Goal: Task Accomplishment & Management: Complete application form

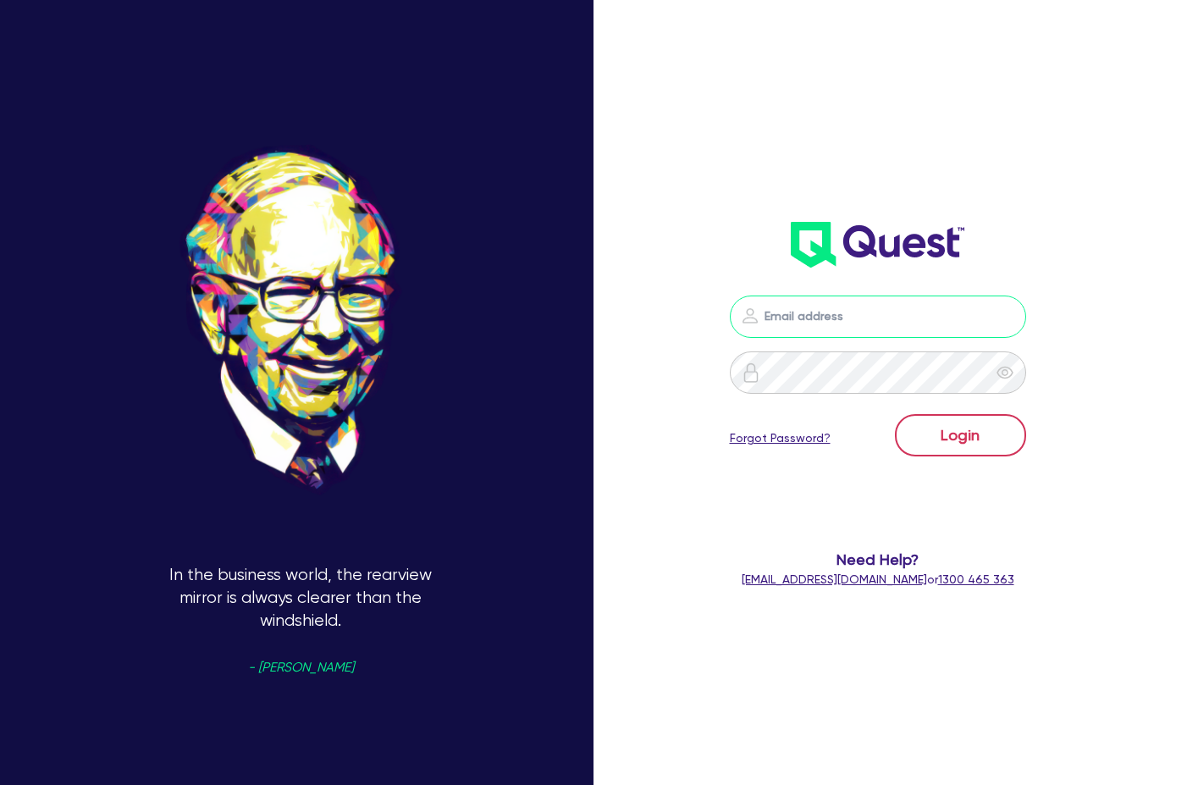
type input "[PERSON_NAME][EMAIL_ADDRESS][DOMAIN_NAME]"
click at [985, 433] on button "Login" at bounding box center [960, 435] width 131 height 42
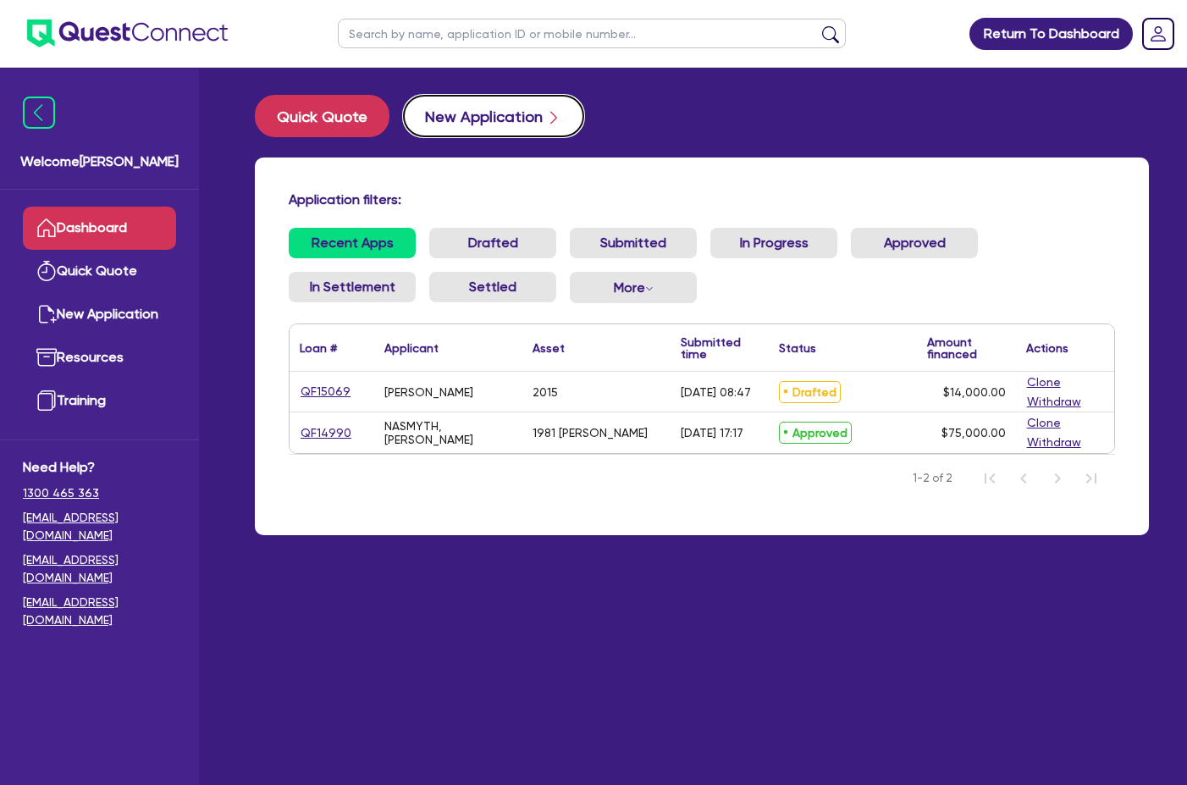
click at [436, 122] on button "New Application" at bounding box center [493, 116] width 181 height 42
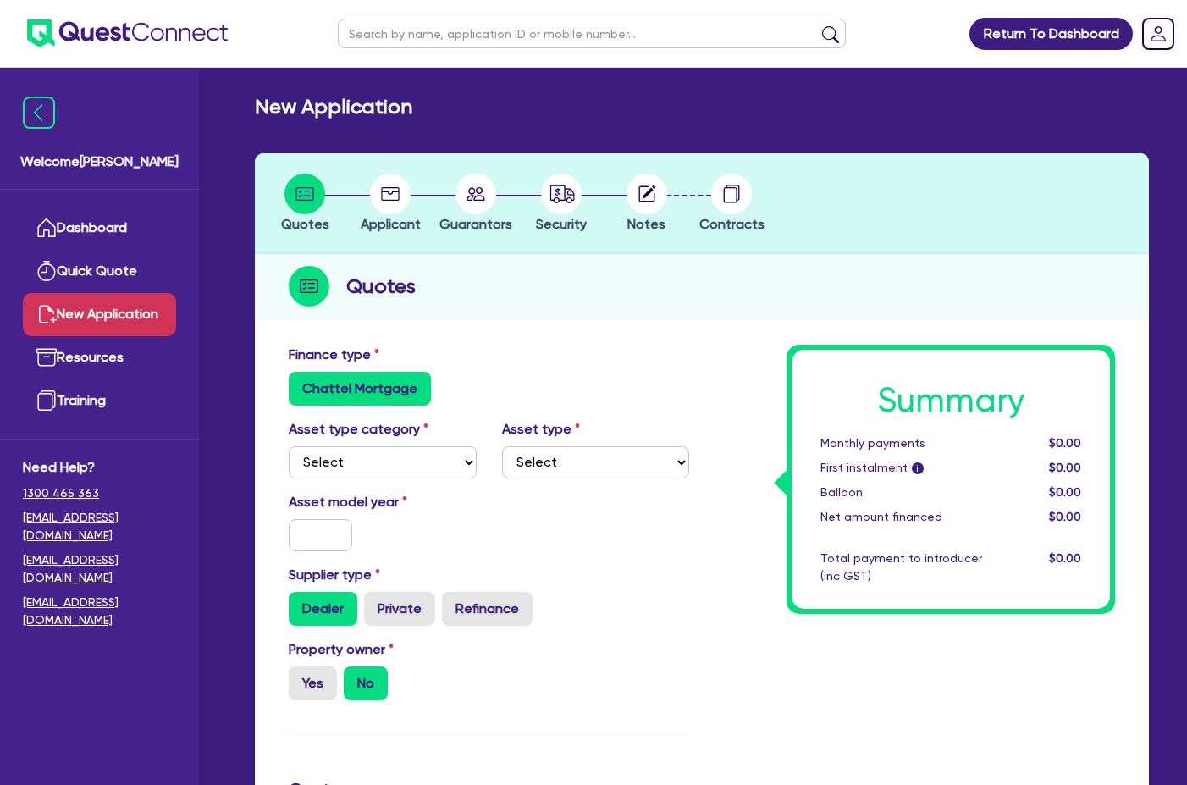
scroll to position [169, 0]
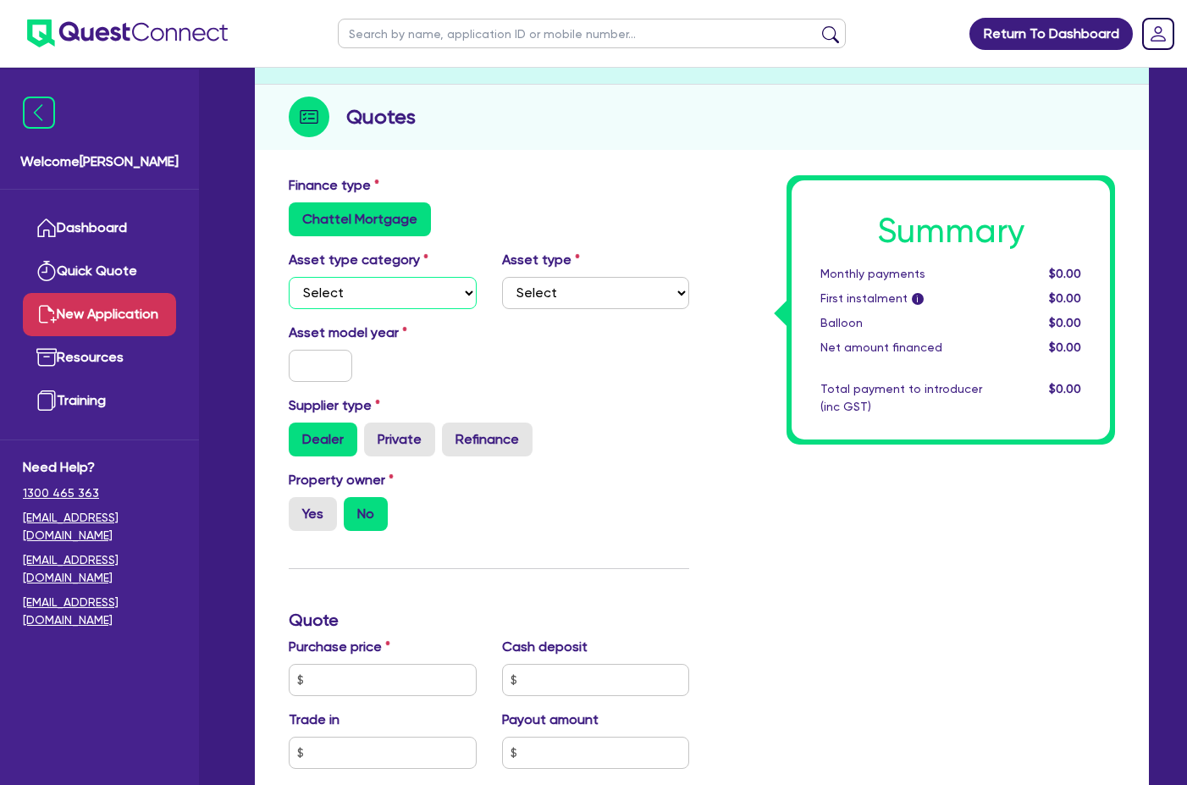
click at [402, 294] on select "Select Cars and light trucks Primary assets Secondary assets Tertiary assets" at bounding box center [383, 293] width 188 height 32
select select "CARS_AND_LIGHT_TRUCKS"
click at [289, 277] on select "Select Cars and light trucks Primary assets Secondary assets Tertiary assets" at bounding box center [383, 293] width 188 height 32
click at [593, 288] on select "Select Passenger vehicles Vans and utes Light trucks up to 4.5 tonne" at bounding box center [596, 293] width 188 height 32
select select "LIGHT_TRUCKS"
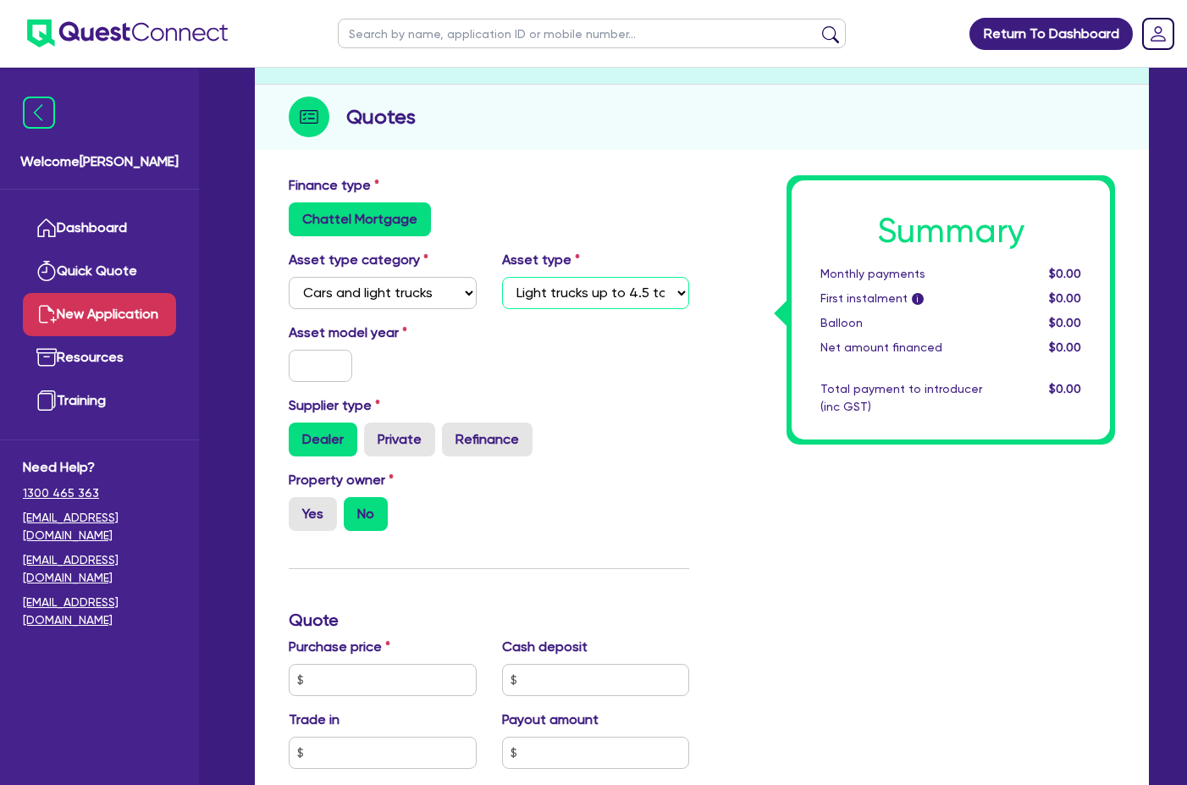
click at [502, 277] on select "Select Passenger vehicles Vans and utes Light trucks up to 4.5 tonne" at bounding box center [596, 293] width 188 height 32
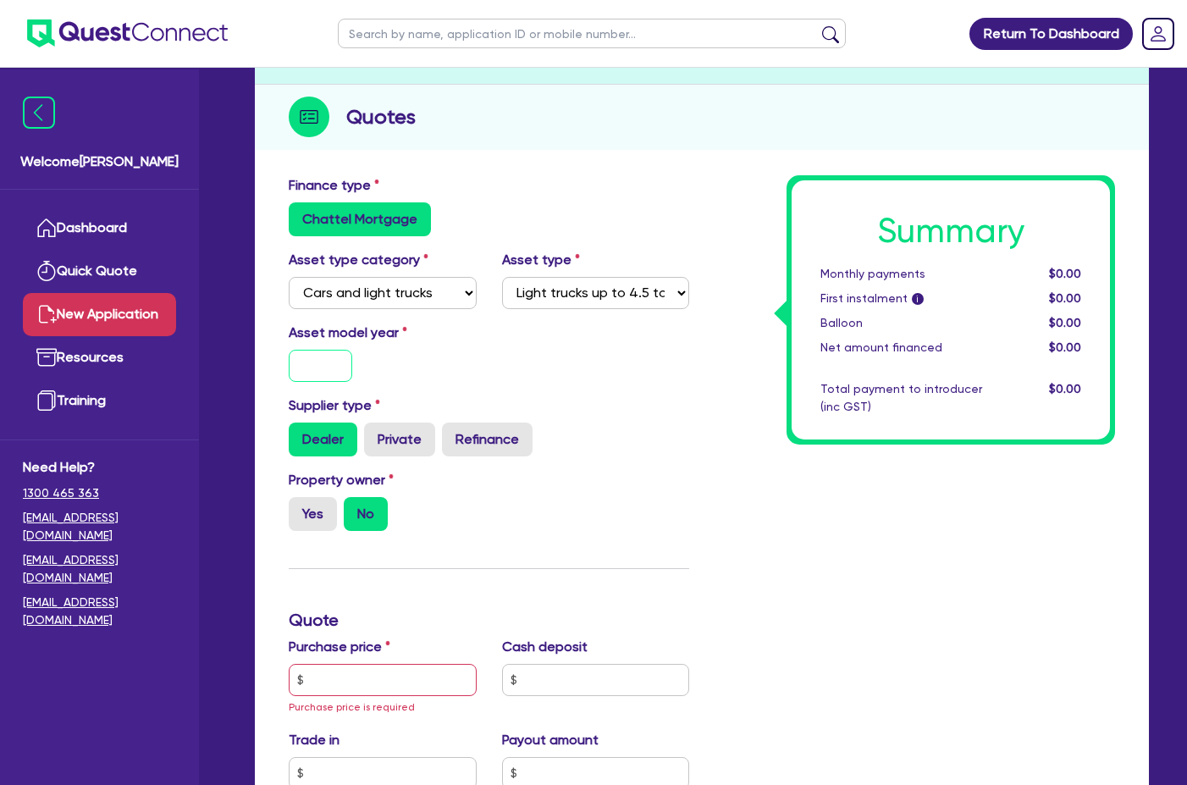
click at [306, 355] on input "text" at bounding box center [320, 366] width 63 height 32
click at [317, 361] on input "text" at bounding box center [320, 366] width 63 height 32
type input "2013"
click at [397, 436] on label "Private" at bounding box center [399, 439] width 71 height 34
click at [375, 433] on input "Private" at bounding box center [369, 427] width 11 height 11
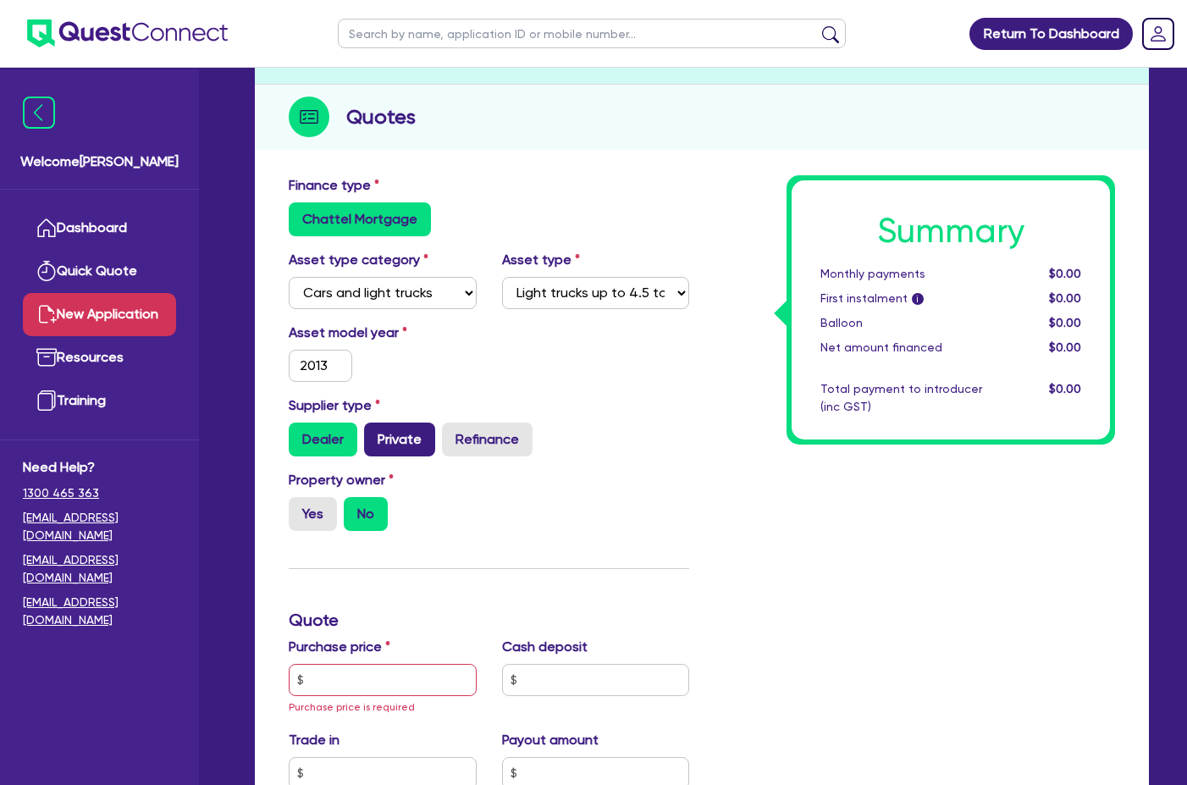
radio input "true"
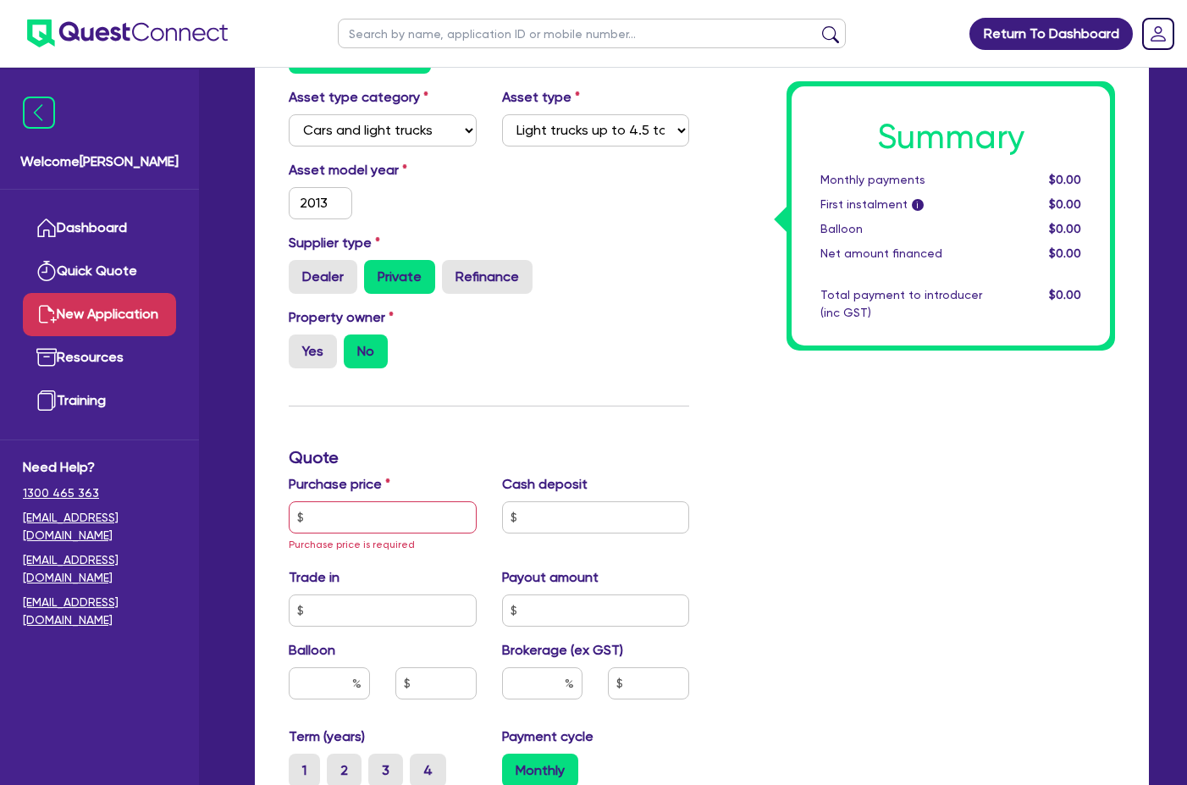
scroll to position [423, 0]
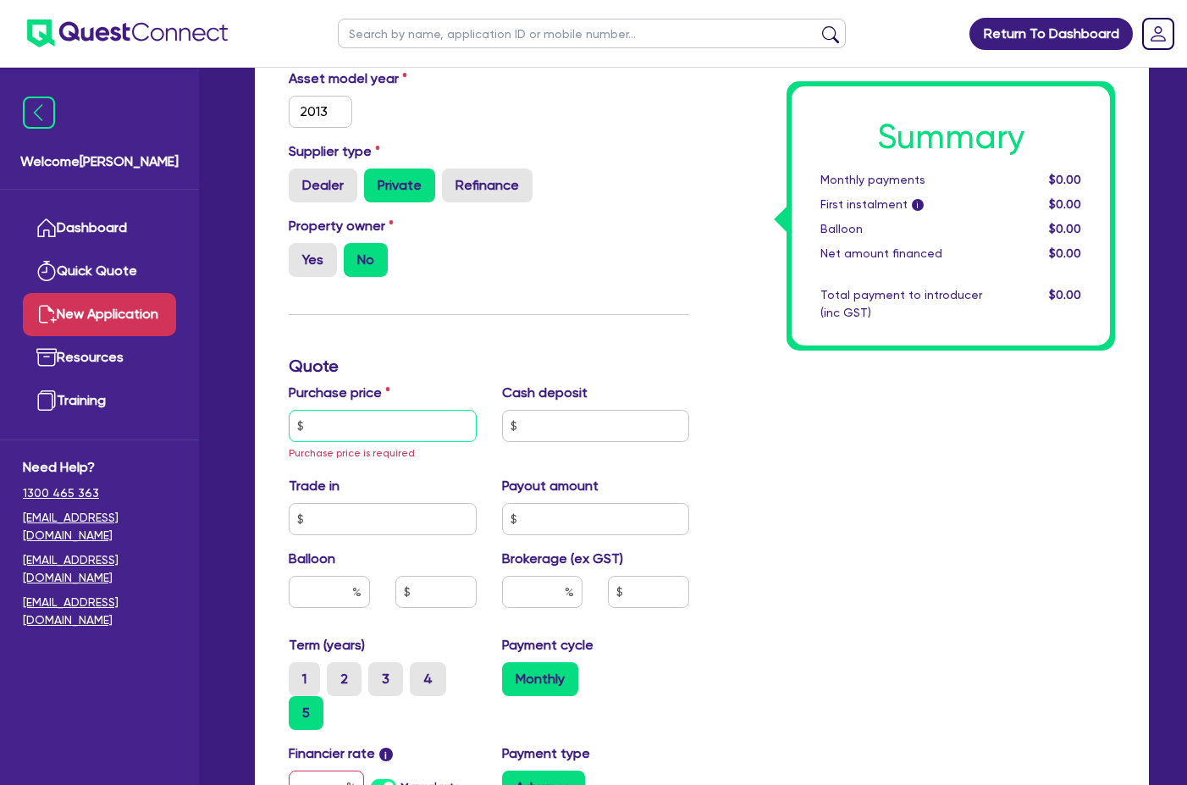
click at [389, 418] on input "text" at bounding box center [383, 426] width 188 height 32
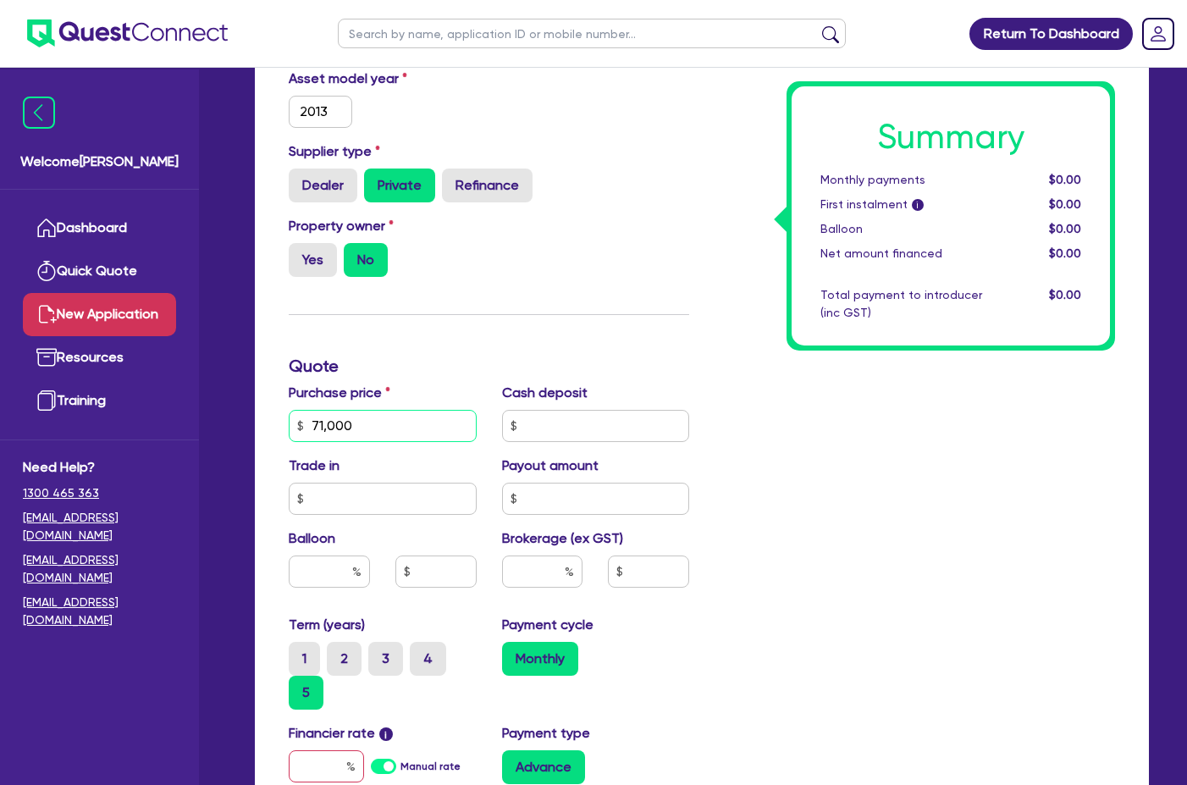
type input "71,000"
type input "7,500"
type input "0"
click at [573, 499] on input "text" at bounding box center [596, 499] width 188 height 32
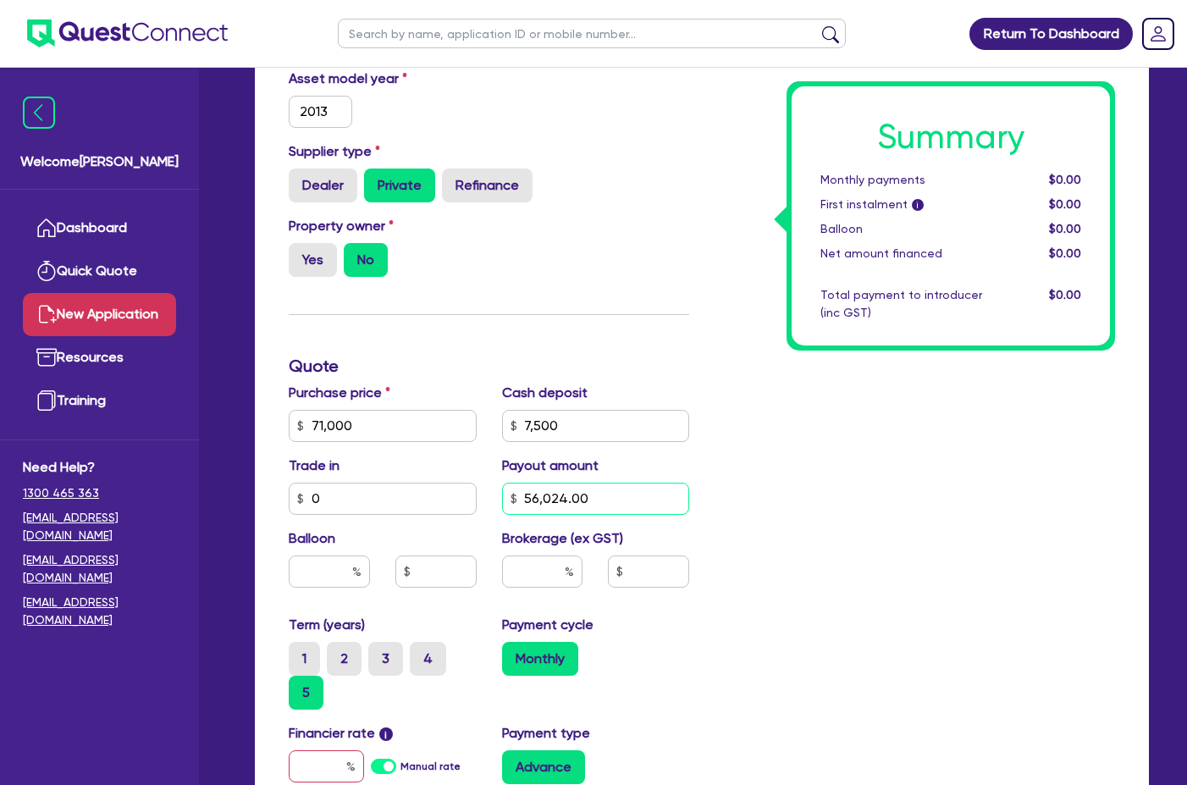
type input "56,024.00"
type input "0"
type input "8"
click at [887, 554] on div "Summary Monthly payments $0.00 First instalment i $0.00 Balloon $0.00 Net amoun…" at bounding box center [915, 442] width 426 height 1042
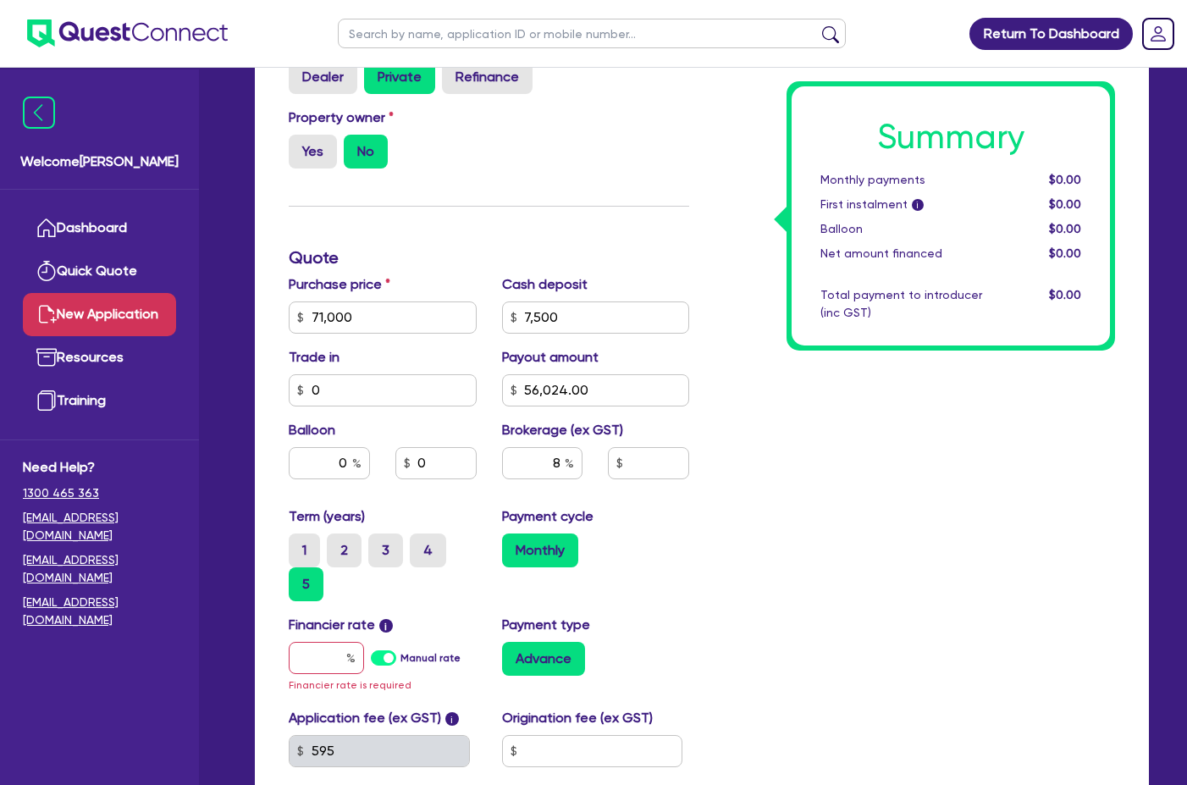
scroll to position [677, 0]
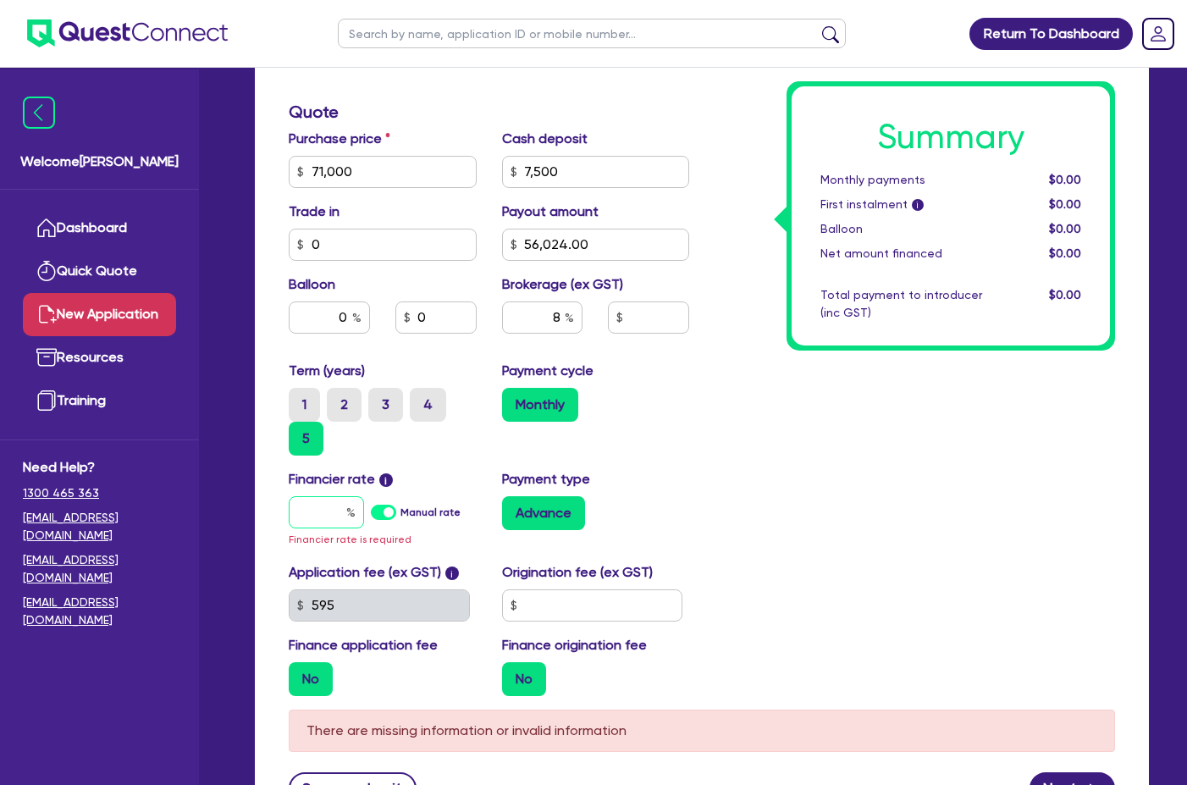
click at [320, 511] on input "text" at bounding box center [326, 512] width 75 height 32
type input "1"
type input "9,561.92"
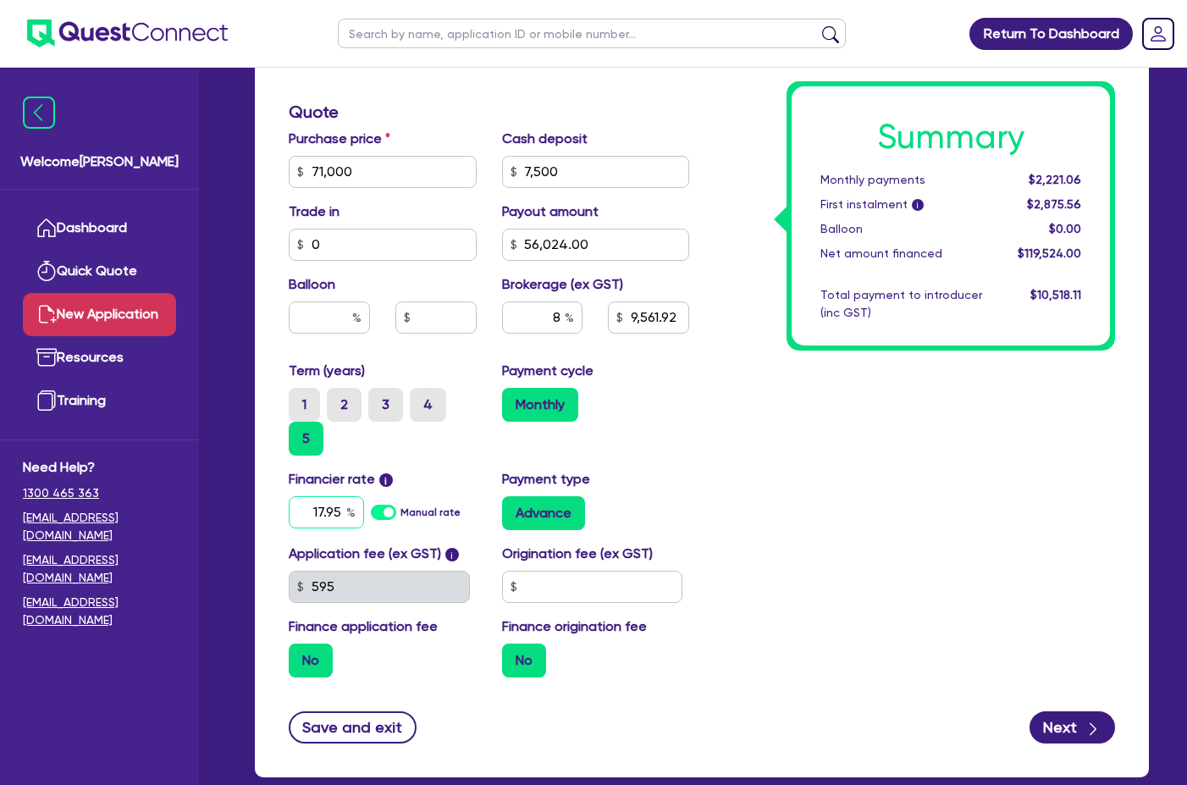
type input "17.95"
type input "9,561.92"
click at [705, 411] on div "Summary Monthly payments $3,250.07 First instalment i $3,904.57 Balloon $0.00 N…" at bounding box center [915, 178] width 426 height 1023
click at [557, 312] on input "8" at bounding box center [542, 317] width 81 height 32
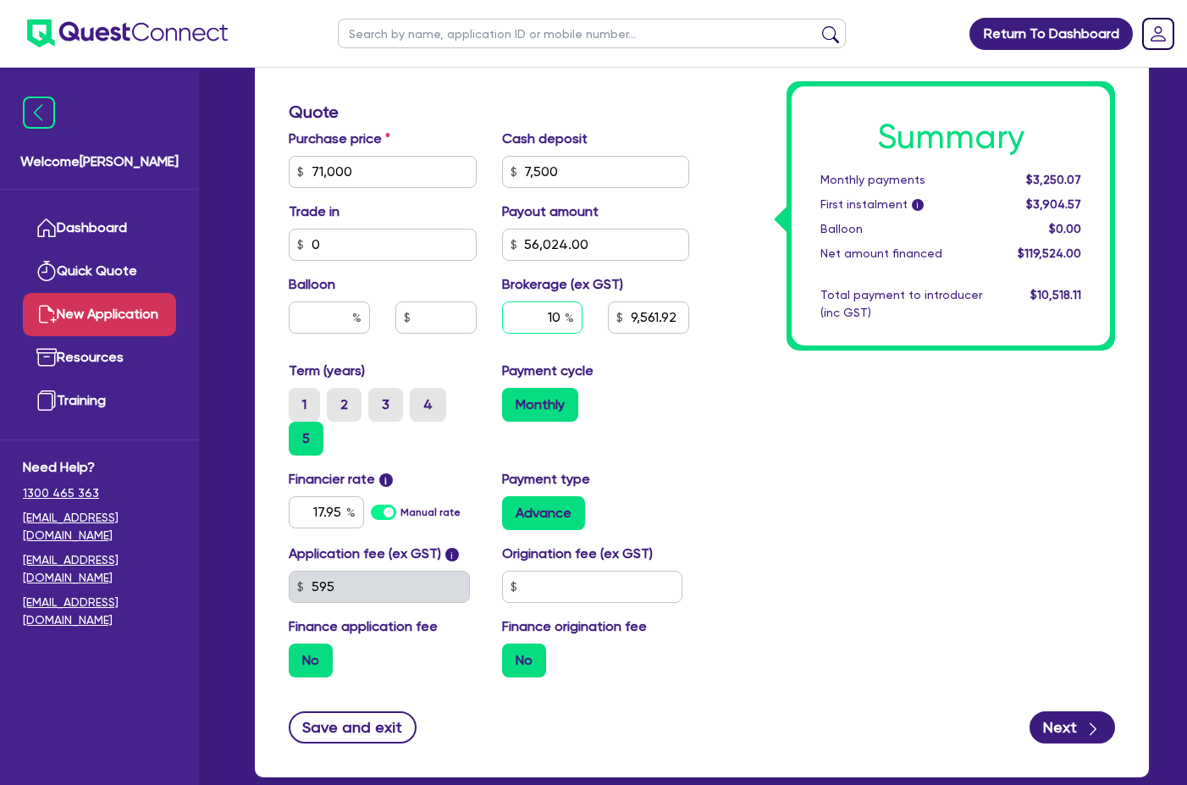
type input "10"
click at [670, 404] on div "Monthly" at bounding box center [596, 405] width 188 height 34
click at [568, 315] on div "10" at bounding box center [542, 317] width 81 height 32
type input "11,952.4"
click at [568, 315] on div "10" at bounding box center [542, 317] width 81 height 32
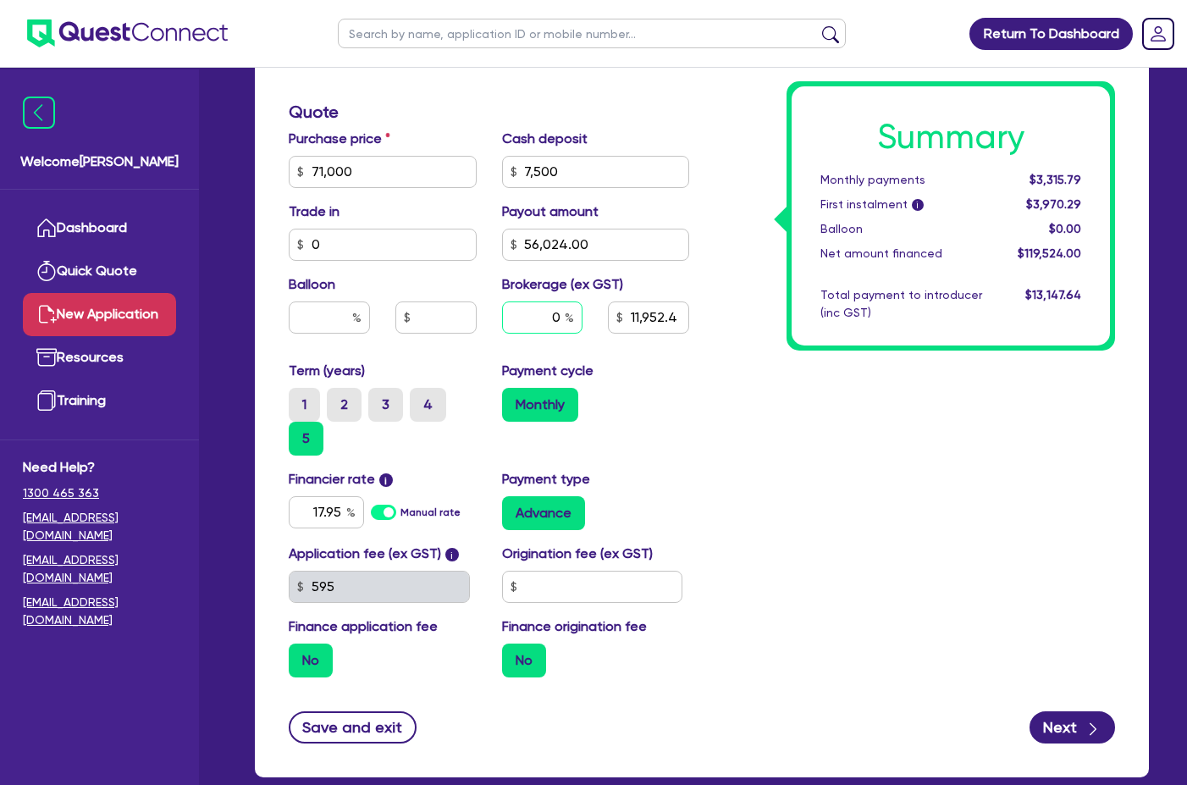
type input "0"
type input "11,952.4"
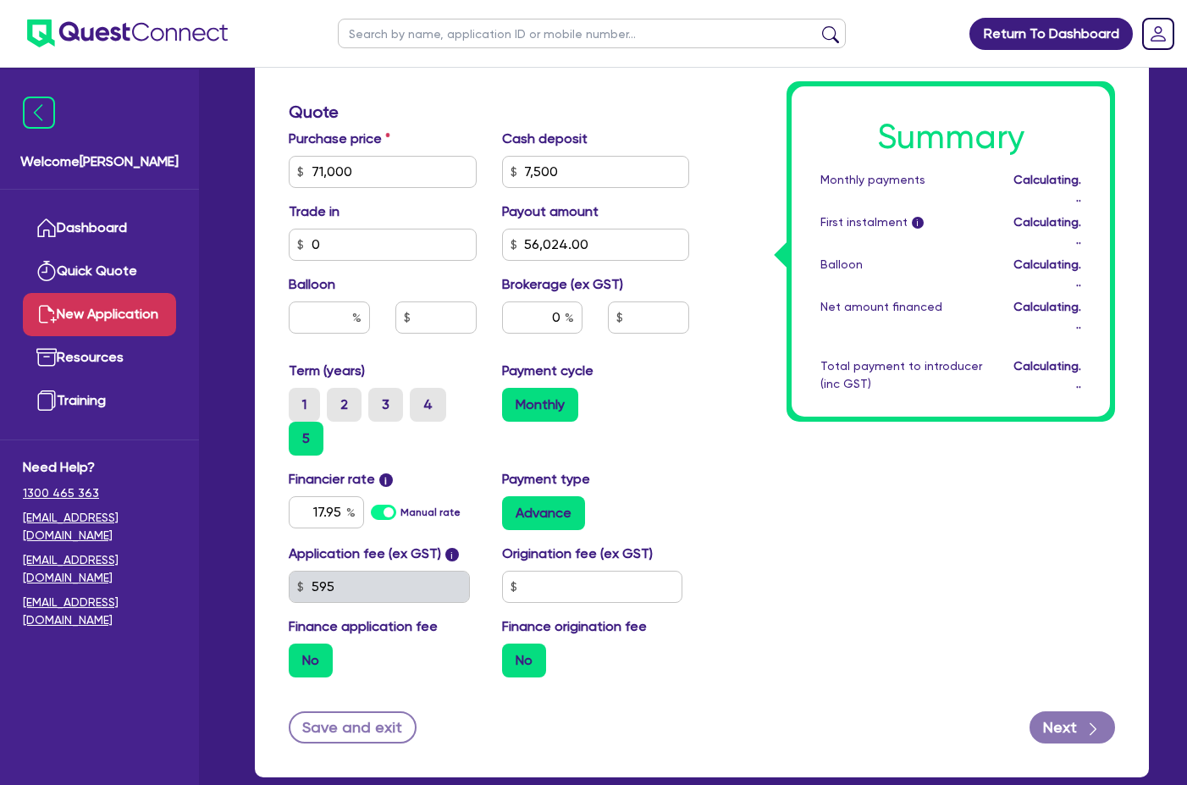
click at [725, 411] on div "Summary Monthly payments Calculating... First instalment i Calculating... Ballo…" at bounding box center [915, 178] width 426 height 1023
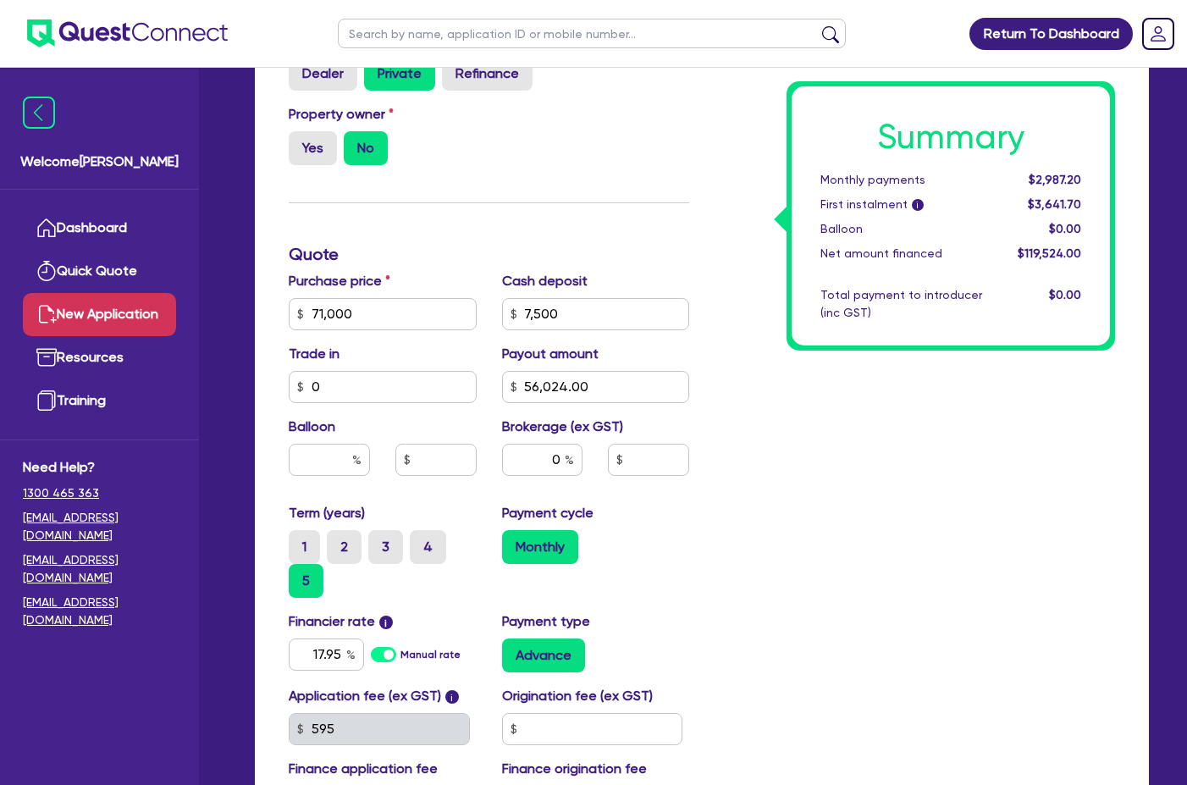
scroll to position [508, 0]
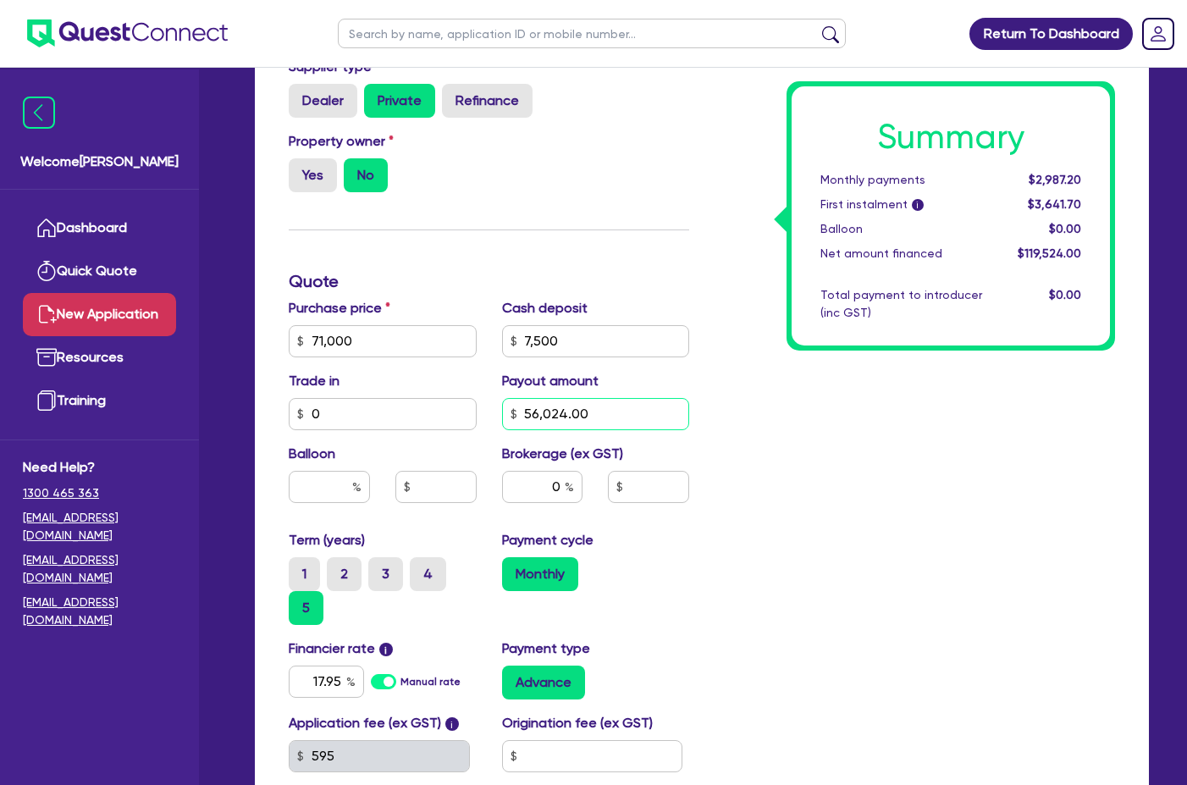
click at [590, 412] on input "56,024.00" at bounding box center [596, 414] width 188 height 32
type input "0"
click at [877, 388] on div "Summary Monthly payments $2,987.20 First instalment i $3,641.70 Balloon $0.00 N…" at bounding box center [915, 348] width 426 height 1023
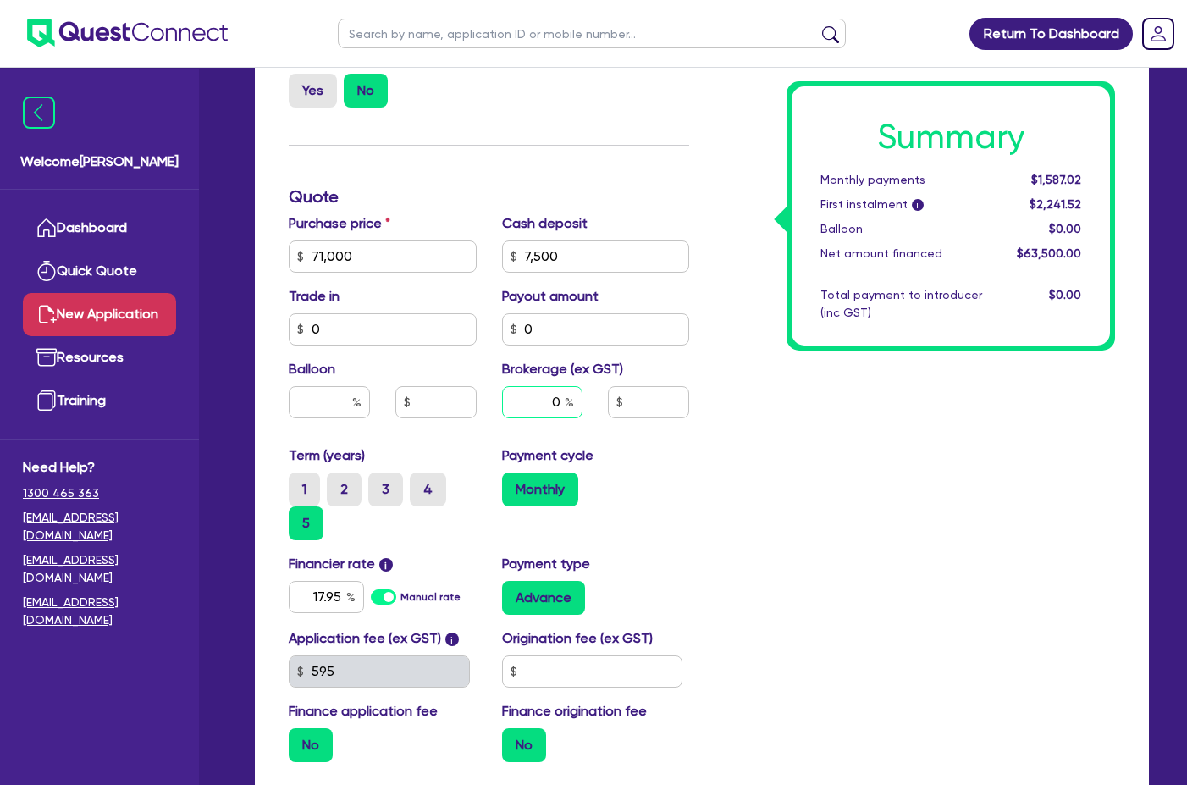
click at [556, 409] on input "0" at bounding box center [542, 402] width 81 height 32
type input "10"
type input "6,350"
click at [766, 460] on div "Summary Monthly payments $1,587.02 First instalment i $2,241.52 Balloon $0.00 N…" at bounding box center [915, 263] width 426 height 1023
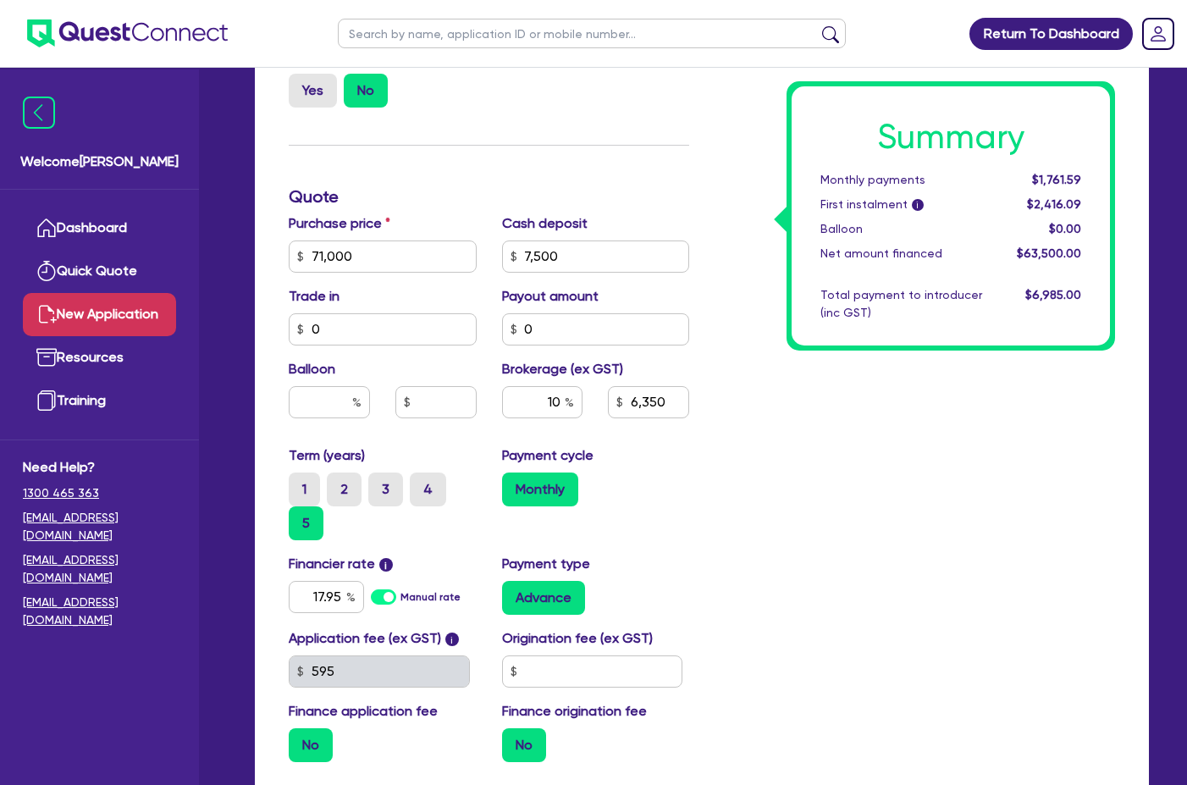
click at [758, 394] on div "Summary Monthly payments $1,761.59 First instalment i $2,416.09 Balloon $0.00 N…" at bounding box center [915, 263] width 426 height 1023
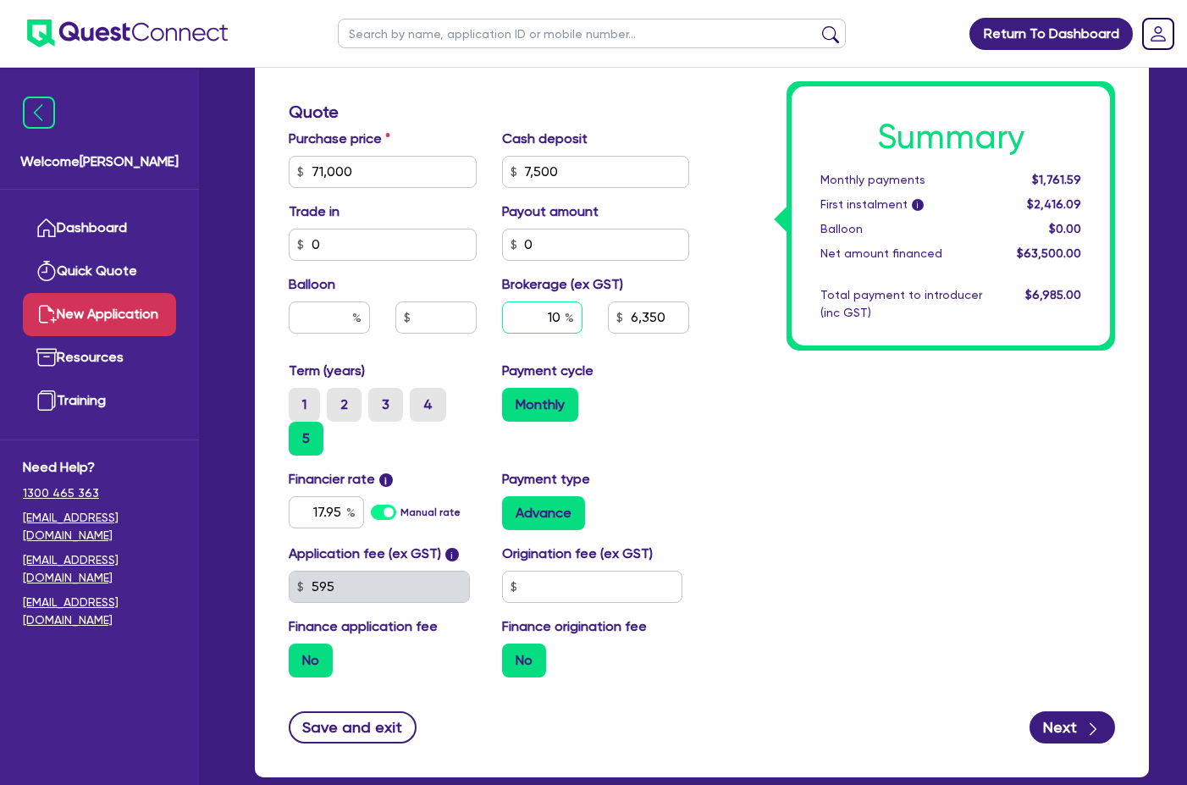
click at [556, 303] on input "10" at bounding box center [542, 317] width 81 height 32
type input "8"
click at [812, 375] on div "Summary Monthly payments $1,761.59 First instalment i $2,416.09 Balloon $0.00 N…" at bounding box center [915, 178] width 426 height 1023
type input "5,080"
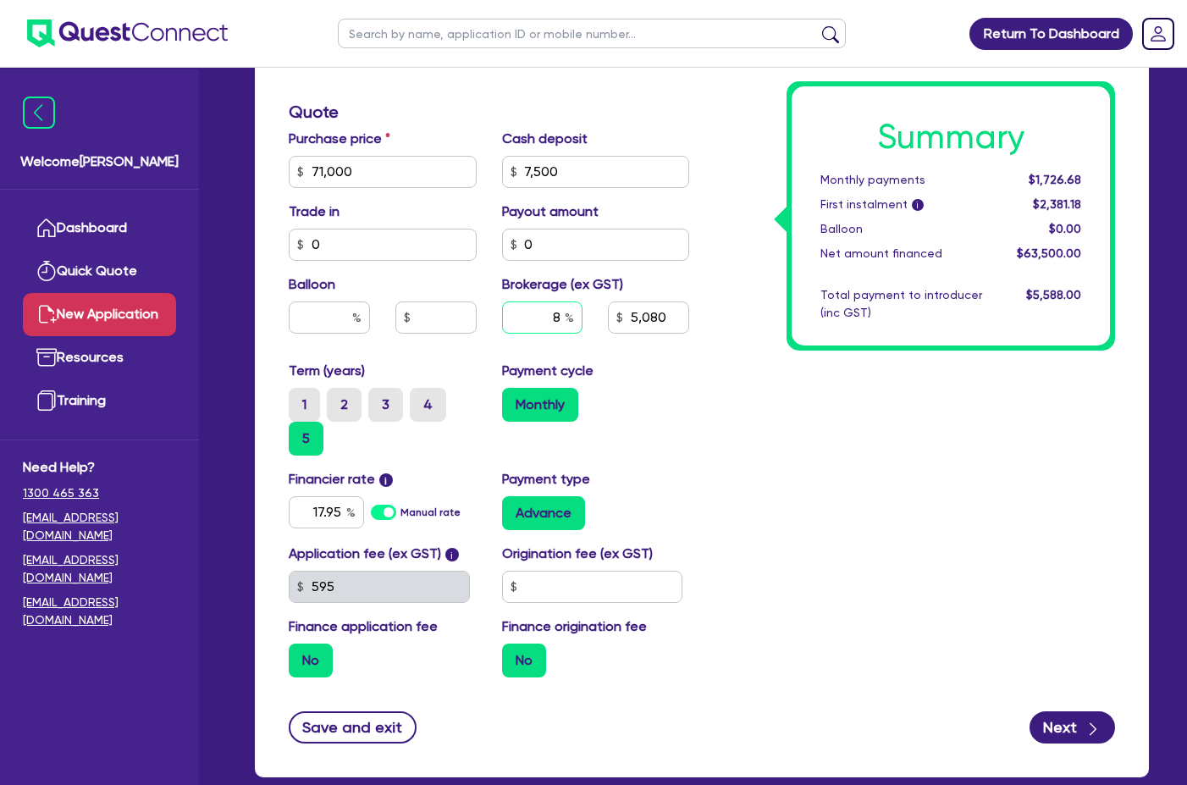
click at [553, 316] on input "8" at bounding box center [542, 317] width 81 height 32
type input "."
type input "9.5"
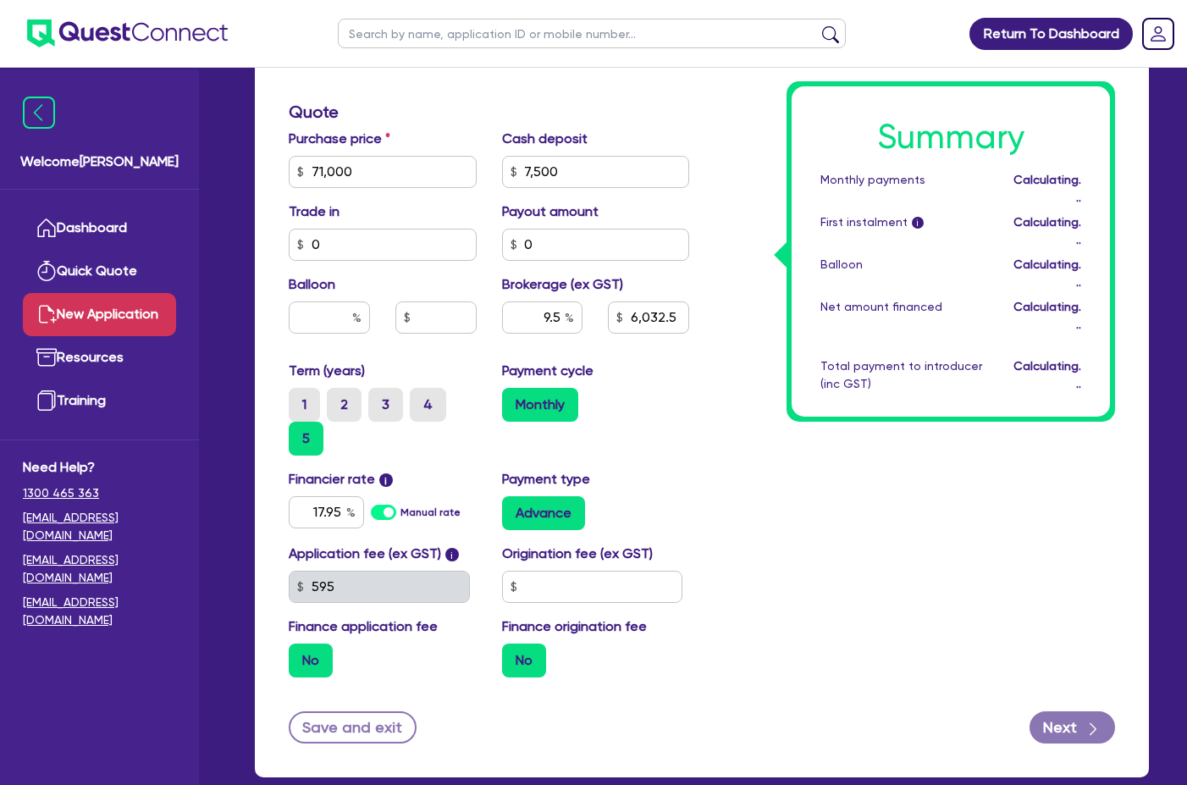
click at [669, 405] on div "Monthly" at bounding box center [596, 405] width 188 height 34
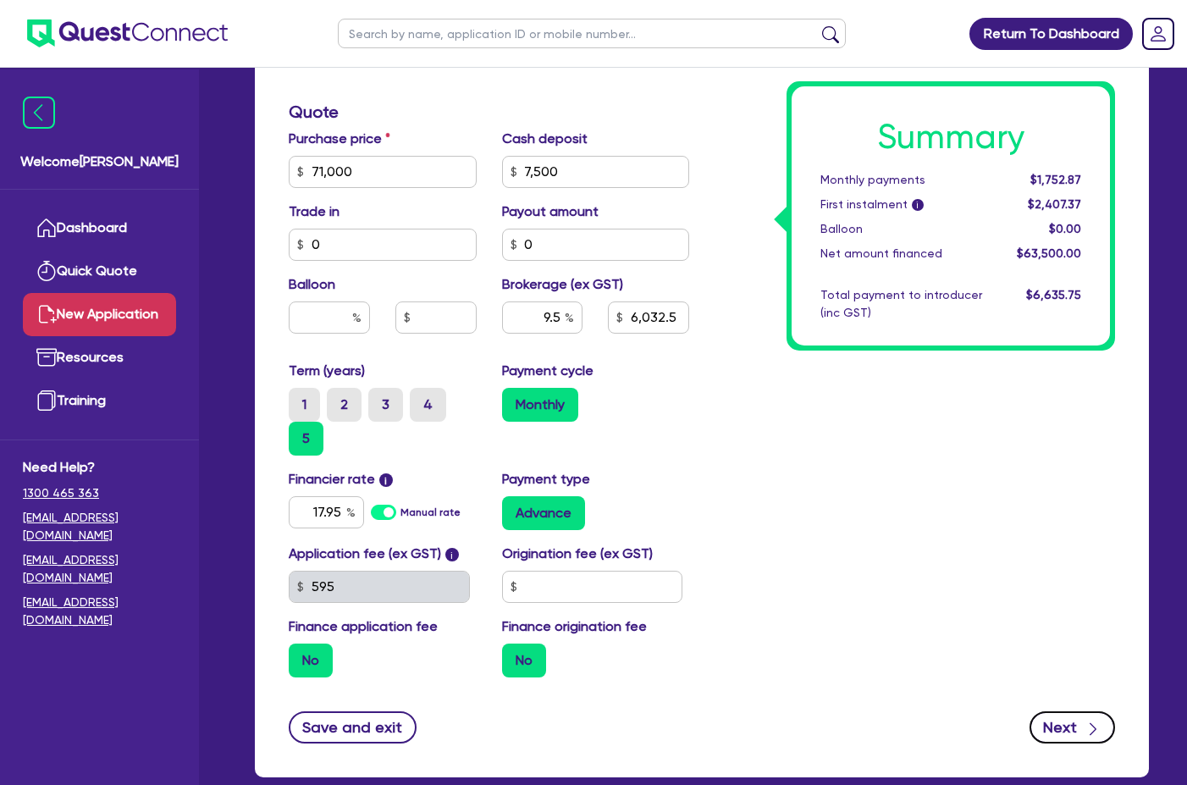
click at [1076, 725] on button "Next" at bounding box center [1072, 727] width 86 height 32
type input "6,032.5"
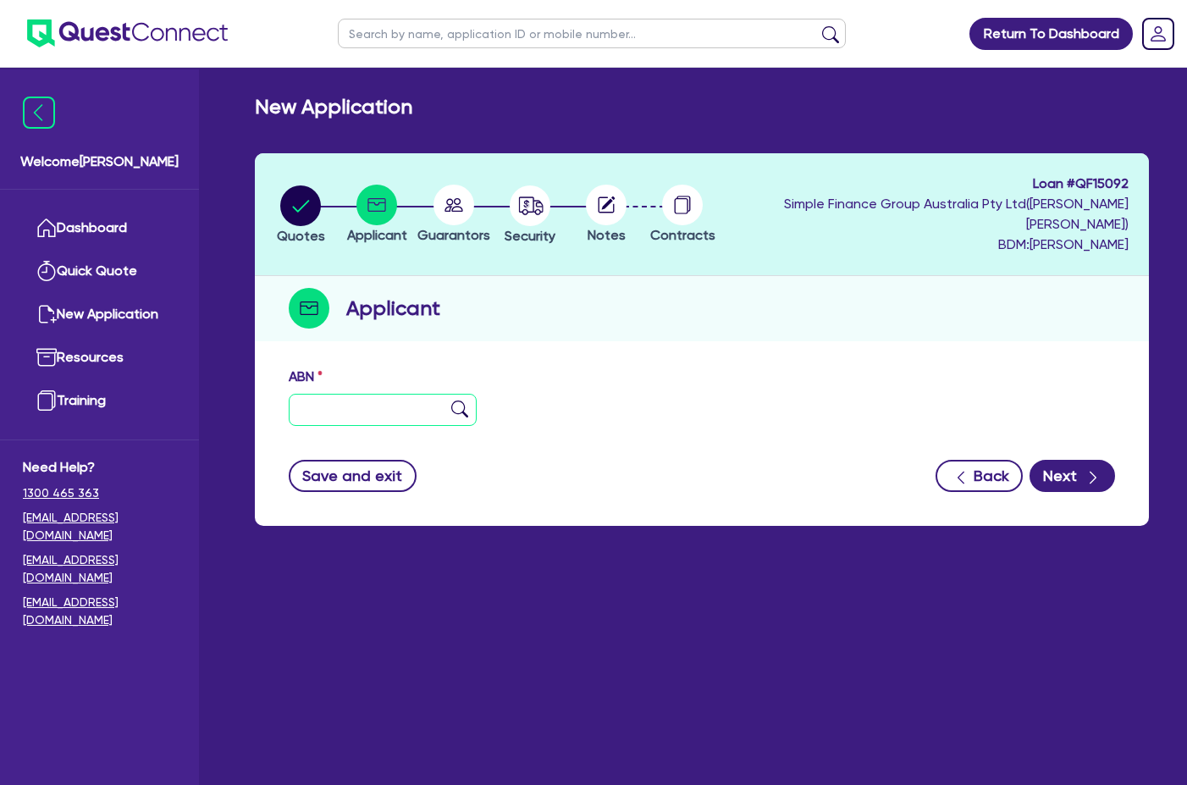
click at [376, 396] on input "text" at bounding box center [383, 410] width 188 height 32
paste input "17 686 471 214"
type input "17 686 471 214"
click at [455, 400] on img at bounding box center [459, 408] width 17 height 17
type input "IRONSTONE TREE & PROPERTY SERVICES PTY LTD"
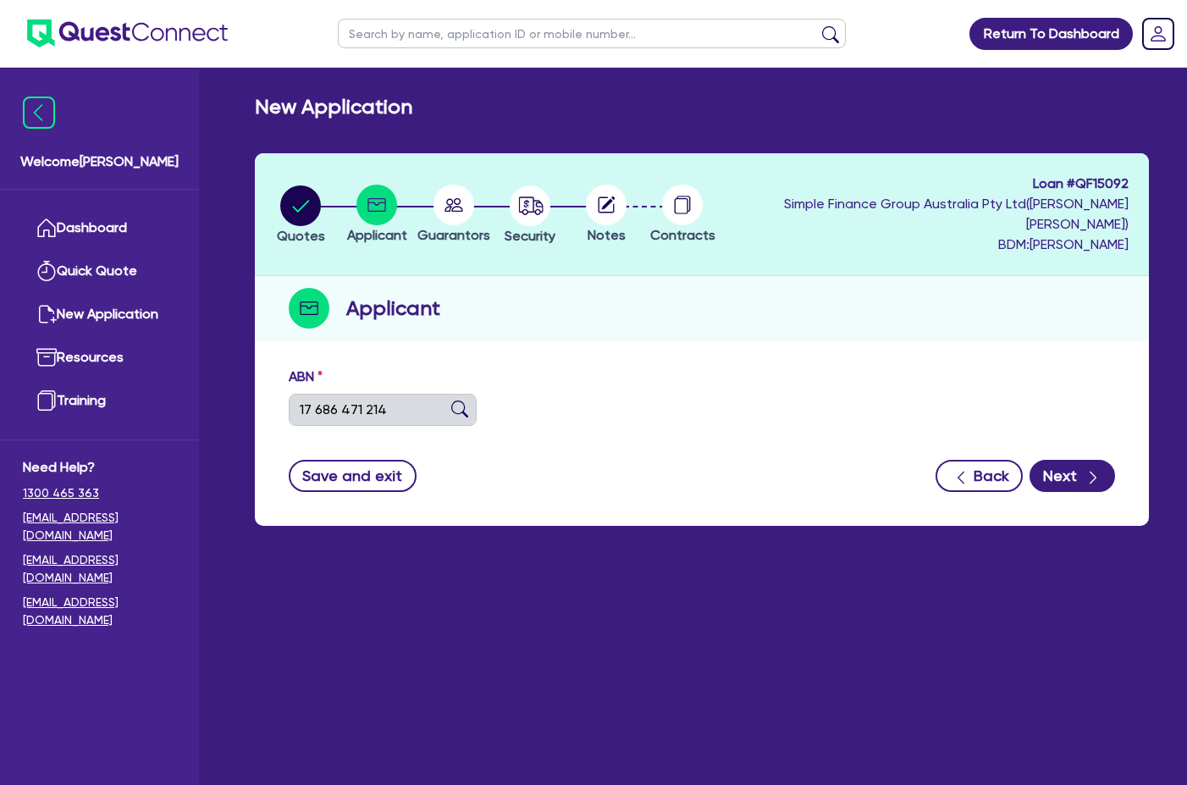
select select "COMPANY"
type input "[DATE]"
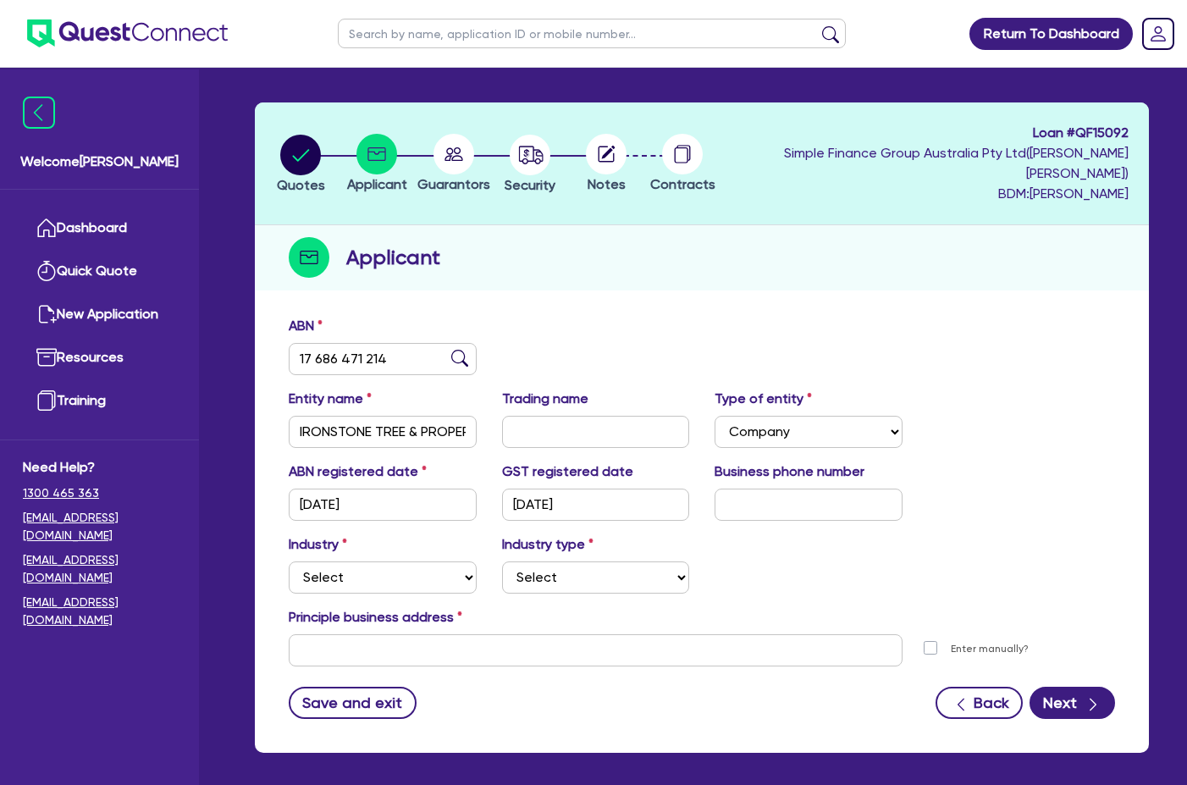
scroll to position [102, 0]
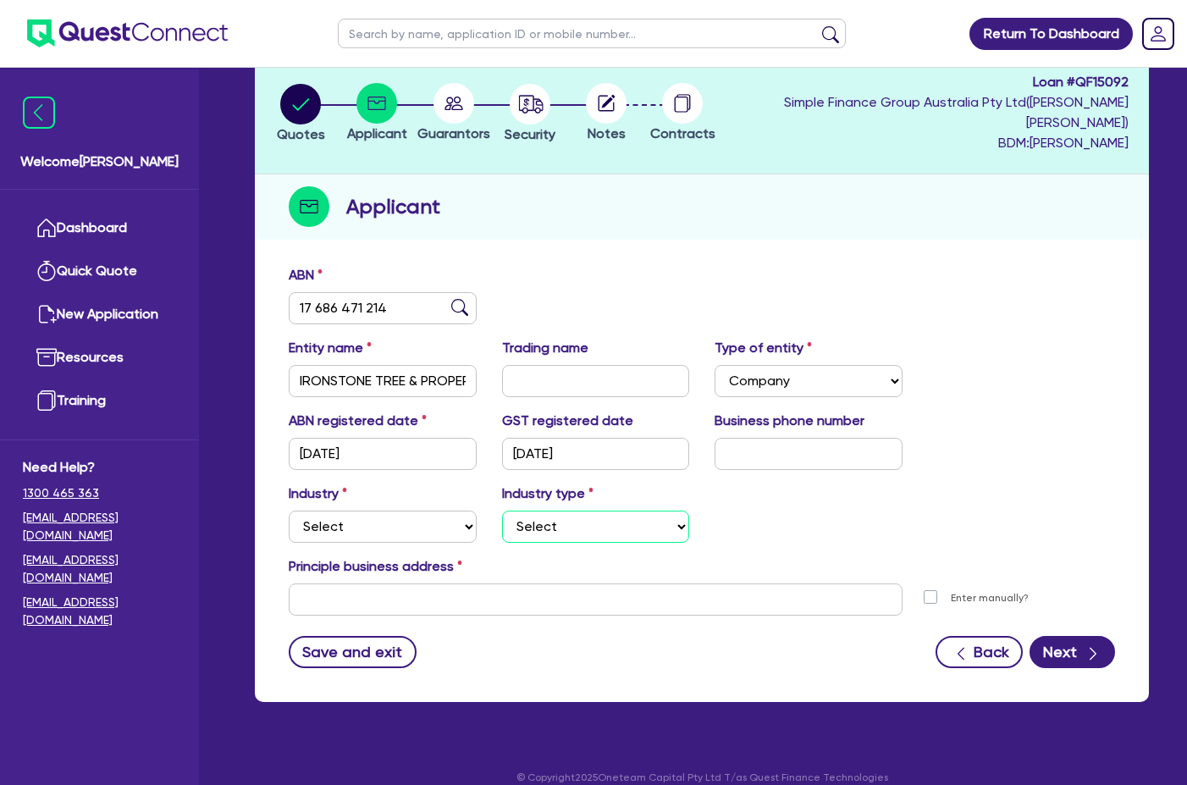
click at [650, 510] on select "Select" at bounding box center [596, 526] width 188 height 32
click at [759, 499] on div "Industry Select Accomodation & Food Services Administrative & Support Services …" at bounding box center [702, 519] width 852 height 73
click at [588, 510] on select "Select" at bounding box center [596, 526] width 188 height 32
click at [593, 510] on select "Select" at bounding box center [596, 526] width 188 height 32
click at [752, 483] on div "Industry Select Accomodation & Food Services Administrative & Support Services …" at bounding box center [702, 519] width 852 height 73
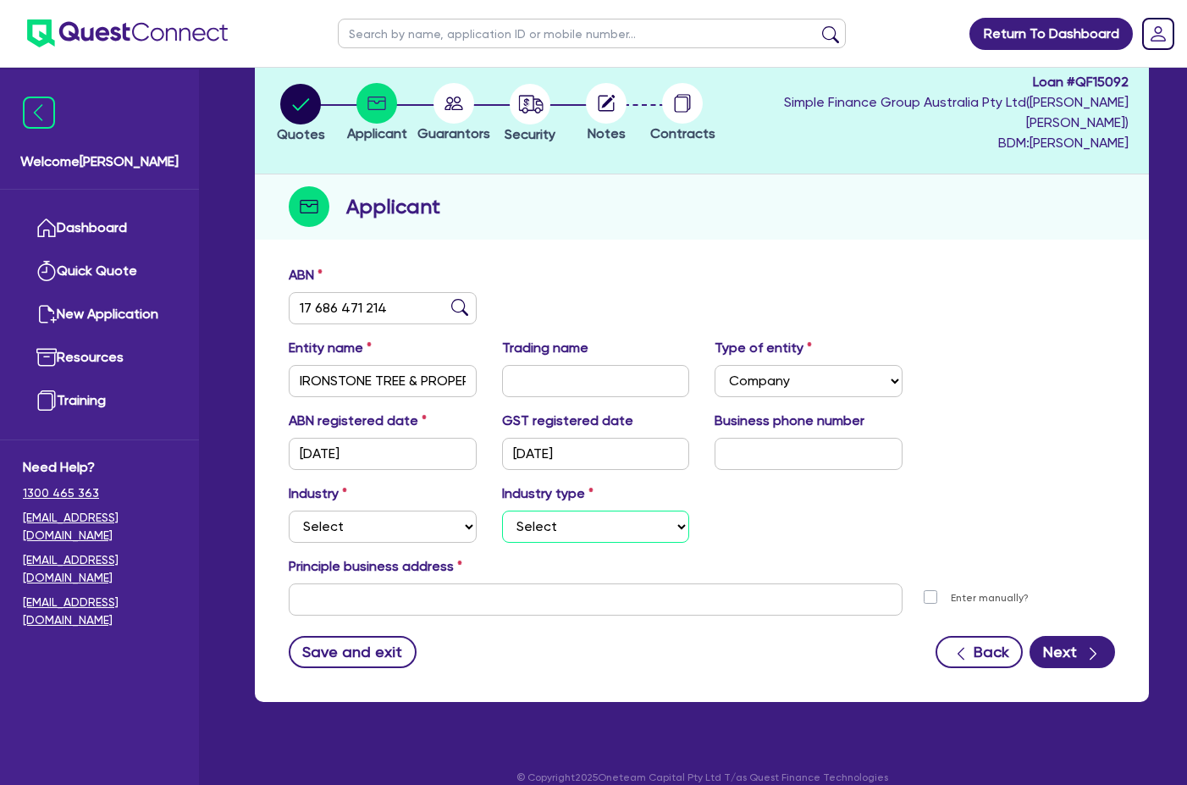
click at [653, 510] on select "Select" at bounding box center [596, 526] width 188 height 32
click at [718, 483] on div "Industry Select Accomodation & Food Services Administrative & Support Services …" at bounding box center [702, 519] width 852 height 73
click at [588, 510] on select "Select" at bounding box center [596, 526] width 188 height 32
drag, startPoint x: 675, startPoint y: 449, endPoint x: 661, endPoint y: 451, distance: 13.8
click at [675, 449] on input "[DATE]" at bounding box center [596, 454] width 188 height 32
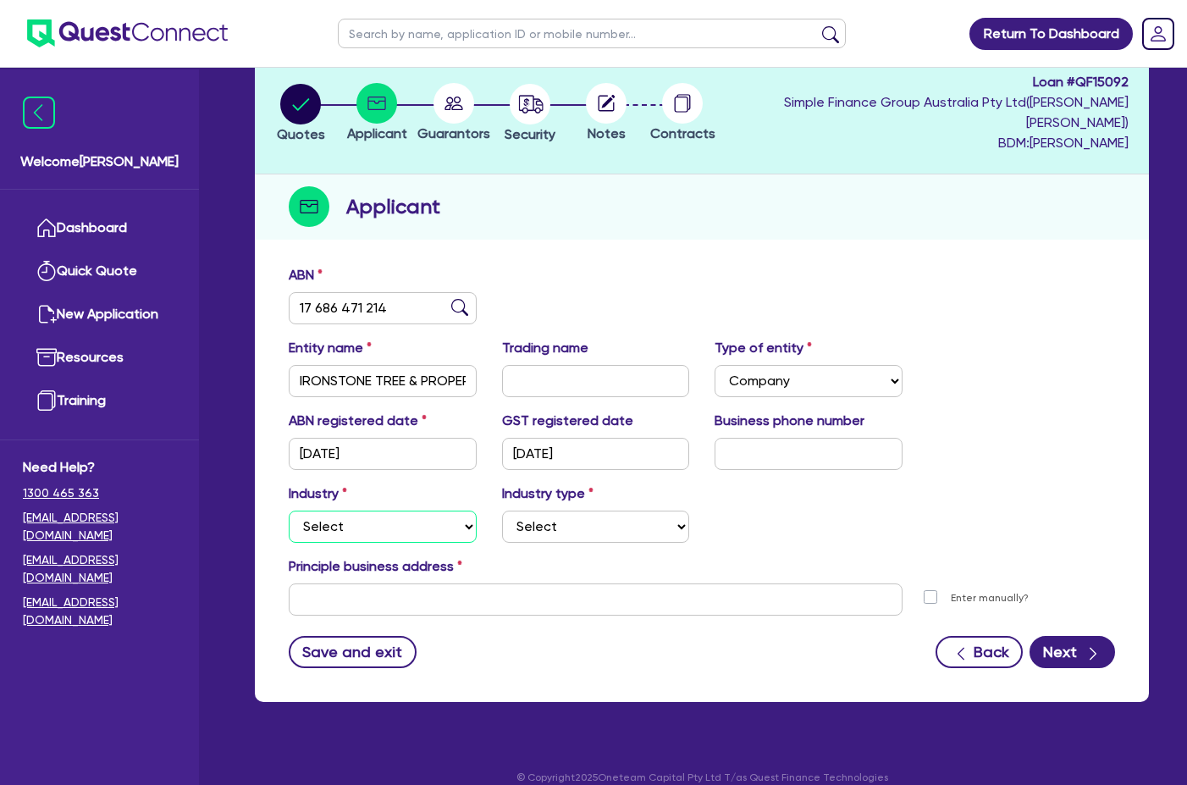
click at [339, 516] on select "Select Accomodation & Food Services Administrative & Support Services Agricultu…" at bounding box center [383, 526] width 188 height 32
select select "FORESTRY"
click at [289, 510] on select "Select Accomodation & Food Services Administrative & Support Services Agricultu…" at bounding box center [383, 526] width 188 height 32
click at [568, 510] on select "Select Forestry Gathering and Growing Activities Plantation Cultivation Plantat…" at bounding box center [596, 526] width 188 height 32
select select "LOGGING"
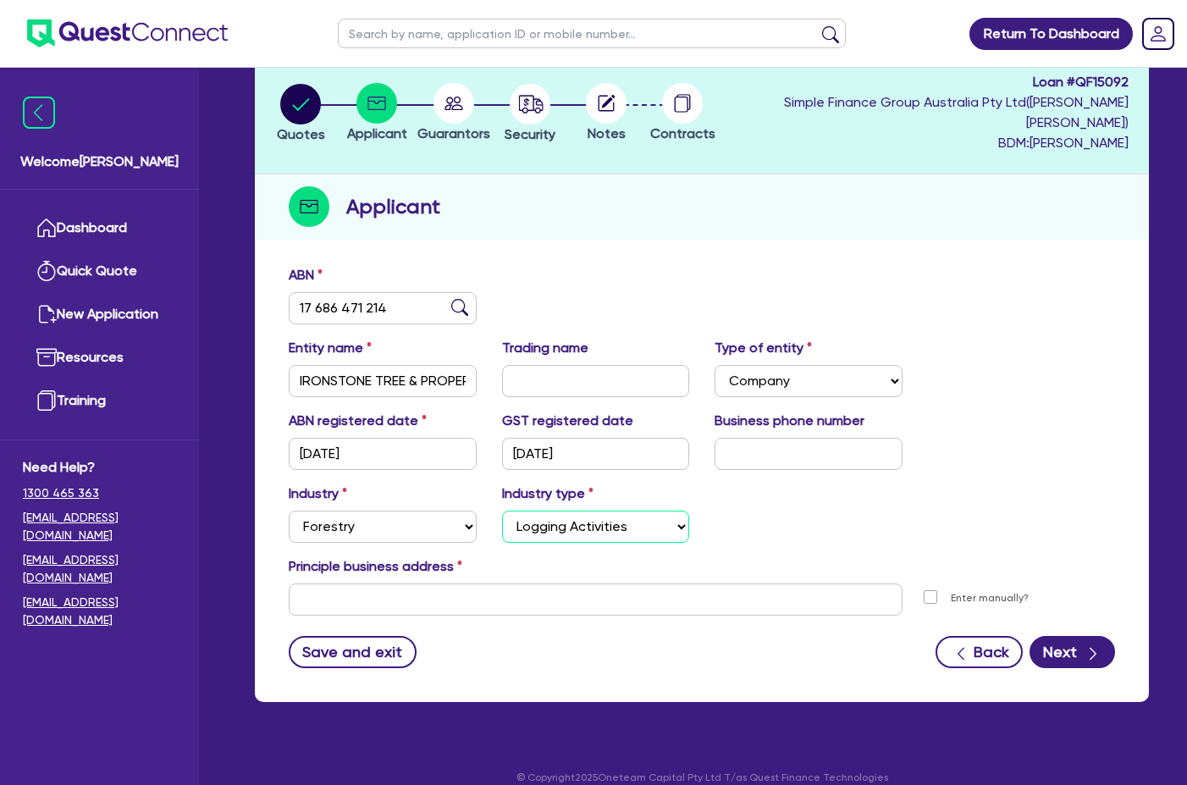
click at [502, 510] on select "Select Forestry Gathering and Growing Activities Plantation Cultivation Plantat…" at bounding box center [596, 526] width 188 height 32
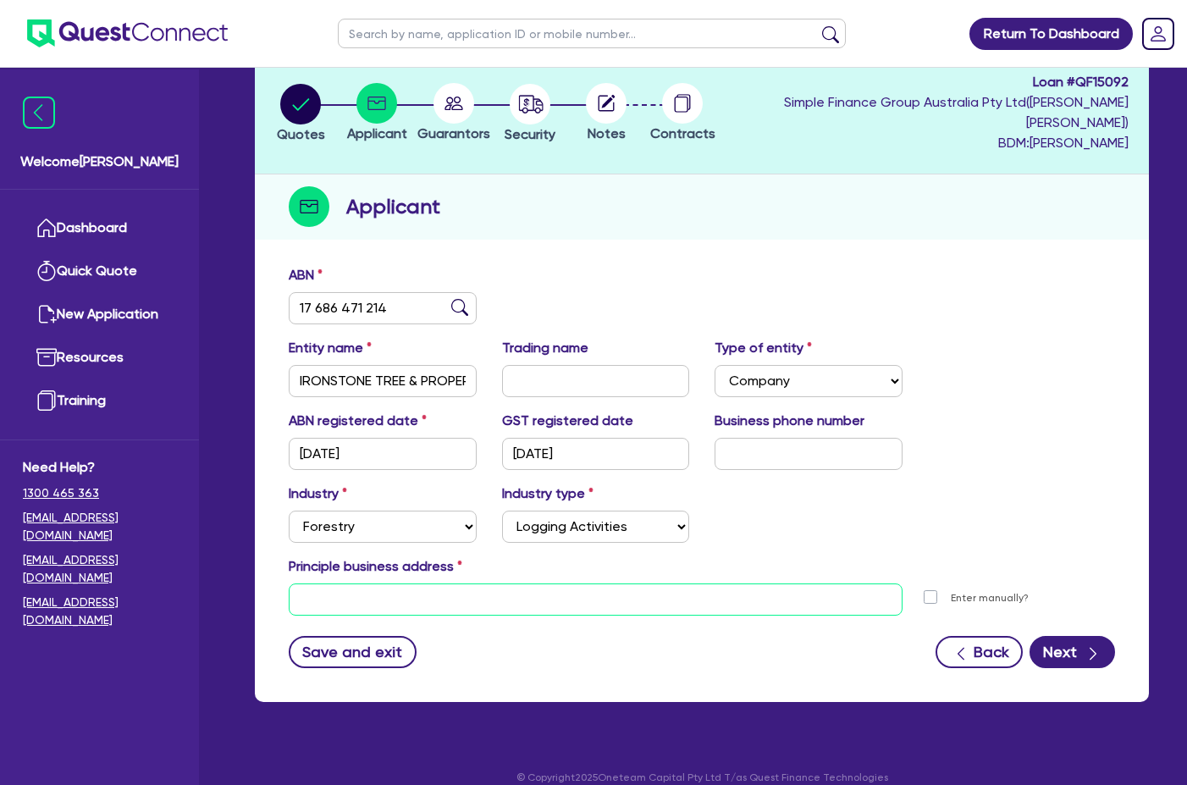
click at [411, 583] on input "text" at bounding box center [596, 599] width 614 height 32
paste input "[STREET_ADDRESS]"
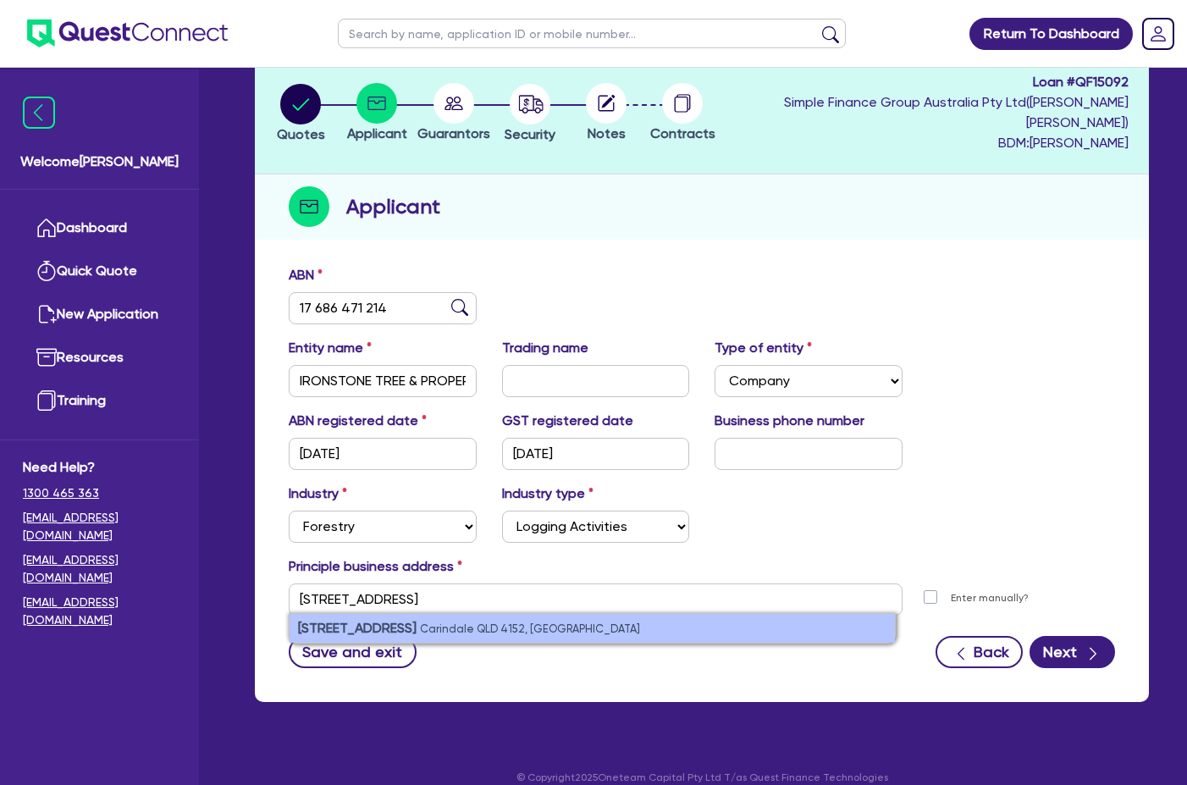
click at [309, 620] on strong "[STREET_ADDRESS]" at bounding box center [357, 628] width 119 height 16
type input "[STREET_ADDRESS]"
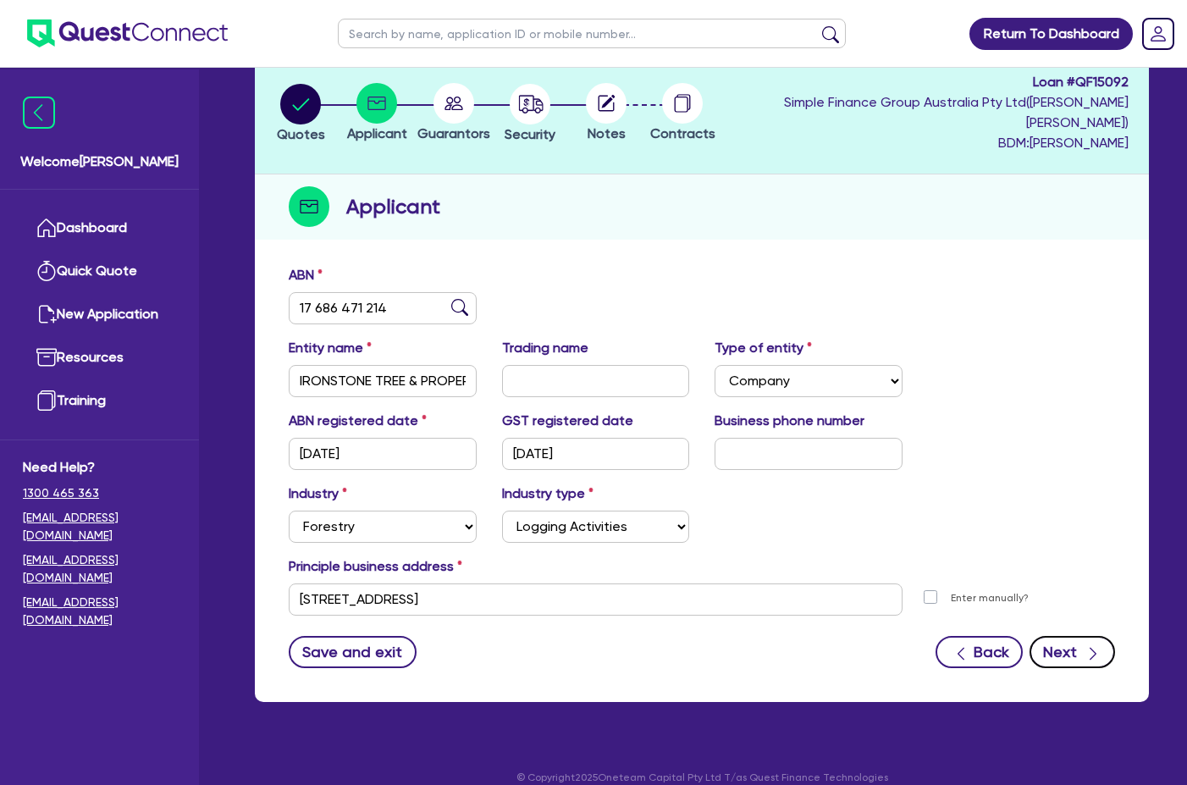
click at [1068, 640] on button "Next" at bounding box center [1072, 652] width 86 height 32
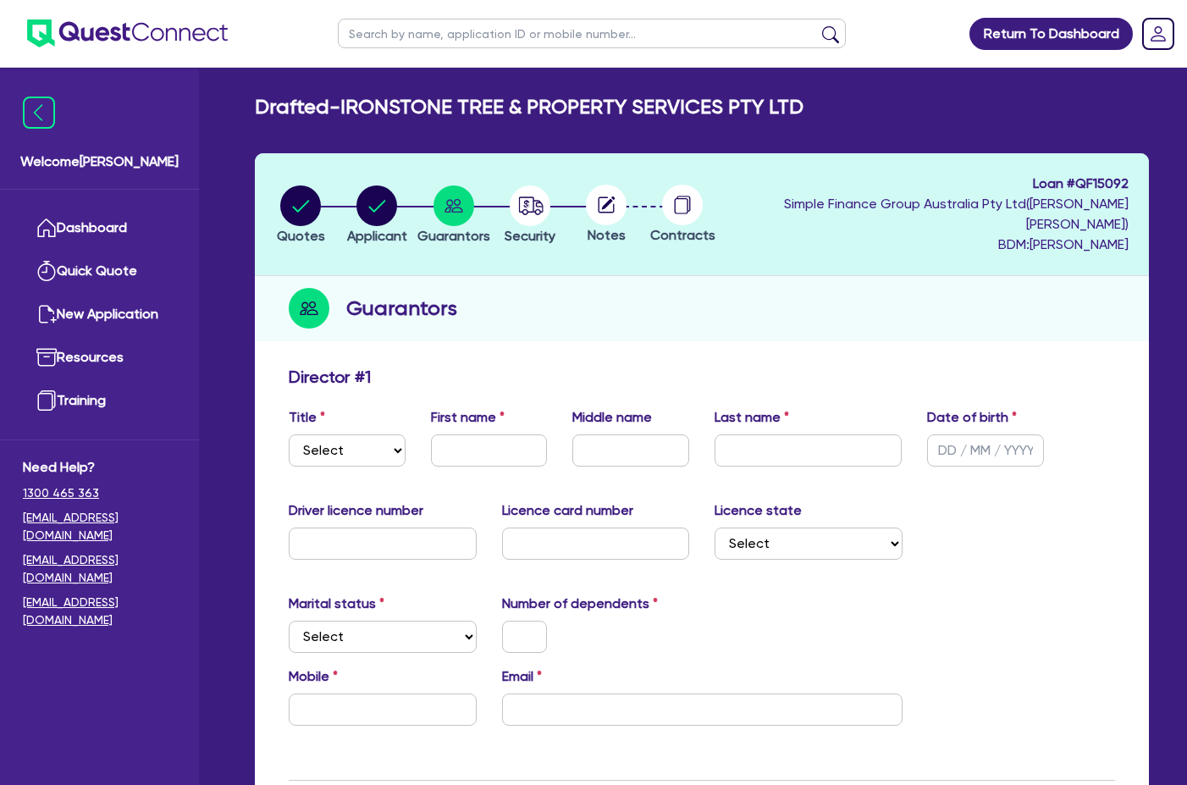
scroll to position [85, 0]
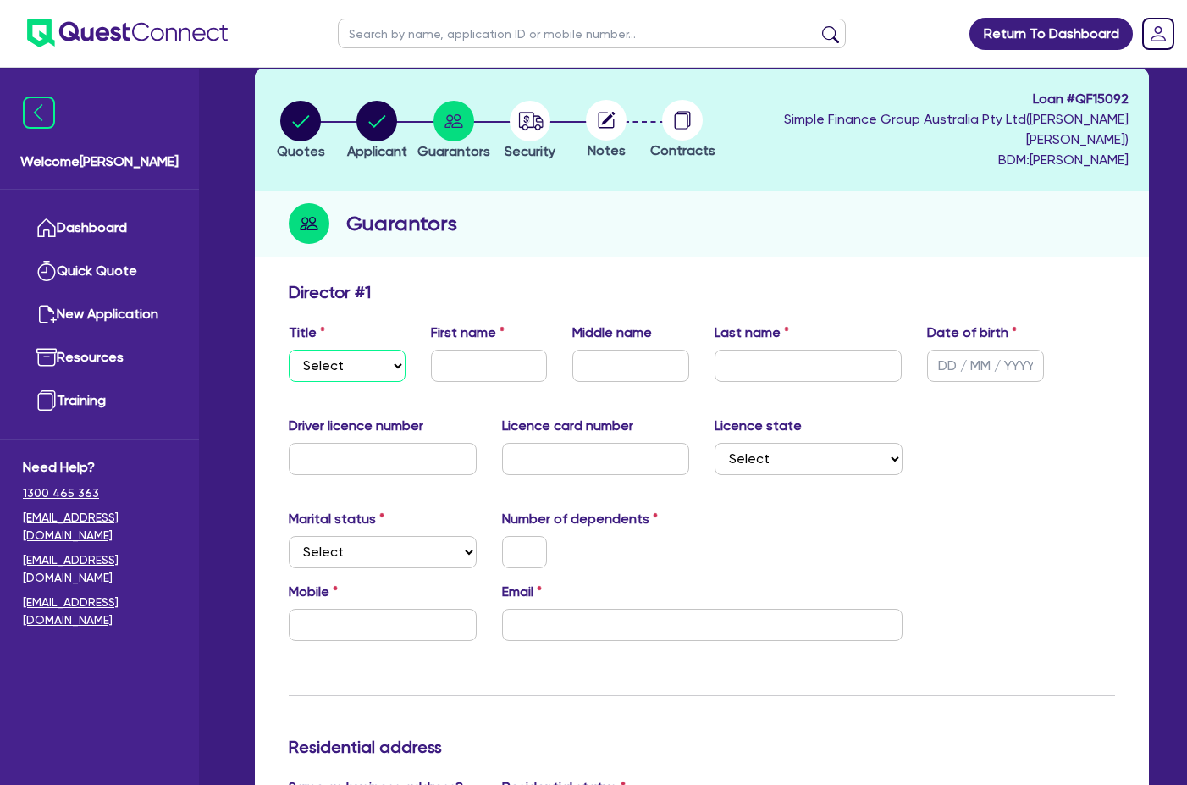
click at [350, 350] on select "Select Mr Mrs Ms Miss Dr" at bounding box center [347, 366] width 117 height 32
select select "MR"
click at [289, 350] on select "Select Mr Mrs Ms Miss Dr" at bounding box center [347, 366] width 117 height 32
click at [538, 350] on input "text" at bounding box center [489, 366] width 117 height 32
paste input "[PERSON_NAME]"
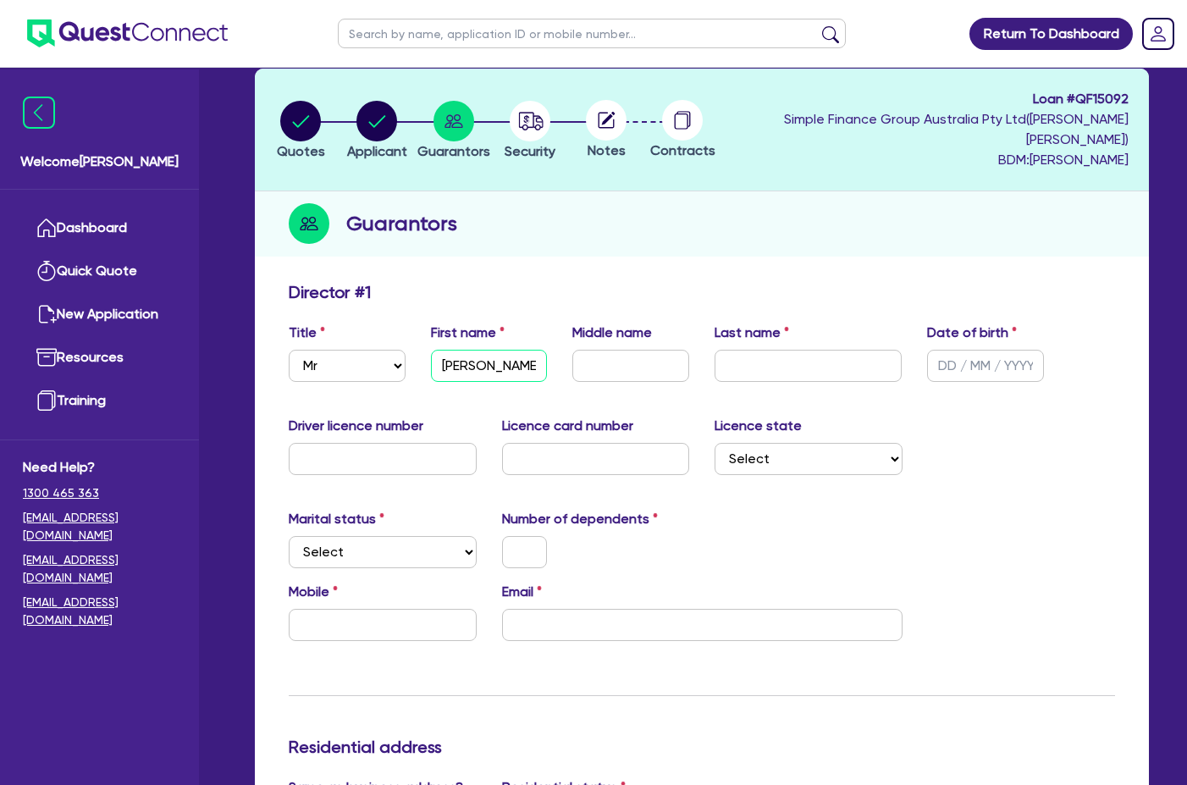
type input "[PERSON_NAME]"
click at [630, 355] on input "text" at bounding box center [630, 366] width 117 height 32
paste input "[PERSON_NAME]"
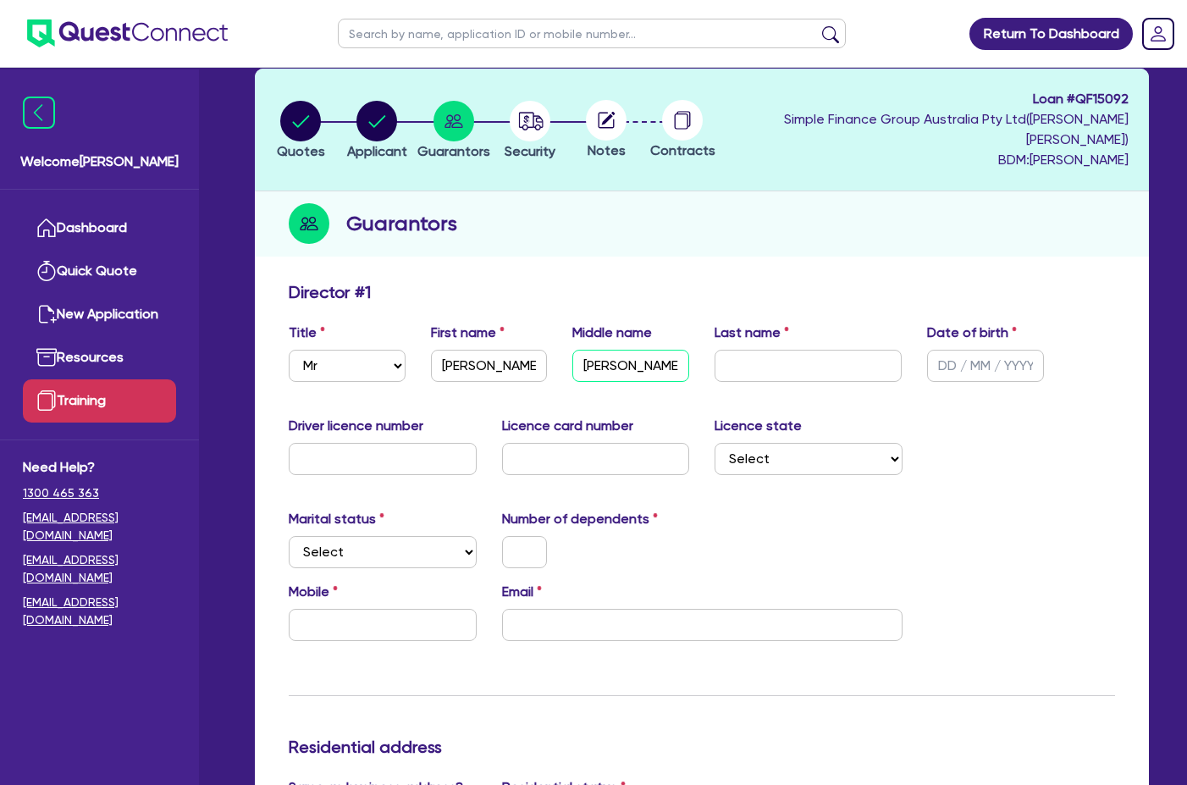
type input "[PERSON_NAME]"
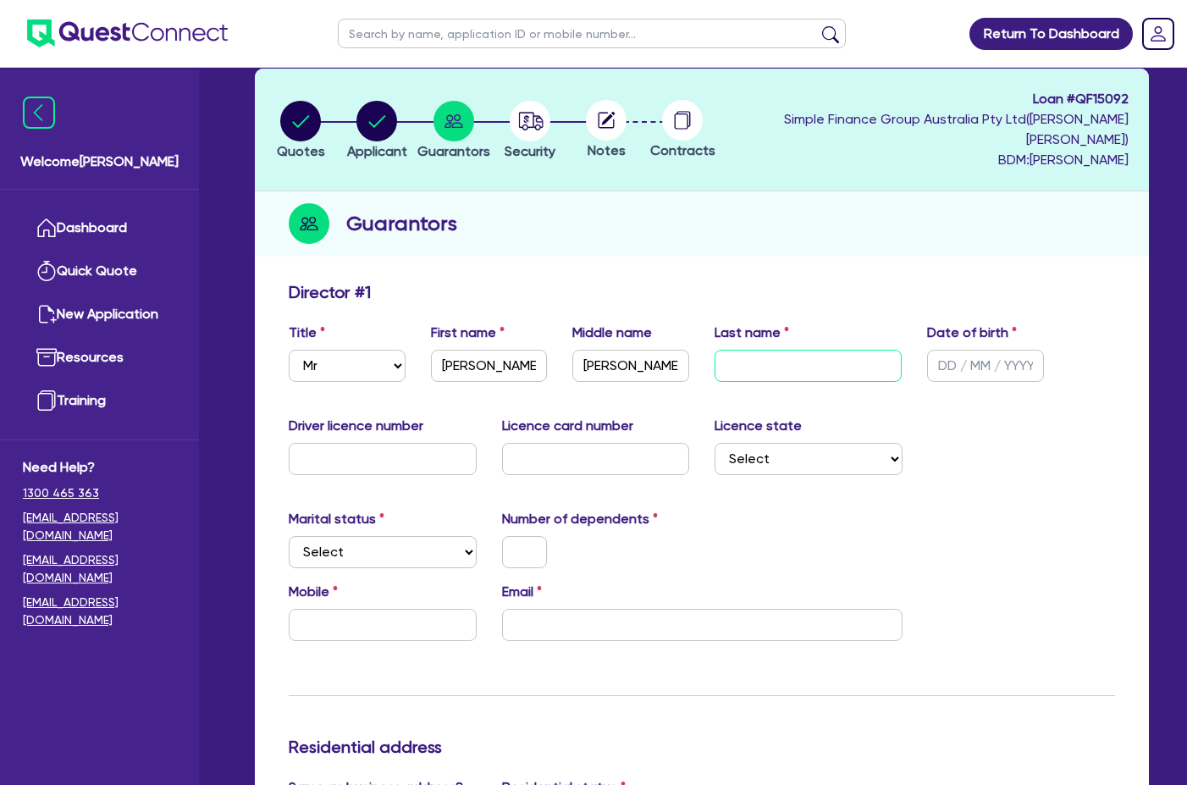
click at [830, 350] on input "text" at bounding box center [808, 366] width 188 height 32
paste input "[PERSON_NAME]"
type input "[PERSON_NAME]"
type input "[DATE]"
click at [367, 451] on input "text" at bounding box center [383, 459] width 188 height 32
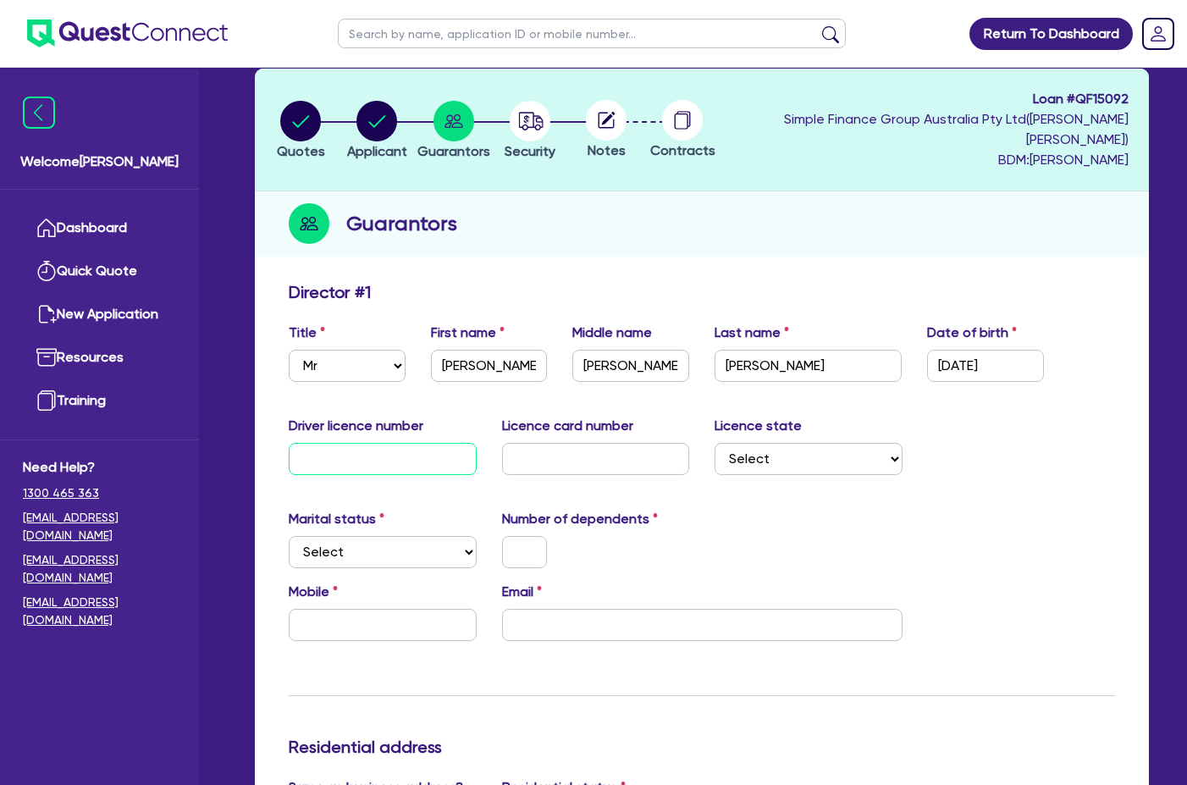
paste input "120832540"
type input "120832540"
click at [580, 443] on input "text" at bounding box center [596, 459] width 188 height 32
paste input "6C92BDB736"
type input "6C92BDB736"
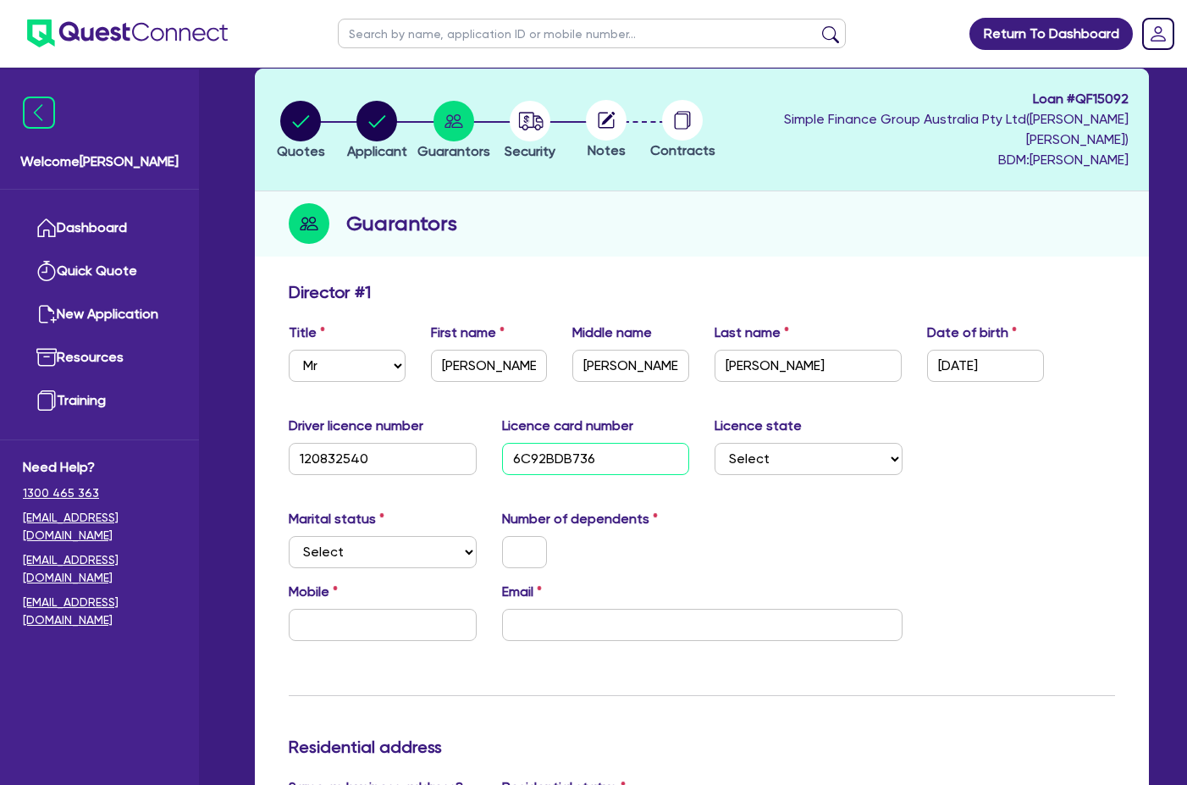
click at [604, 443] on input "6C92BDB736" at bounding box center [596, 459] width 188 height 32
click at [993, 509] on div "Marital status Select [DEMOGRAPHIC_DATA] Married De Facto / Partner Number of d…" at bounding box center [702, 545] width 852 height 73
click at [804, 443] on select "Select [GEOGRAPHIC_DATA] [GEOGRAPHIC_DATA] [GEOGRAPHIC_DATA] [GEOGRAPHIC_DATA] …" at bounding box center [808, 459] width 188 height 32
select select "QLD"
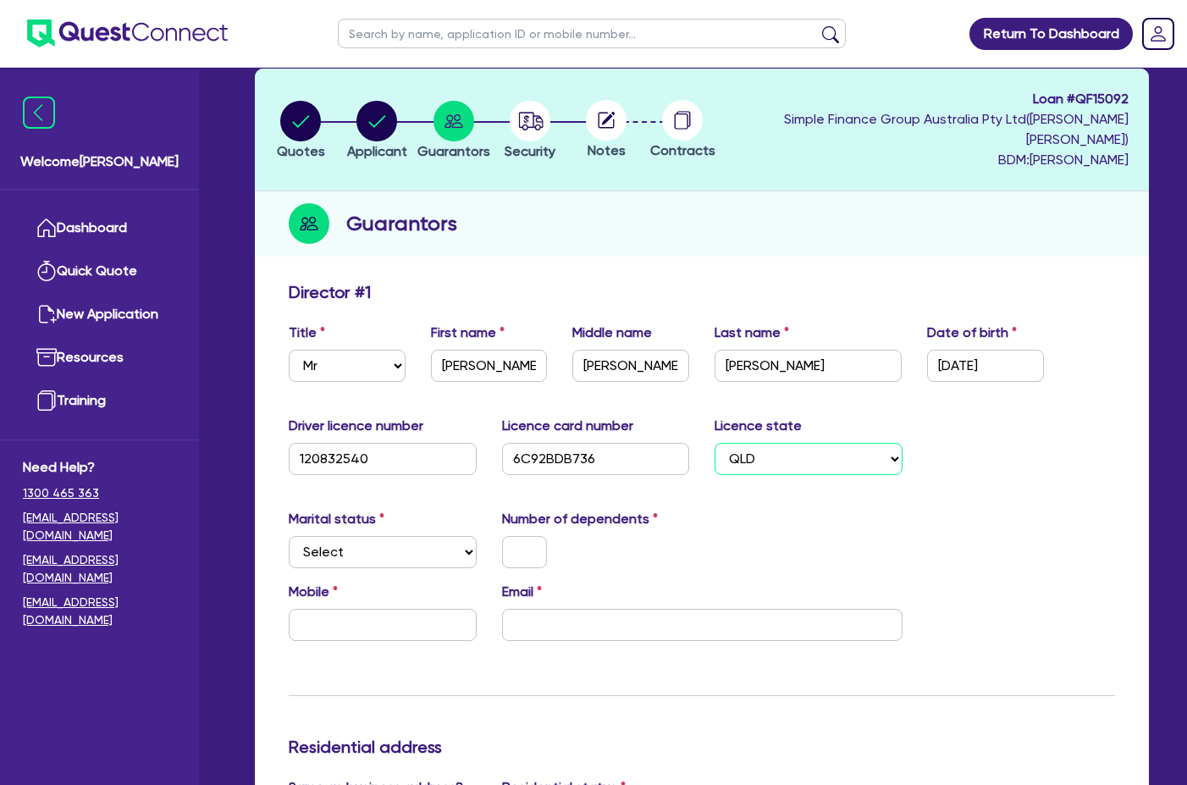
click at [714, 443] on select "Select [GEOGRAPHIC_DATA] [GEOGRAPHIC_DATA] [GEOGRAPHIC_DATA] [GEOGRAPHIC_DATA] …" at bounding box center [808, 459] width 188 height 32
click at [418, 543] on select "Select Single Married De Facto / Partner" at bounding box center [383, 552] width 188 height 32
select select "SINGLE"
click at [289, 536] on select "Select Single Married De Facto / Partner" at bounding box center [383, 552] width 188 height 32
click at [522, 536] on input "text" at bounding box center [525, 552] width 46 height 32
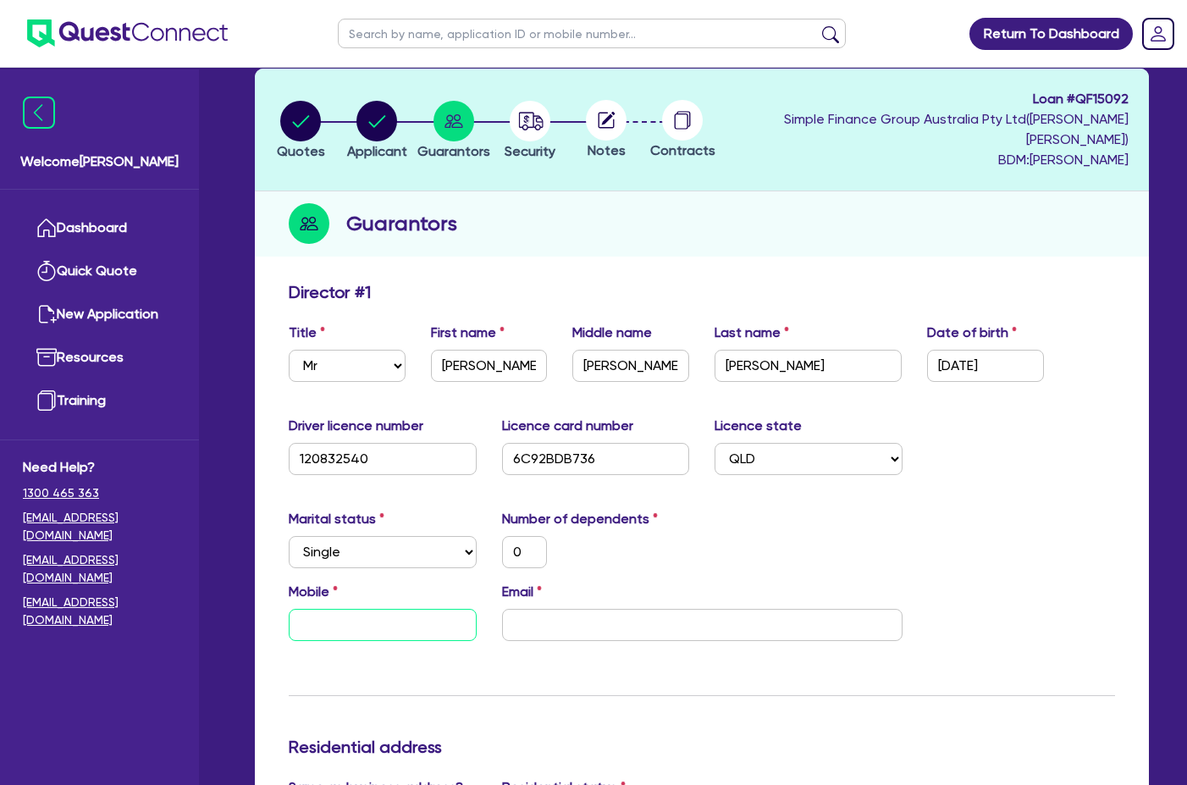
click at [400, 609] on input "text" at bounding box center [383, 625] width 188 height 32
paste input "0403 312 375"
type input "0"
type input "0403 312 375"
click at [669, 621] on div "Mobile [PHONE_NUMBER] Email" at bounding box center [702, 618] width 852 height 73
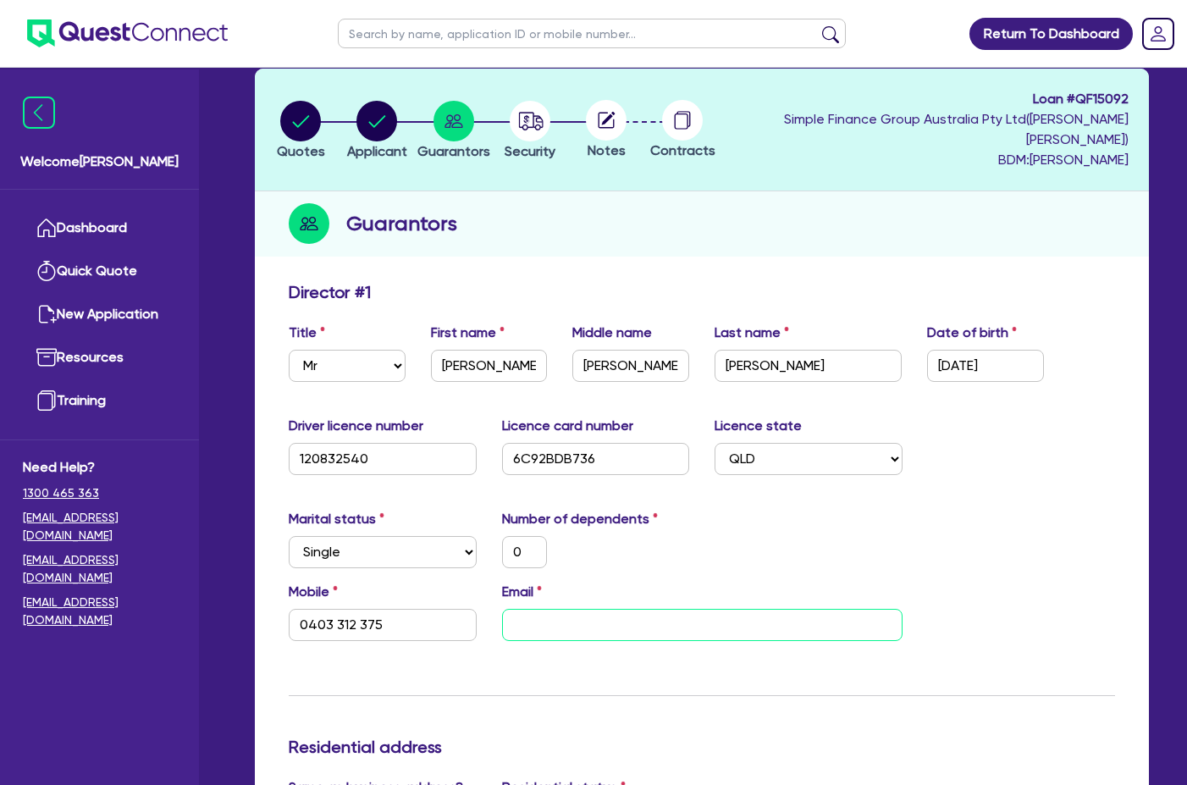
click at [658, 609] on input "email" at bounding box center [702, 625] width 400 height 32
paste input "[EMAIL_ADDRESS][DOMAIN_NAME]"
type input "0"
type input "0403 312 375"
type input "[EMAIL_ADDRESS][DOMAIN_NAME]"
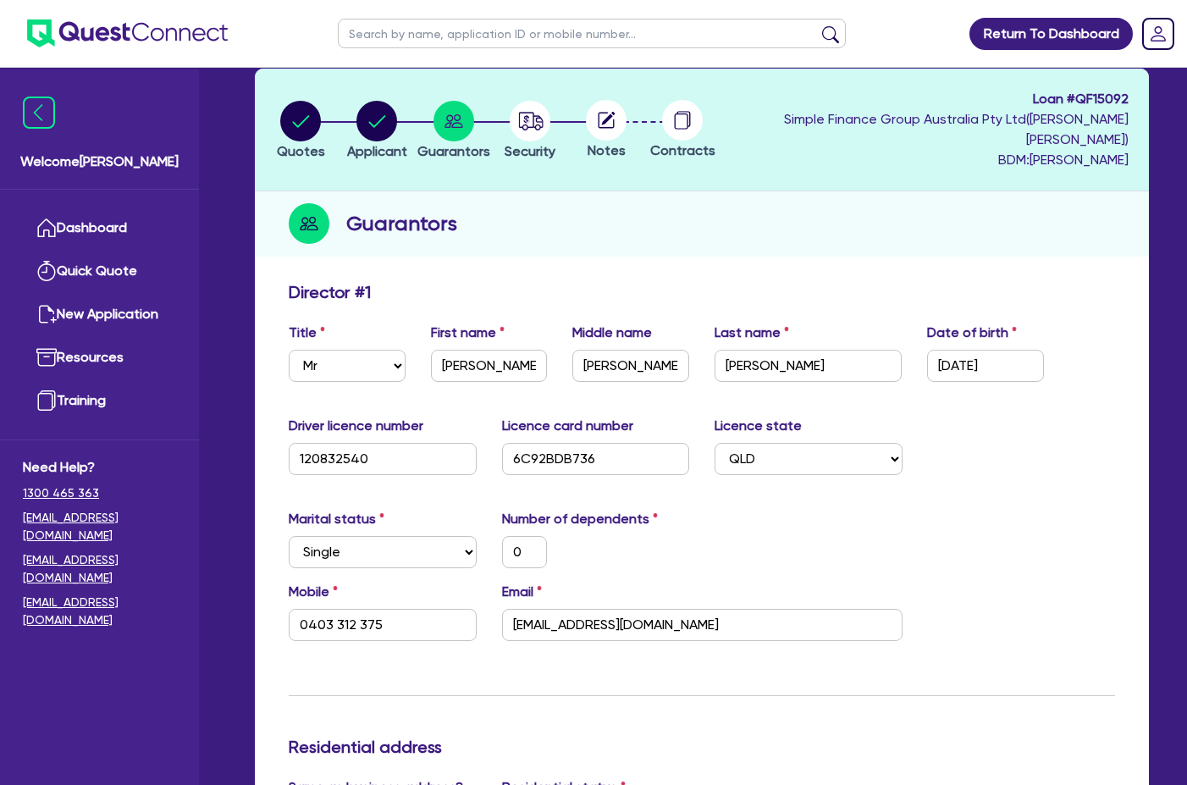
click at [1013, 521] on div "Marital status Select [DEMOGRAPHIC_DATA] Married De Facto / Partner Number of d…" at bounding box center [702, 545] width 852 height 73
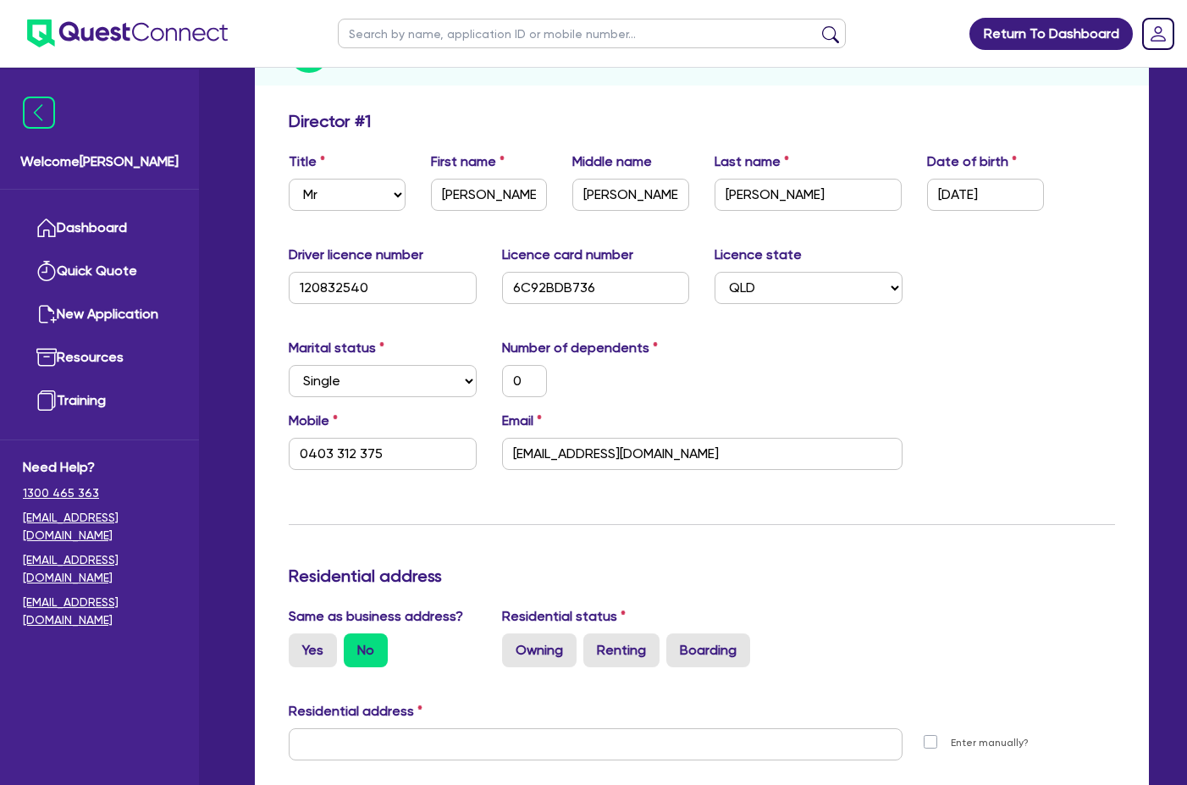
scroll to position [508, 0]
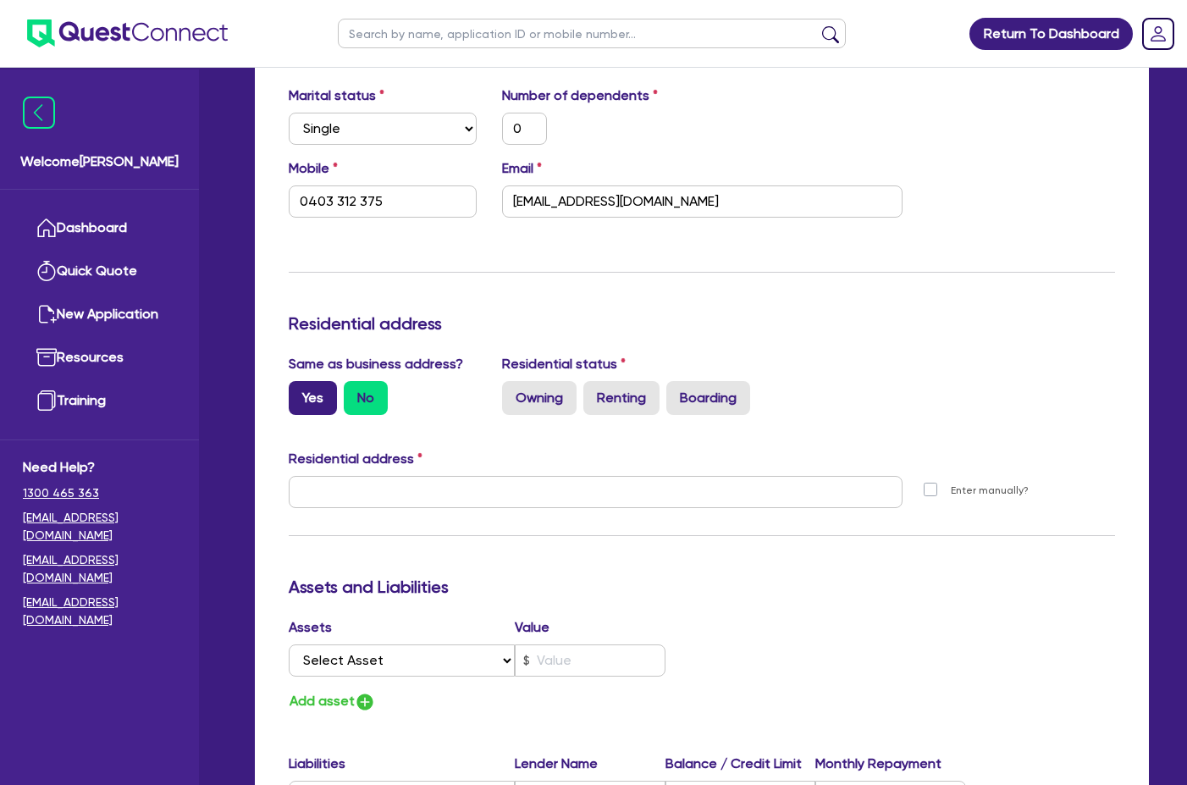
click at [314, 384] on label "Yes" at bounding box center [313, 398] width 48 height 34
click at [300, 384] on input "Yes" at bounding box center [294, 386] width 11 height 11
radio input "true"
type input "0"
type input "0403 312 375"
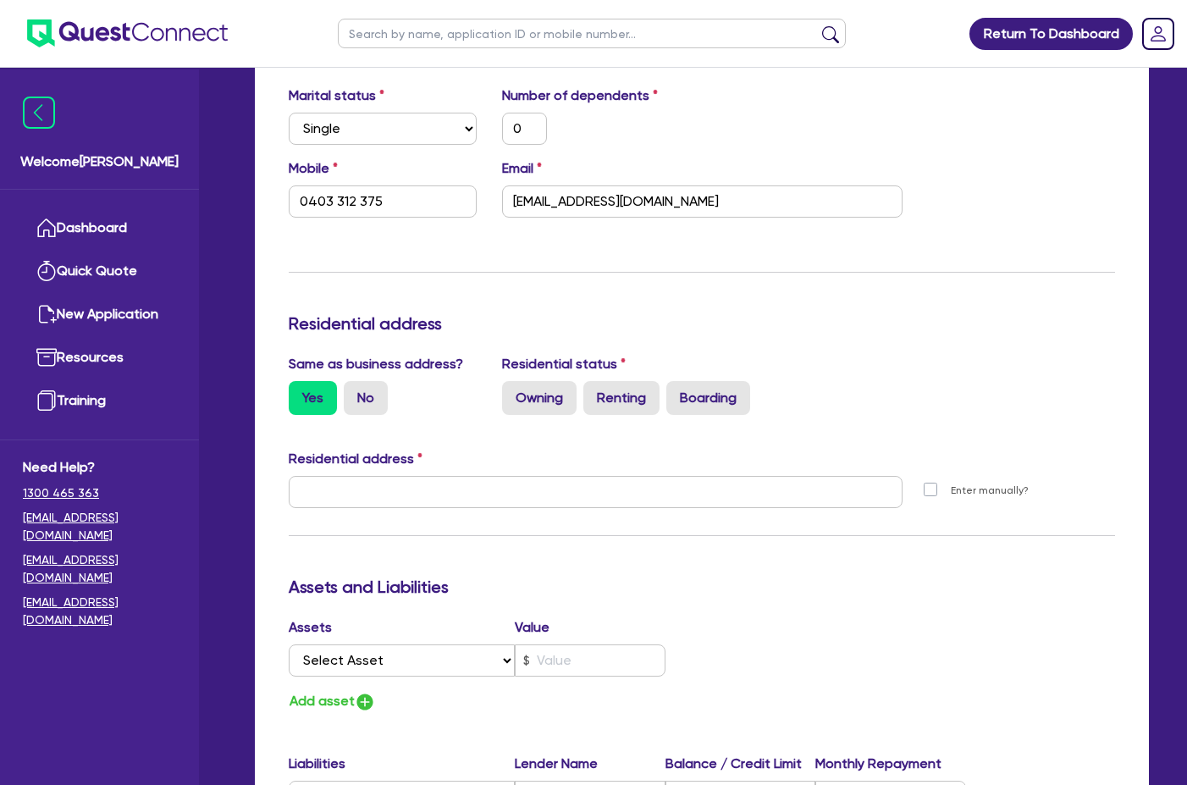
type input "[STREET_ADDRESS]"
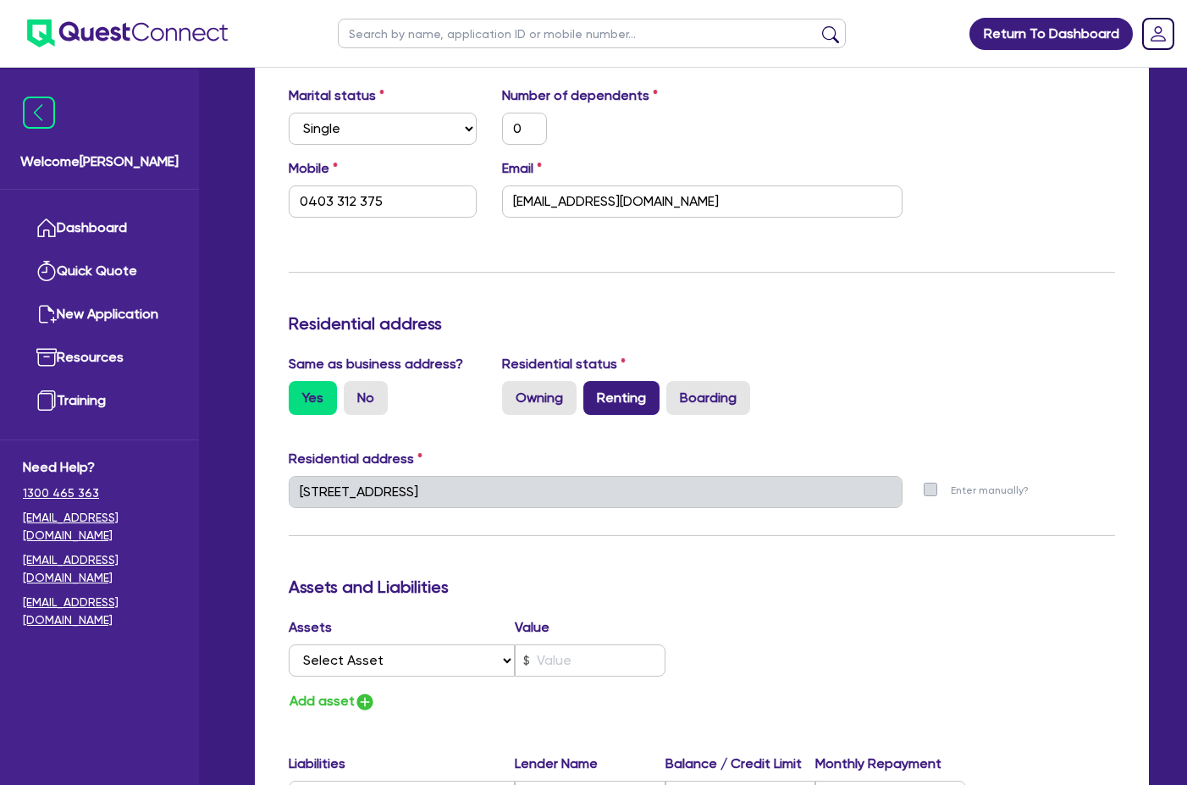
click at [648, 381] on label "Renting" at bounding box center [621, 398] width 76 height 34
click at [594, 381] on input "Renting" at bounding box center [588, 386] width 11 height 11
radio input "true"
type input "0"
type input "0403 312 375"
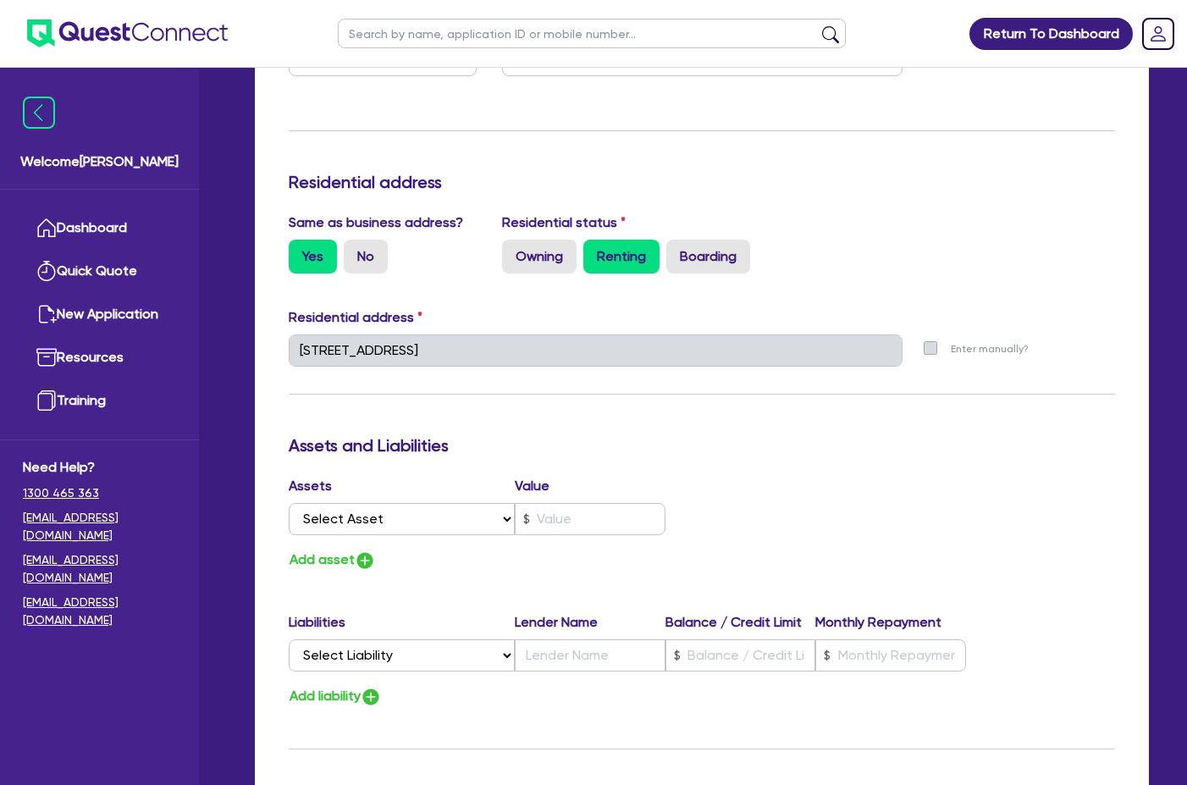
scroll to position [762, 0]
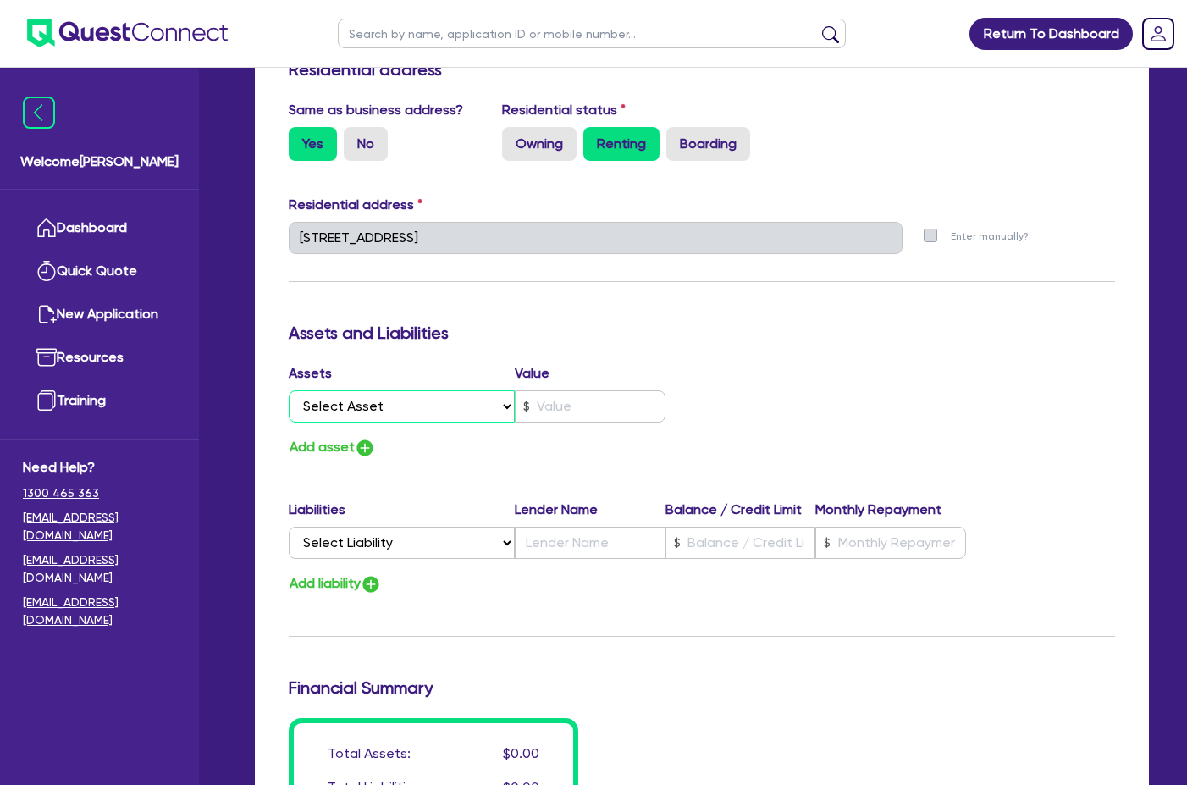
click at [392, 390] on select "Select Asset Cash Property Investment property Vehicle Truck Trailer Equipment …" at bounding box center [402, 406] width 226 height 32
select select "CASH"
click at [289, 390] on select "Select Asset Cash Property Investment property Vehicle Truck Trailer Equipment …" at bounding box center [402, 406] width 226 height 32
type input "0"
type input "0403 312 375"
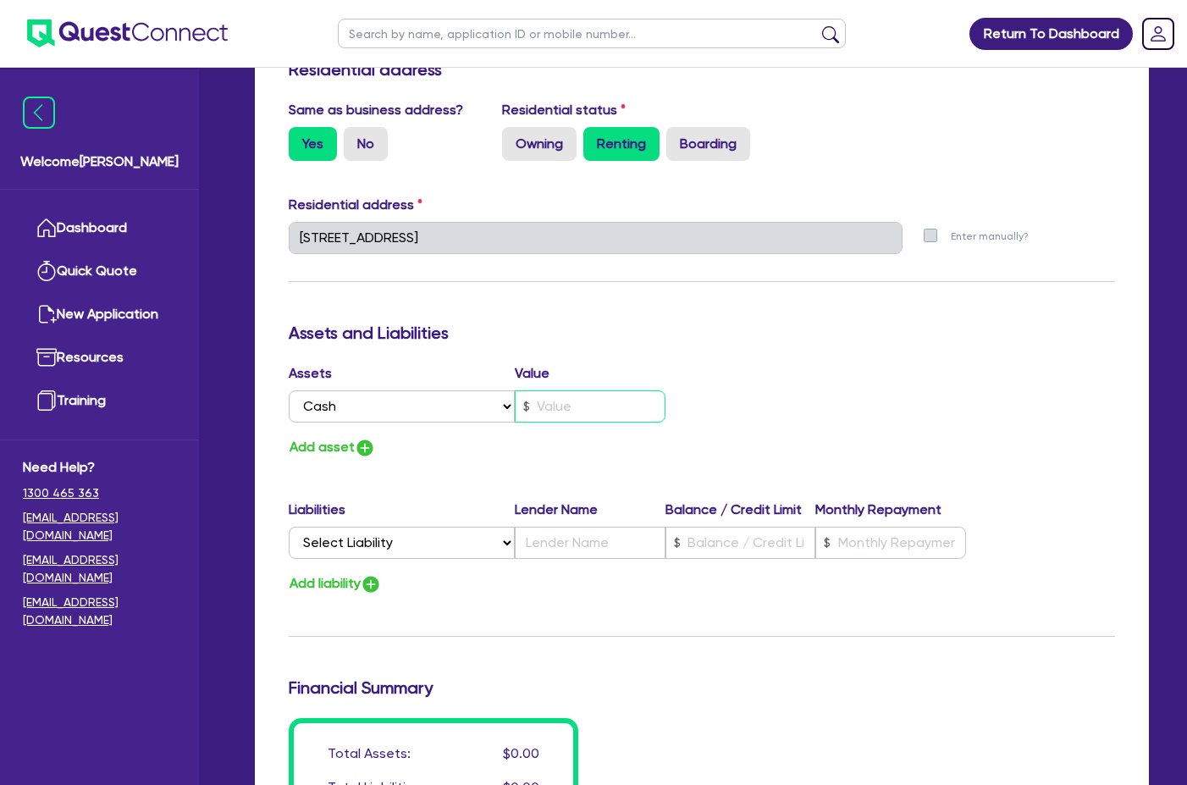
click at [640, 390] on input "text" at bounding box center [590, 406] width 151 height 32
type input "0"
type input "0403 312 375"
type input "1"
type input "0"
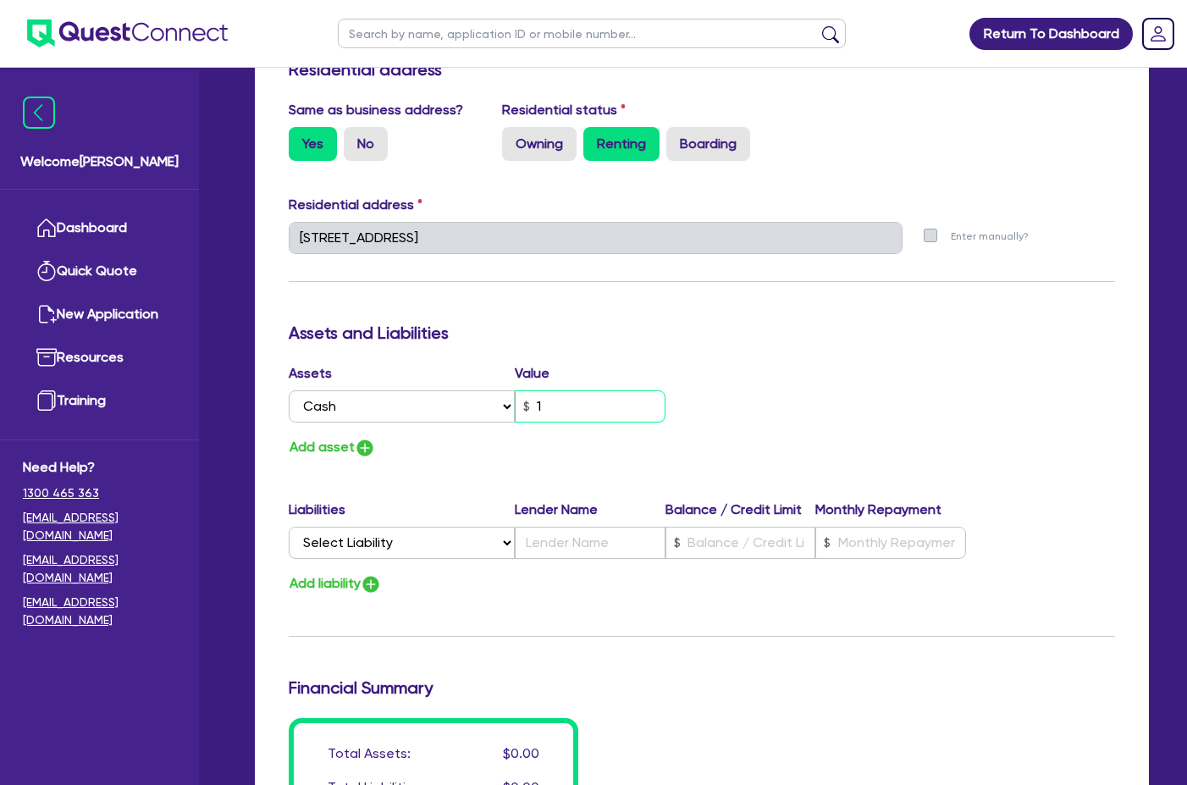
type input "0403 312 375"
type input "12"
type input "0"
type input "0403 312 375"
type input "120"
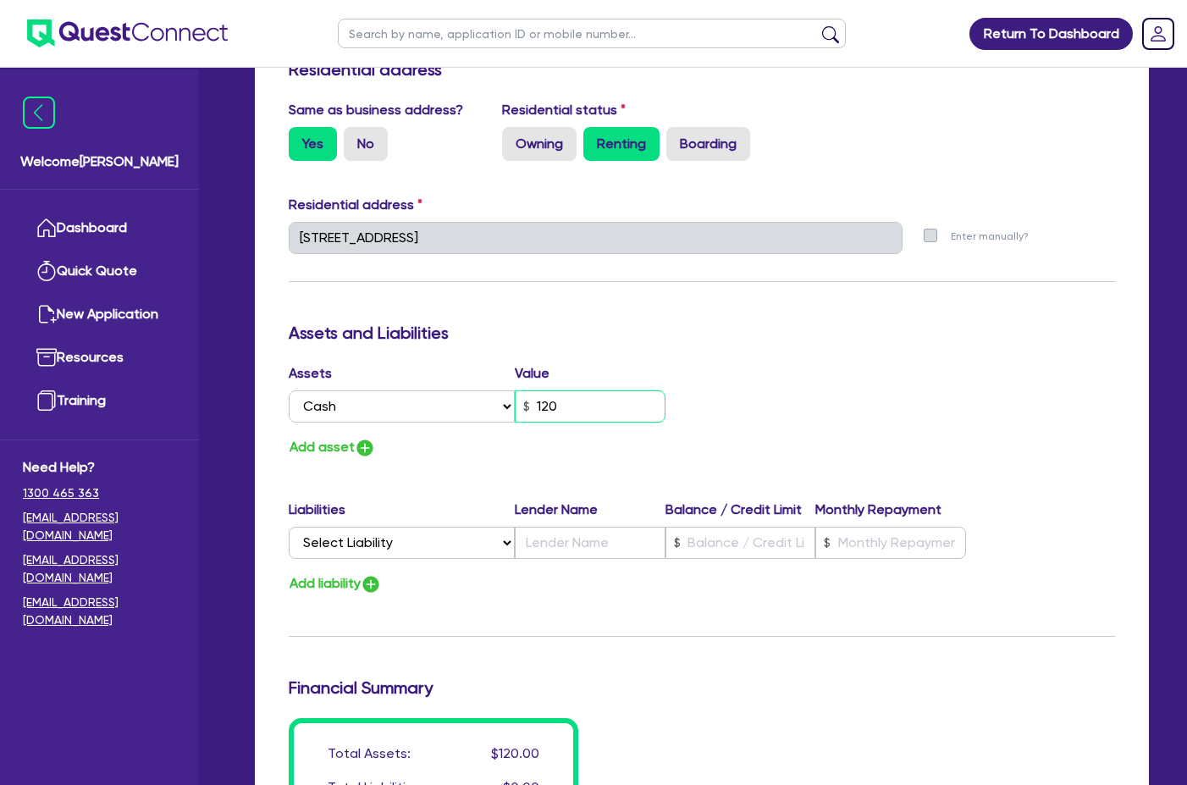
type input "0"
type input "0403 312 375"
type input "1,200"
type input "0"
type input "0403 312 375"
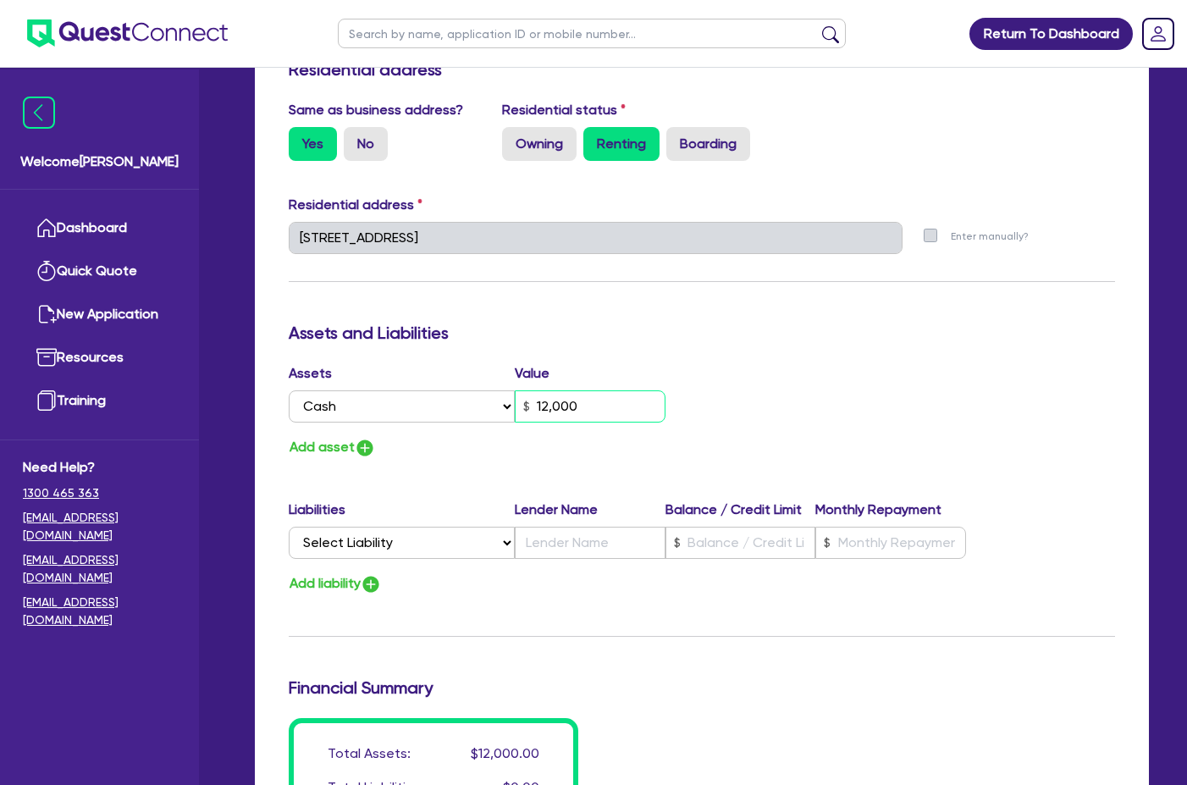
type input "12,000"
click at [730, 339] on div "Update residential status for Director #1 Boarding is only acceptable when the …" at bounding box center [702, 231] width 826 height 1252
click at [365, 438] on img "button" at bounding box center [365, 448] width 20 height 20
type input "0"
type input "0403 312 375"
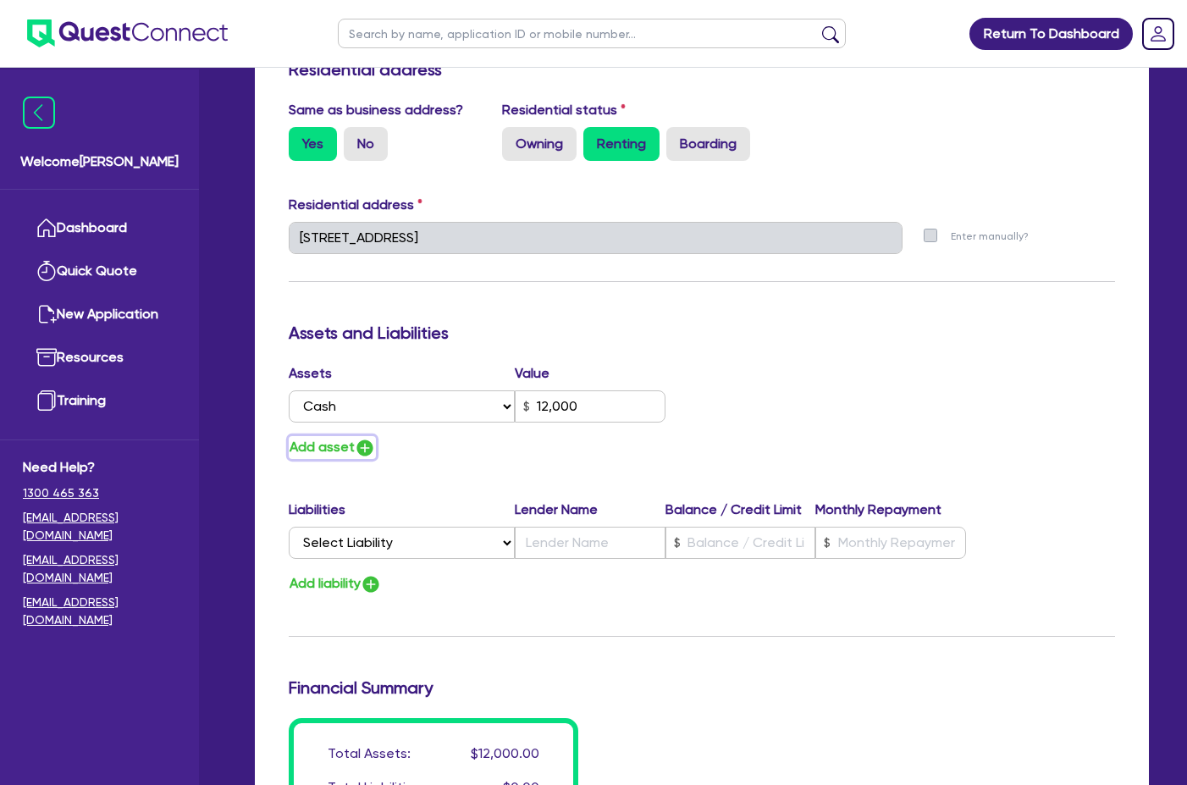
type input "12,000"
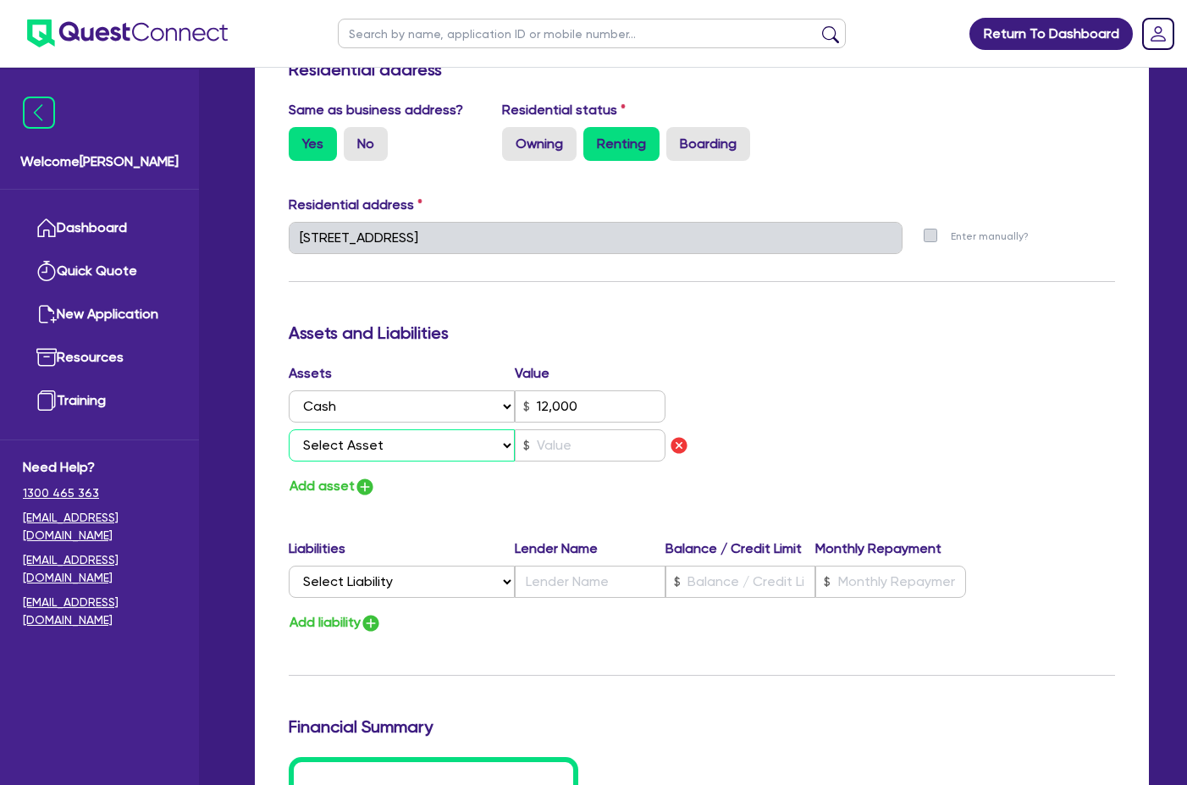
click at [362, 429] on select "Select Asset Cash Property Investment property Vehicle Truck Trailer Equipment …" at bounding box center [402, 445] width 226 height 32
select select "VEHICLE"
click at [289, 429] on select "Select Asset Cash Property Investment property Vehicle Truck Trailer Equipment …" at bounding box center [402, 445] width 226 height 32
type input "0"
type input "0403 312 375"
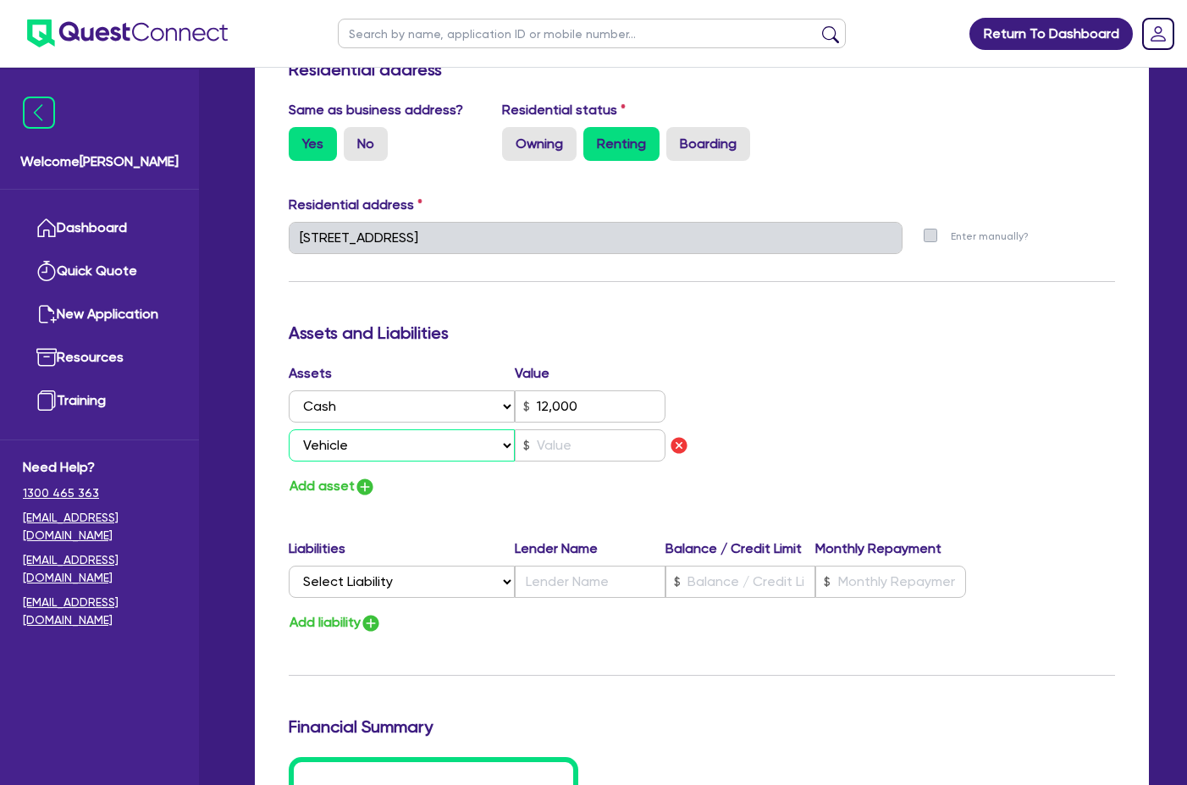
type input "12,000"
click at [577, 429] on input "text" at bounding box center [590, 445] width 151 height 32
type input "0"
type input "0403 312 375"
type input "12,000"
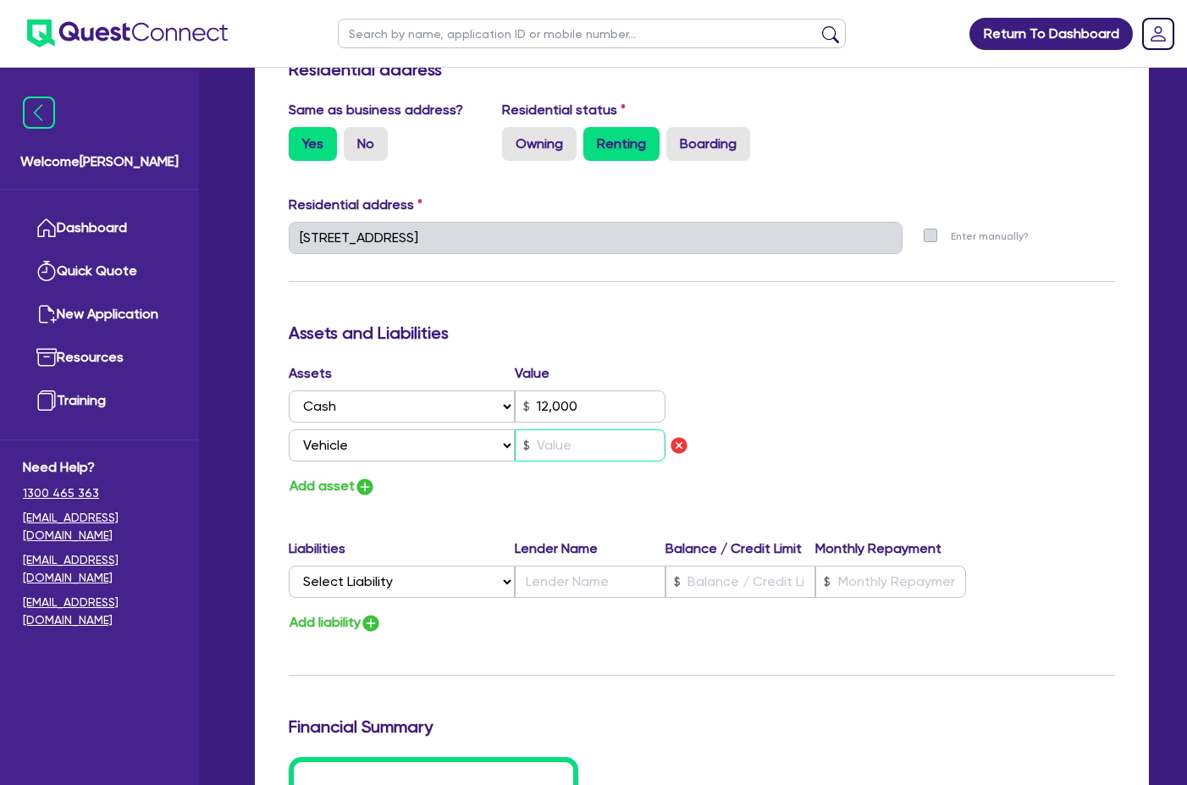
type input "3"
type input "0"
type input "0403 312 375"
type input "12,000"
type input "35"
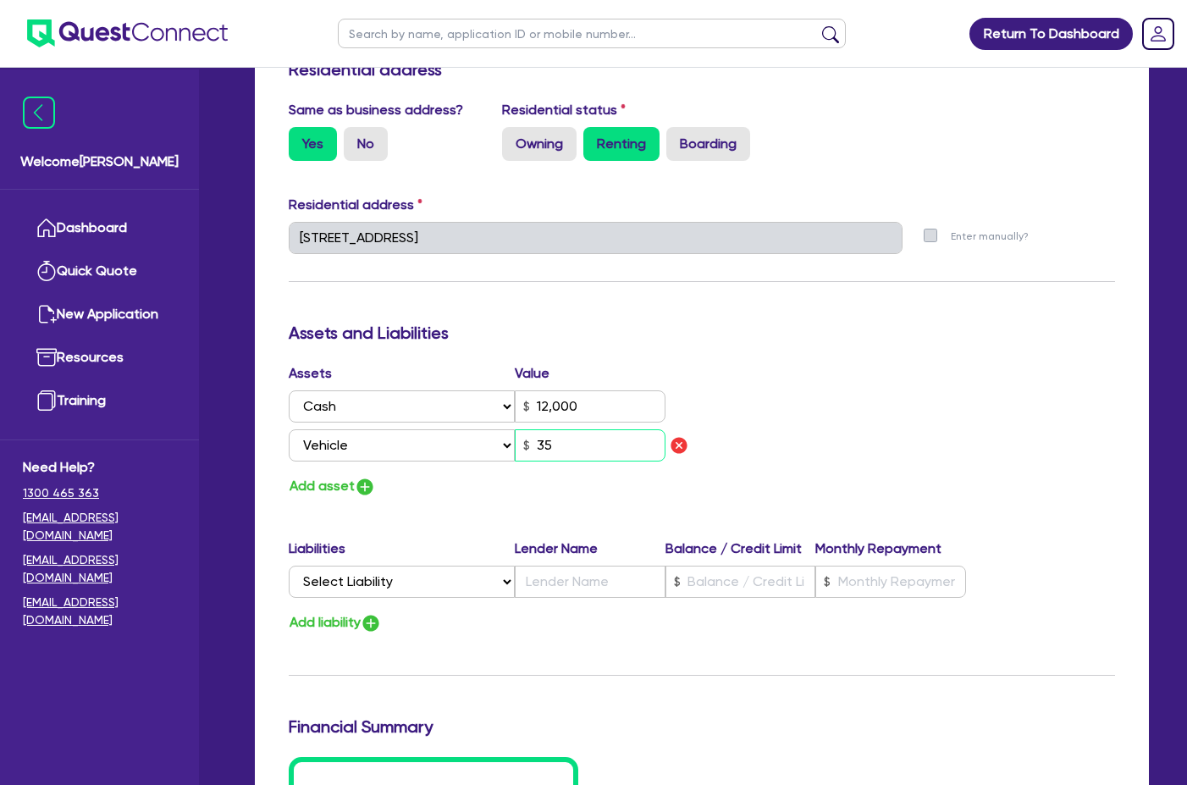
type input "0"
type input "0403 312 375"
type input "12,000"
type input "350"
type input "0"
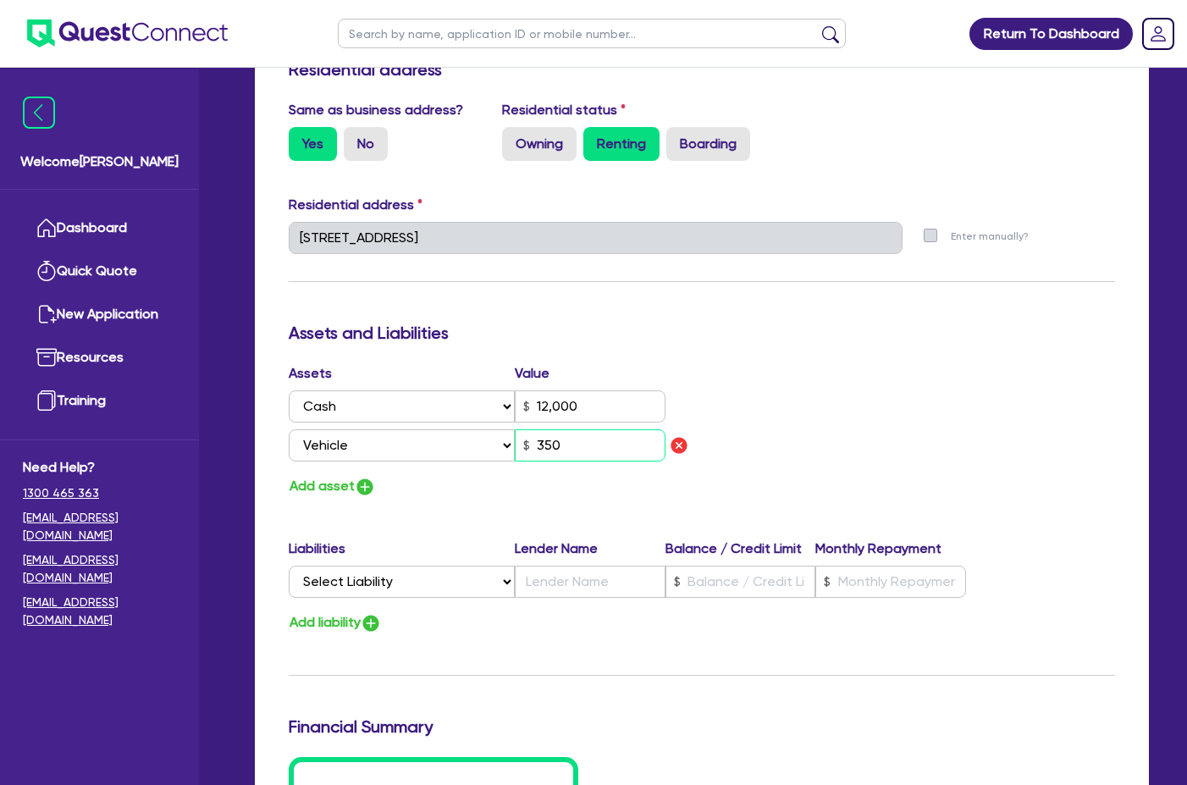
type input "0403 312 375"
type input "12,000"
type input "3,500"
type input "0"
type input "0403 312 375"
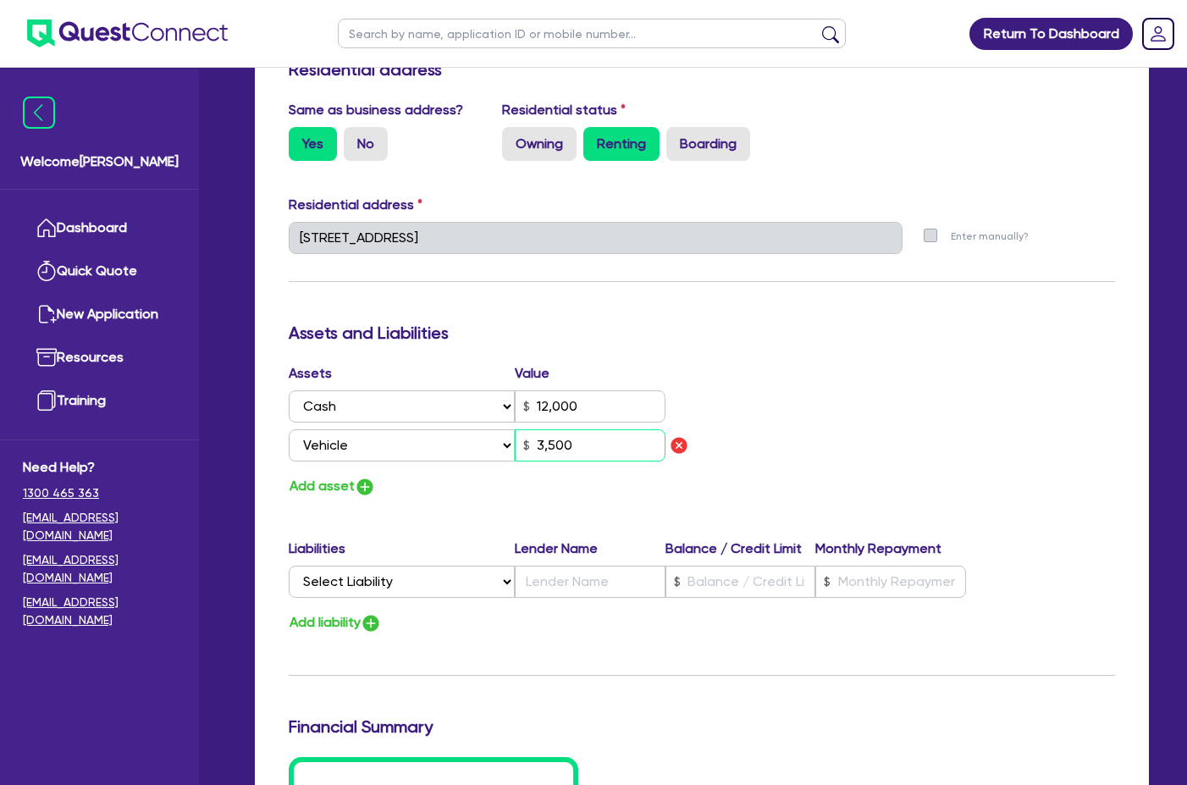
type input "12,000"
type input "35,000"
click at [361, 477] on img "button" at bounding box center [365, 487] width 20 height 20
type input "0"
type input "0403 312 375"
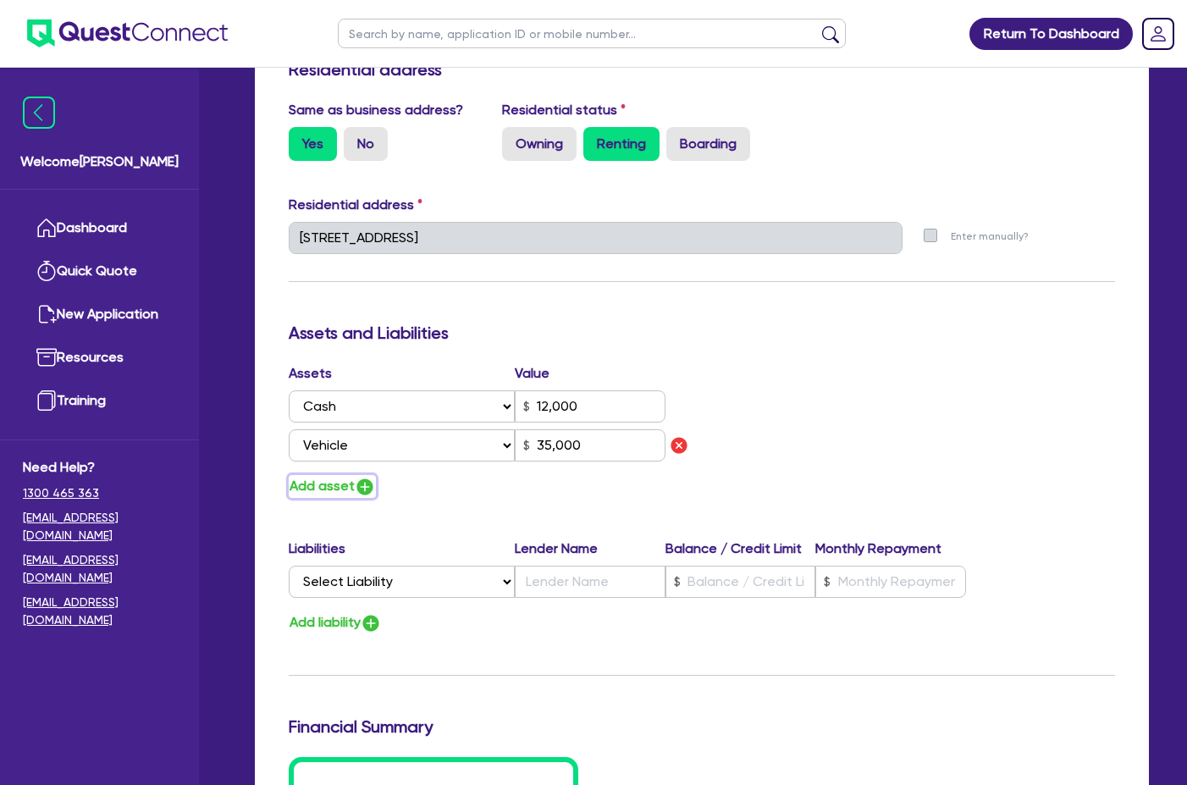
type input "12,000"
type input "35,000"
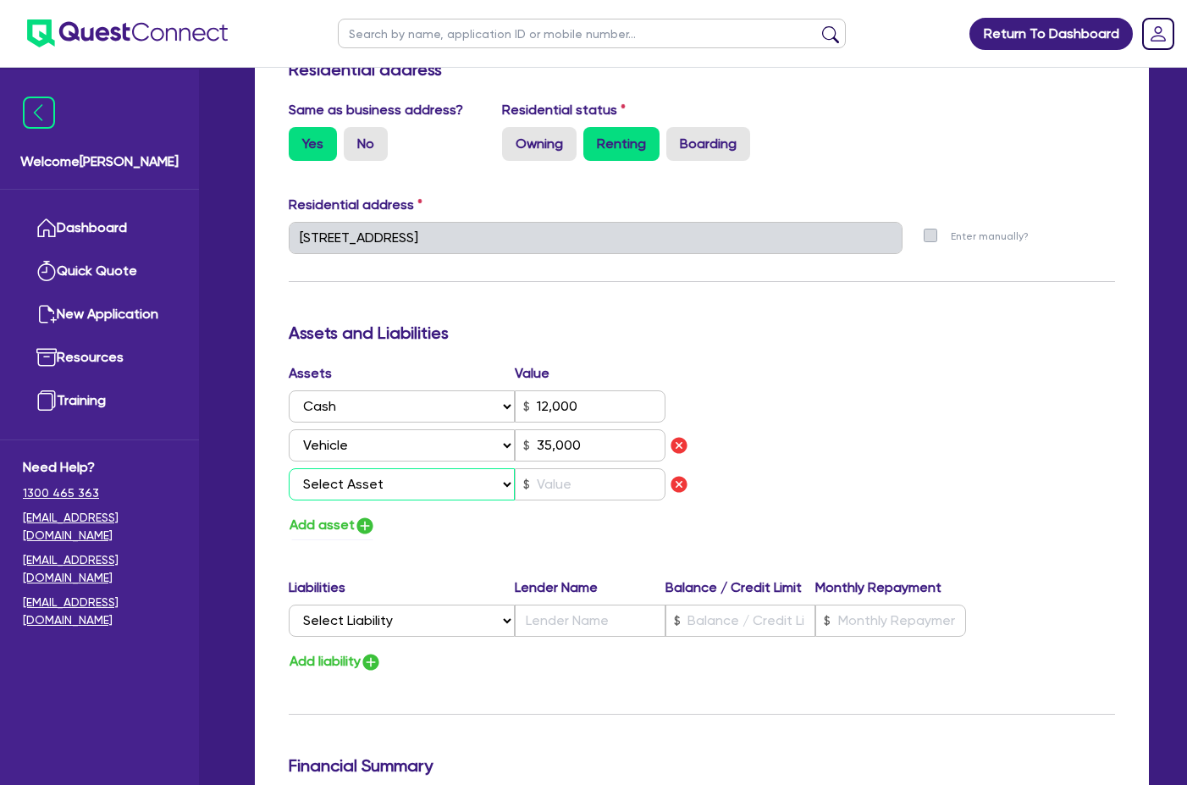
click at [361, 468] on select "Select Asset Cash Property Investment property Vehicle Truck Trailer Equipment …" at bounding box center [402, 484] width 226 height 32
select select "VEHICLE"
click at [289, 468] on select "Select Asset Cash Property Investment property Vehicle Truck Trailer Equipment …" at bounding box center [402, 484] width 226 height 32
type input "0"
type input "0403 312 375"
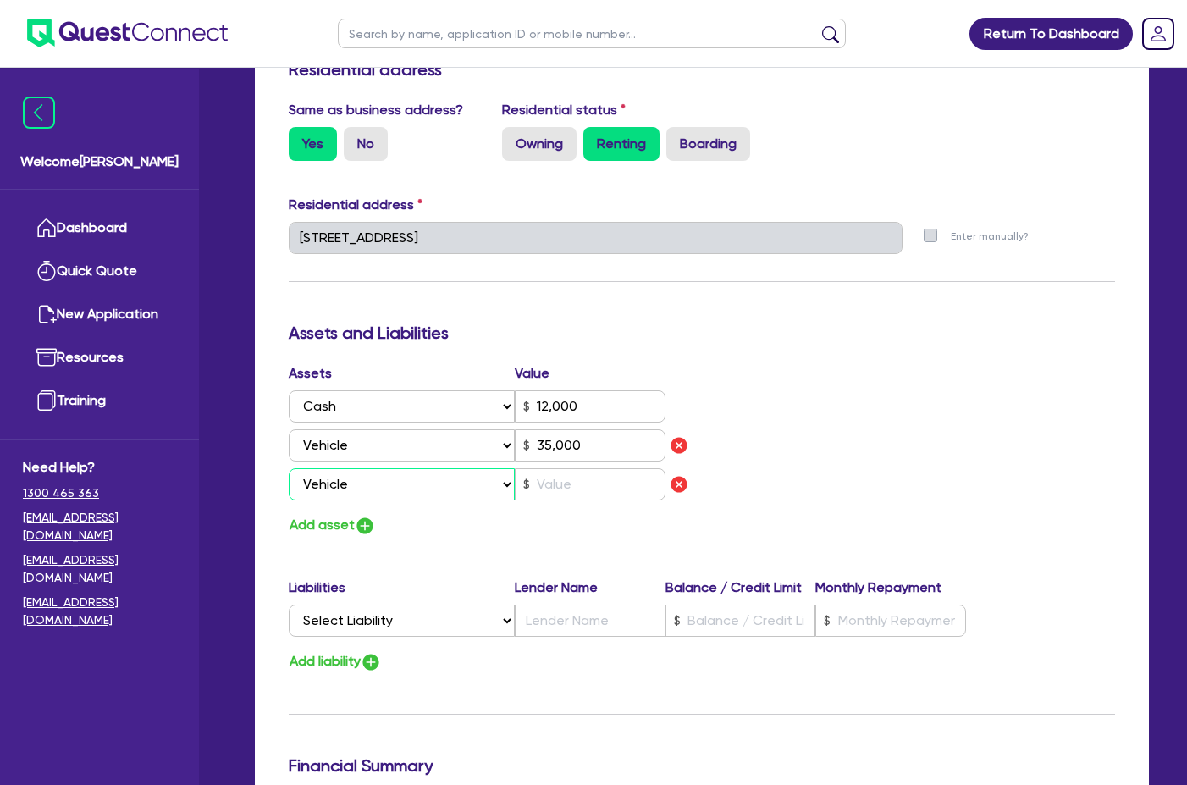
type input "12,000"
type input "35,000"
click at [570, 468] on input "text" at bounding box center [590, 484] width 151 height 32
type input "0"
type input "0403 312 375"
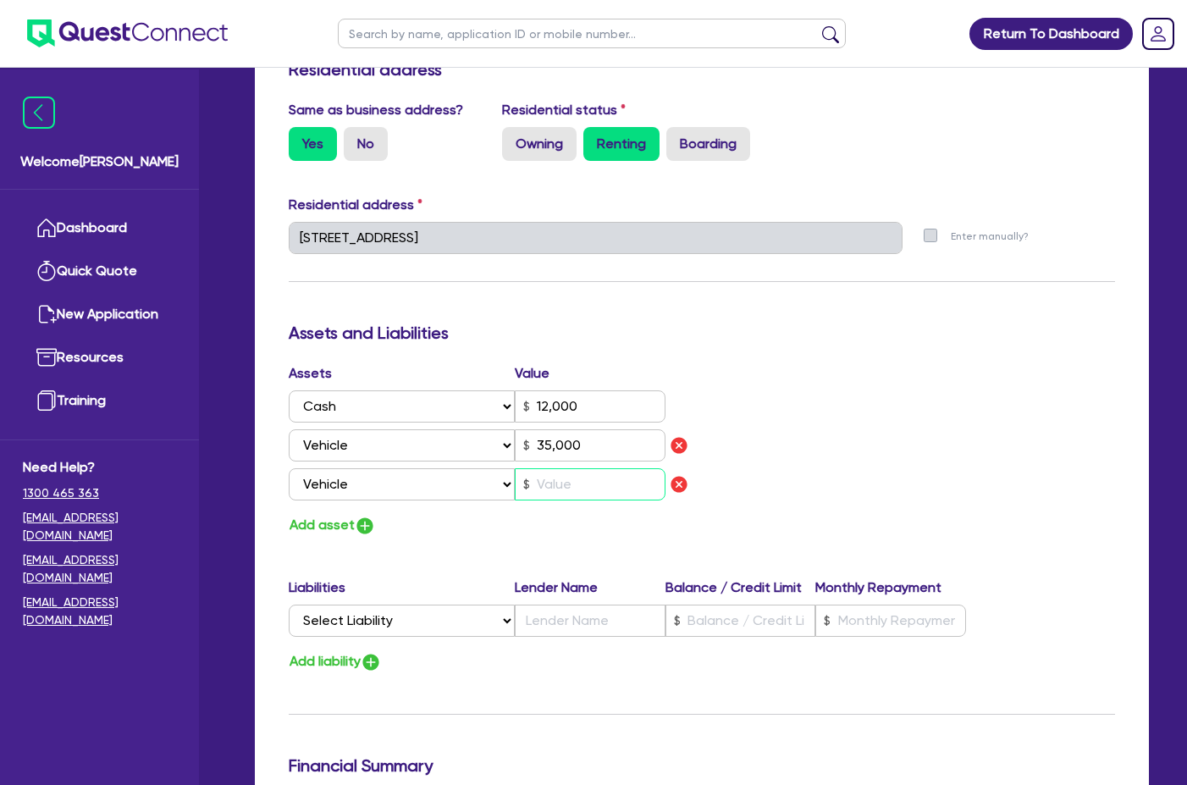
type input "12,000"
type input "35,000"
type input "4"
type input "0"
type input "0403 312 375"
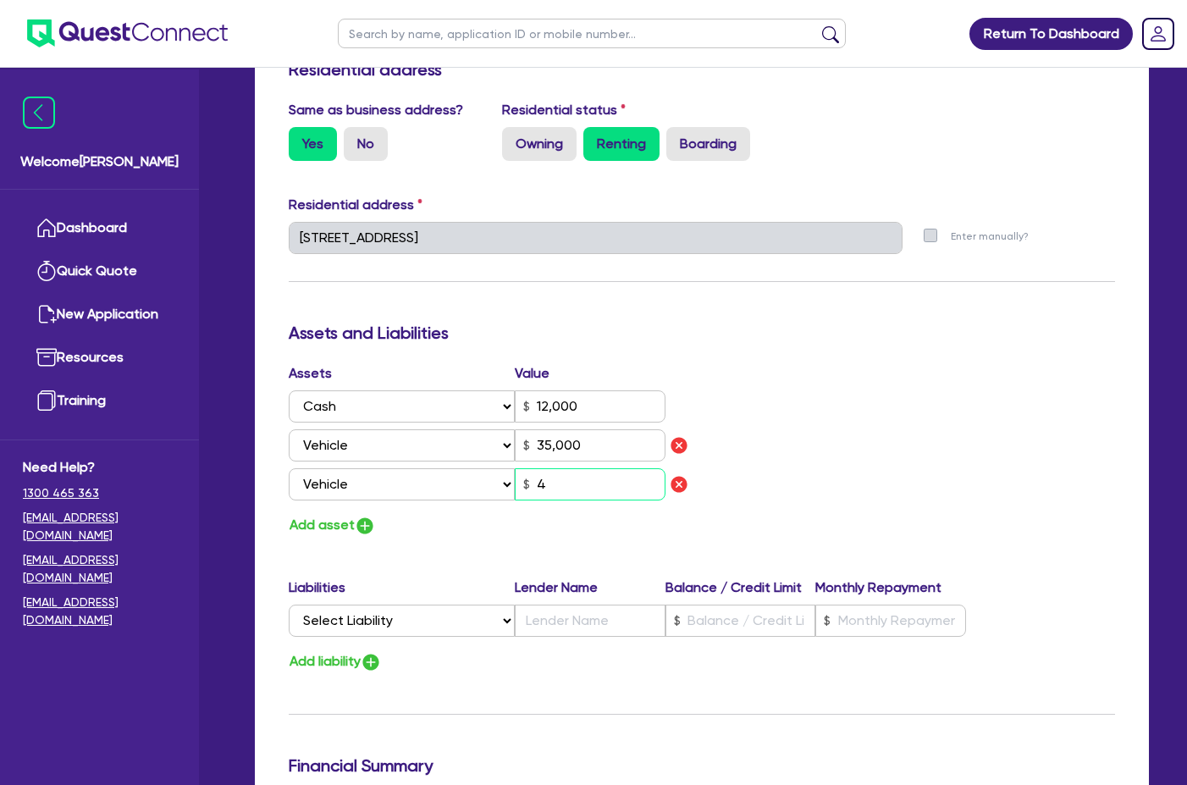
type input "12,000"
type input "35,000"
type input "48"
type input "0"
type input "0403 312 375"
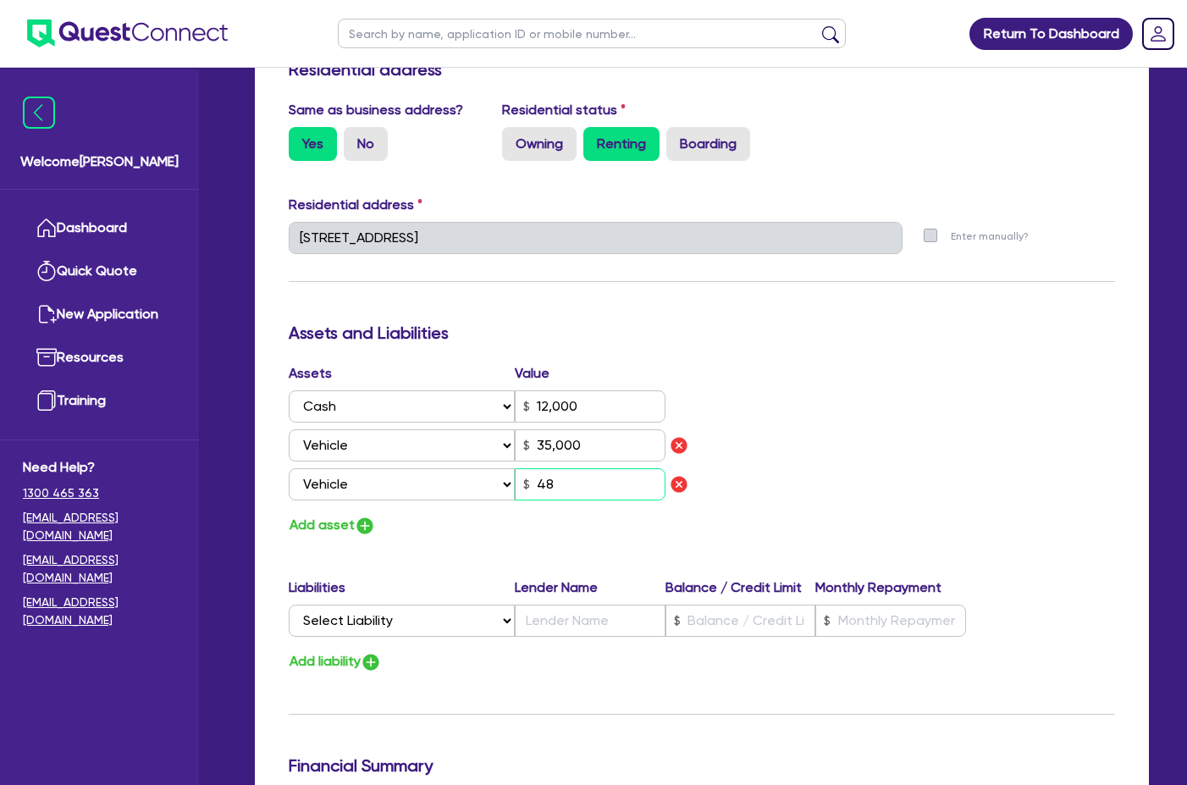
type input "12,000"
type input "35,000"
type input "480"
type input "0"
type input "0403 312 375"
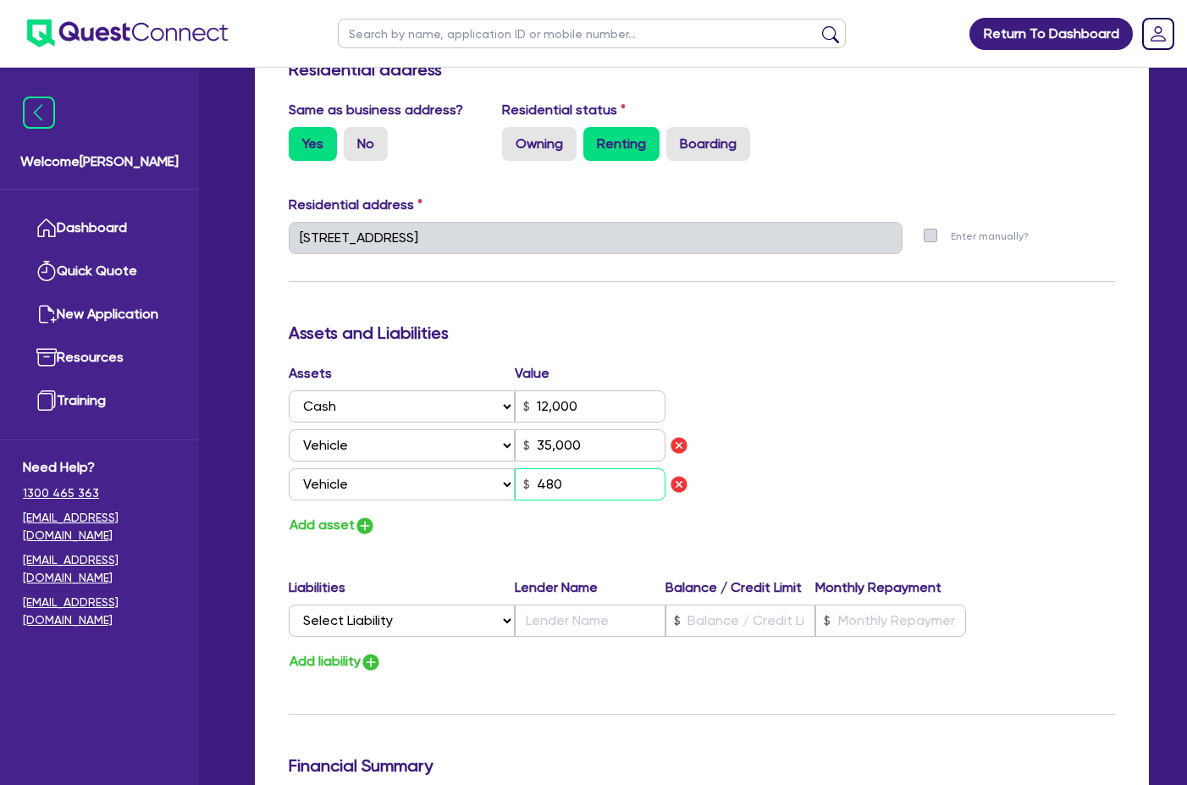
type input "12,000"
type input "35,000"
type input "4,800"
type input "0"
type input "0403 312 375"
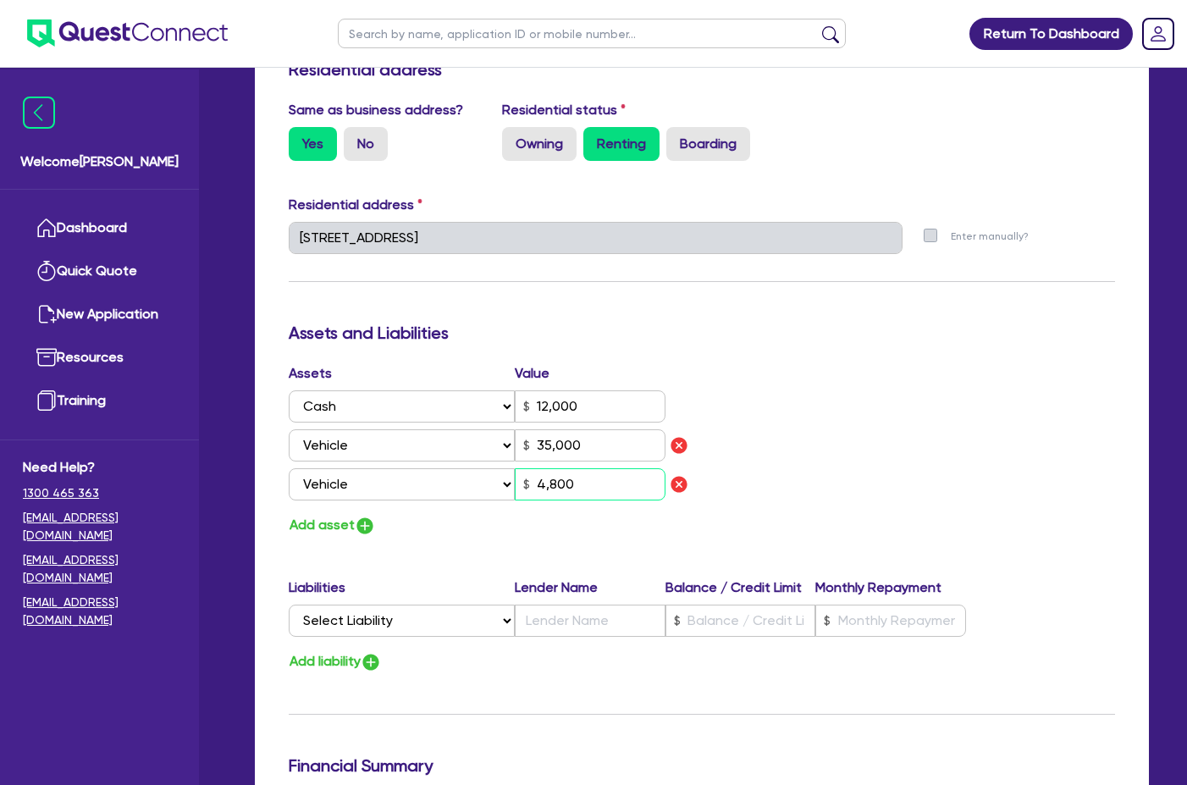
type input "12,000"
type input "35,000"
type input "48,000"
click at [333, 514] on button "Add asset" at bounding box center [332, 525] width 87 height 23
type input "0"
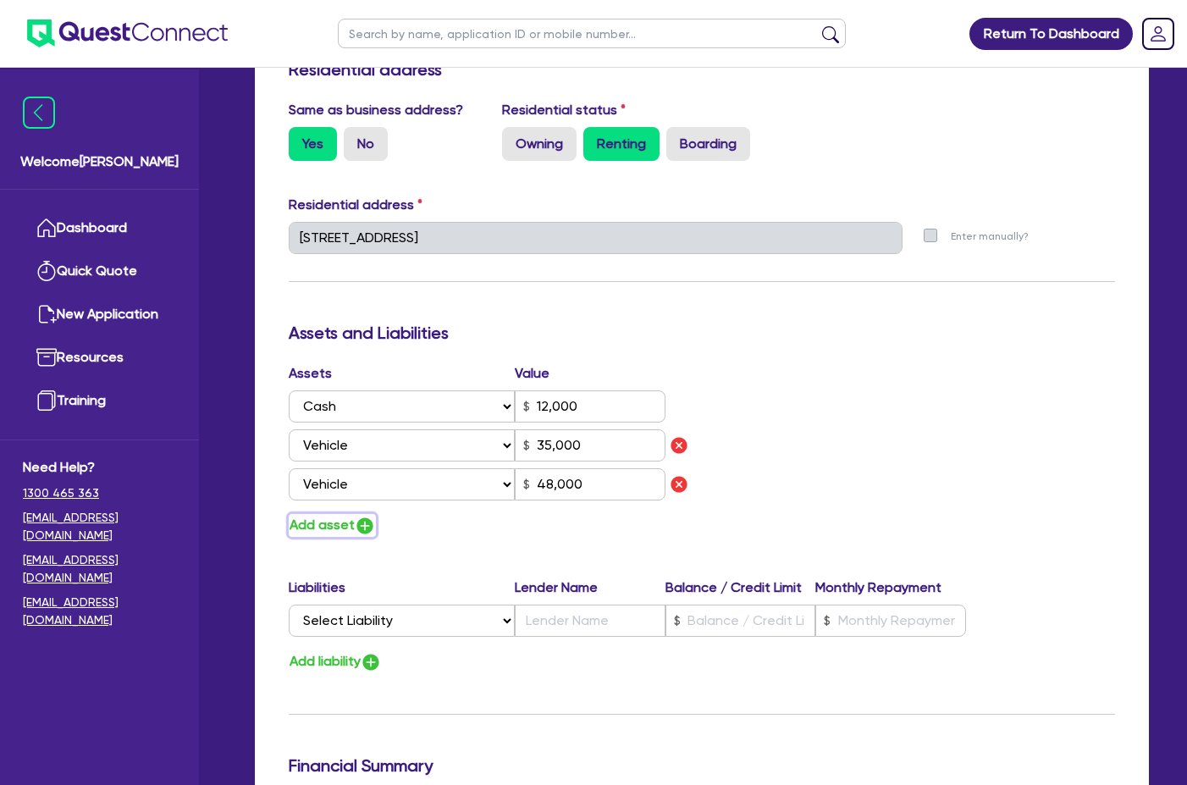
type input "0403 312 375"
type input "12,000"
type input "35,000"
type input "48,000"
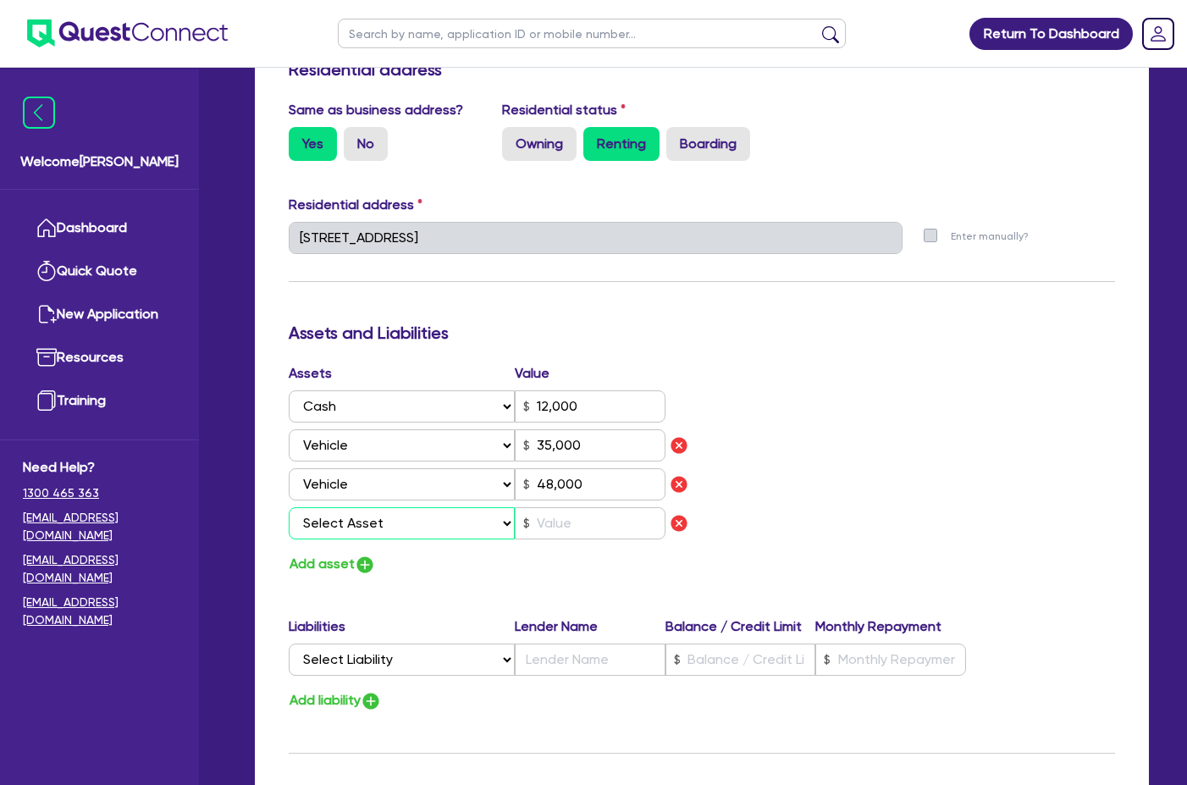
click at [455, 507] on select "Select Asset Cash Property Investment property Vehicle Truck Trailer Equipment …" at bounding box center [402, 523] width 226 height 32
select select "EQUIPMENT"
click at [289, 507] on select "Select Asset Cash Property Investment property Vehicle Truck Trailer Equipment …" at bounding box center [402, 523] width 226 height 32
type input "0"
type input "0403 312 375"
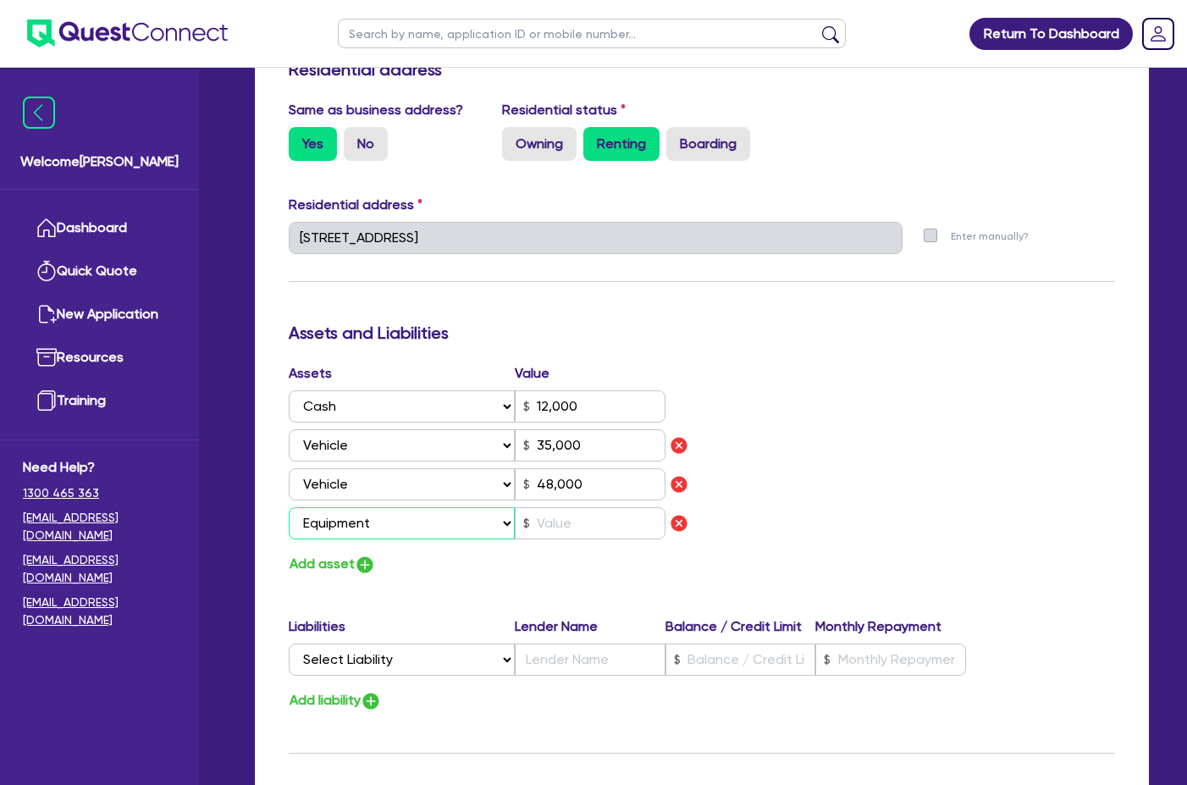
type input "12,000"
type input "35,000"
type input "48,000"
click at [593, 507] on input "text" at bounding box center [590, 523] width 151 height 32
type input "0"
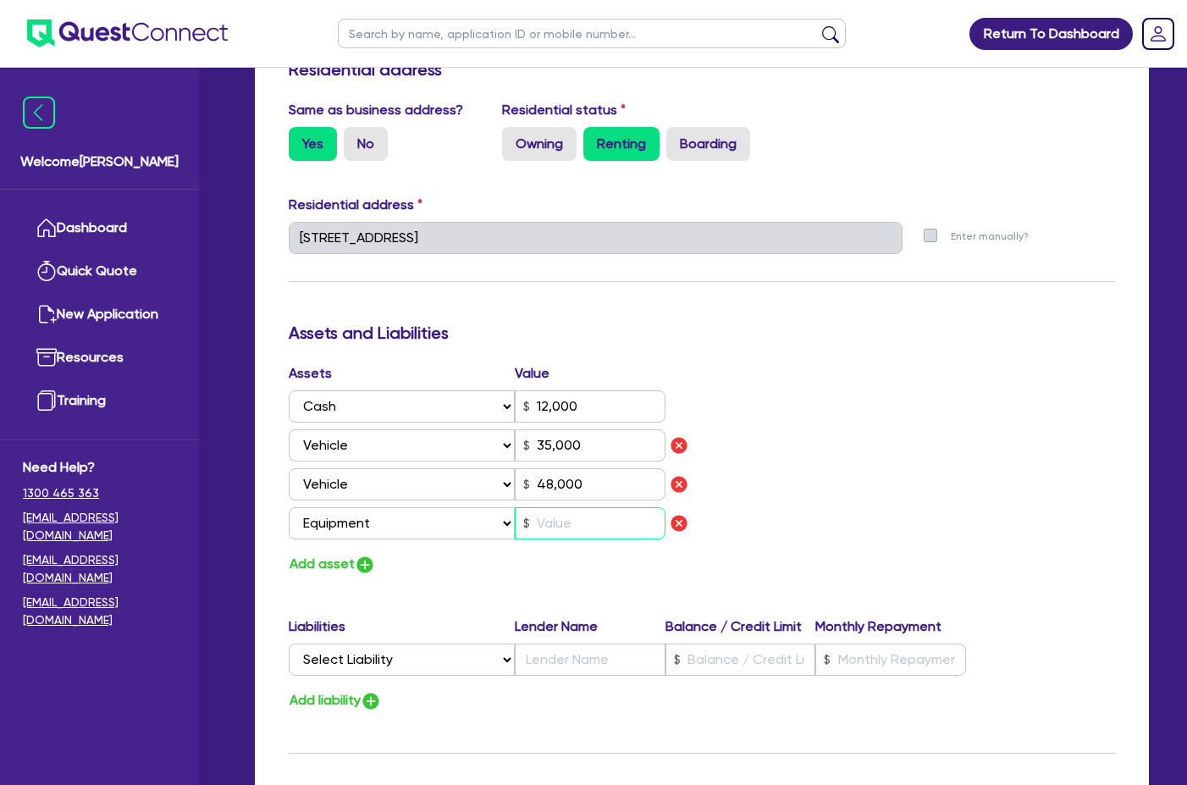
type input "0403 312 375"
type input "12,000"
type input "35,000"
type input "48,000"
type input "2"
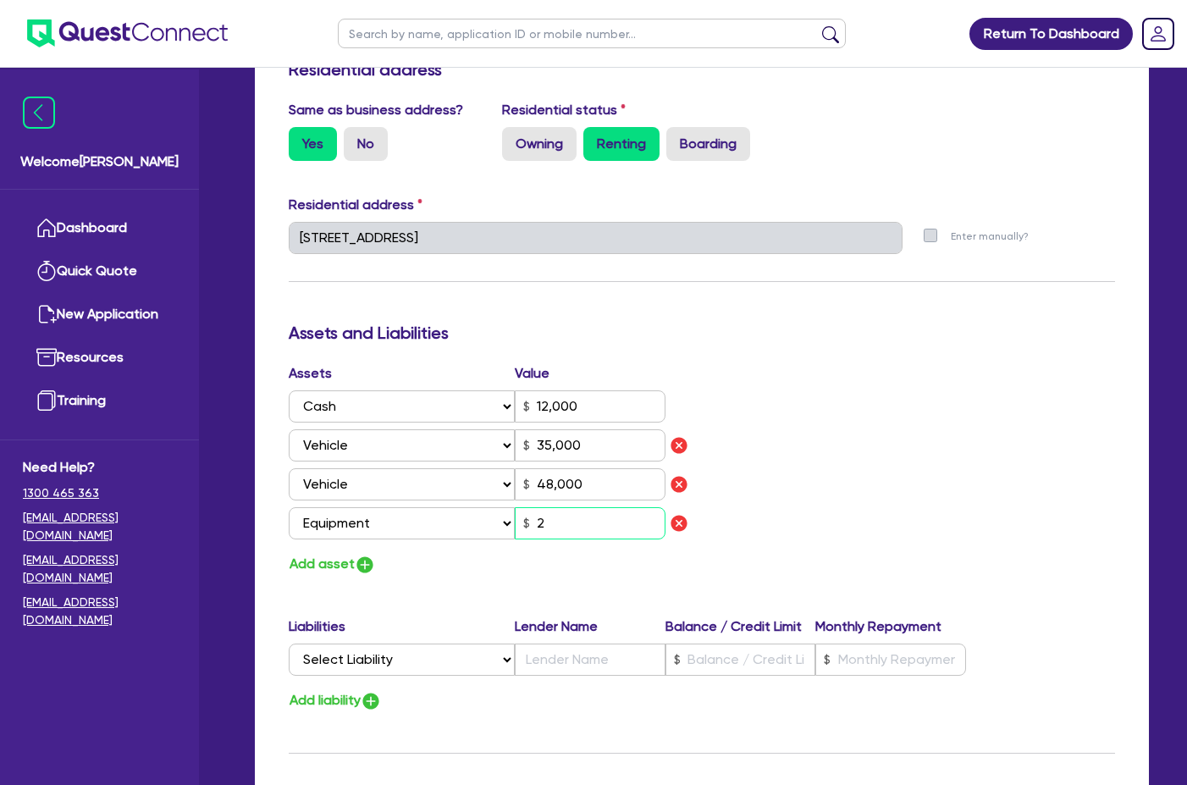
type input "0"
type input "0403 312 375"
type input "12,000"
type input "35,000"
type input "48,000"
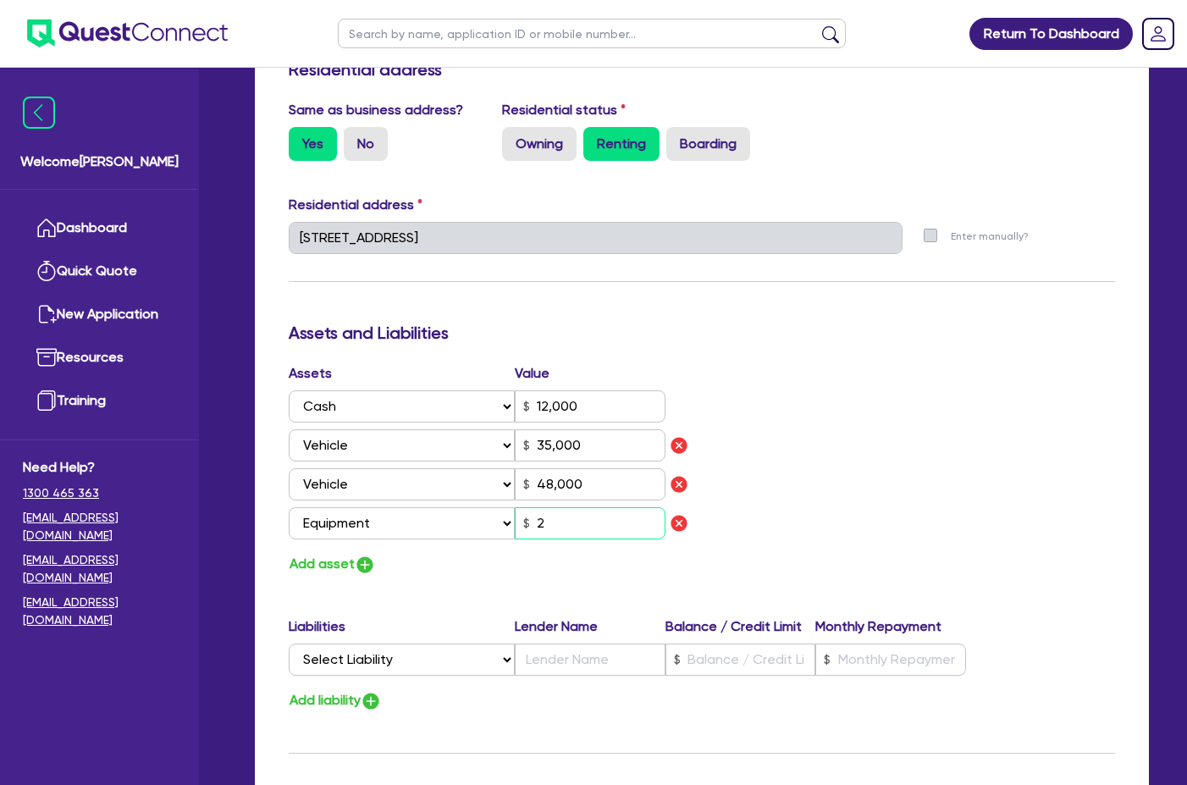
type input "20"
type input "0"
type input "0403 312 375"
type input "12,000"
type input "35,000"
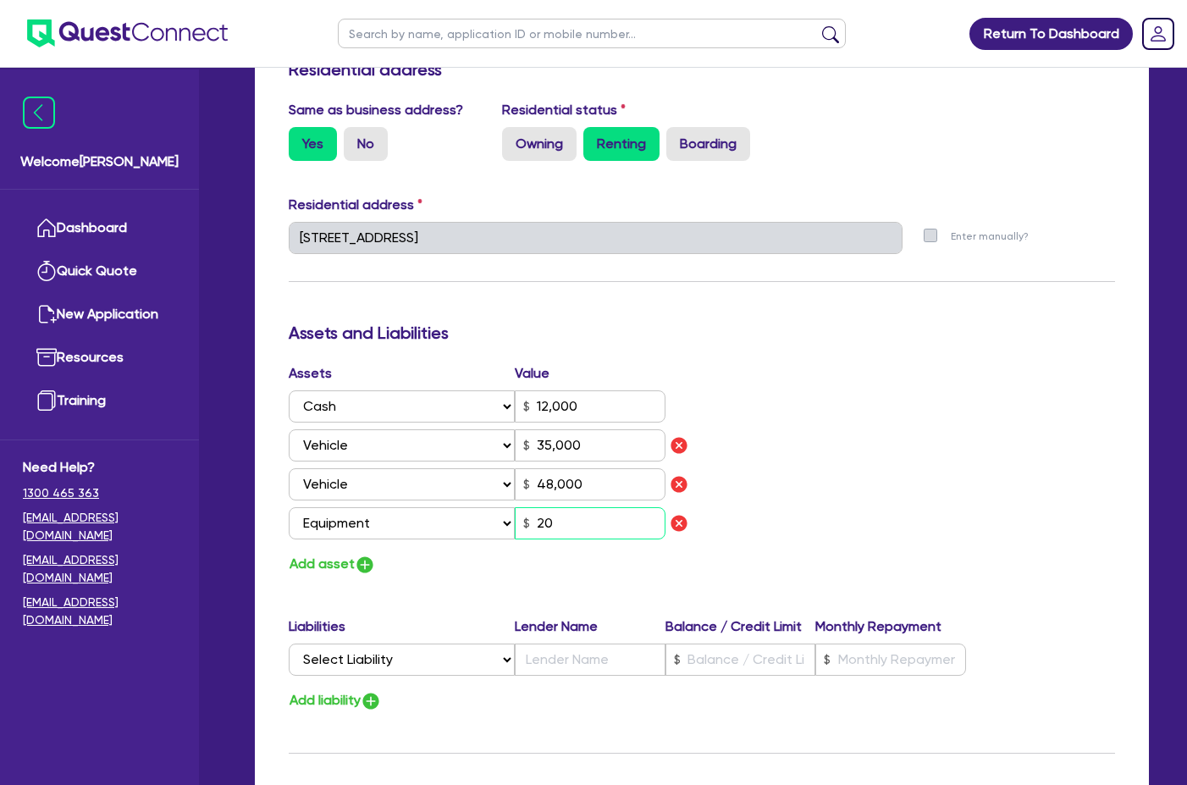
type input "48,000"
type input "200"
type input "0"
type input "0403 312 375"
type input "12,000"
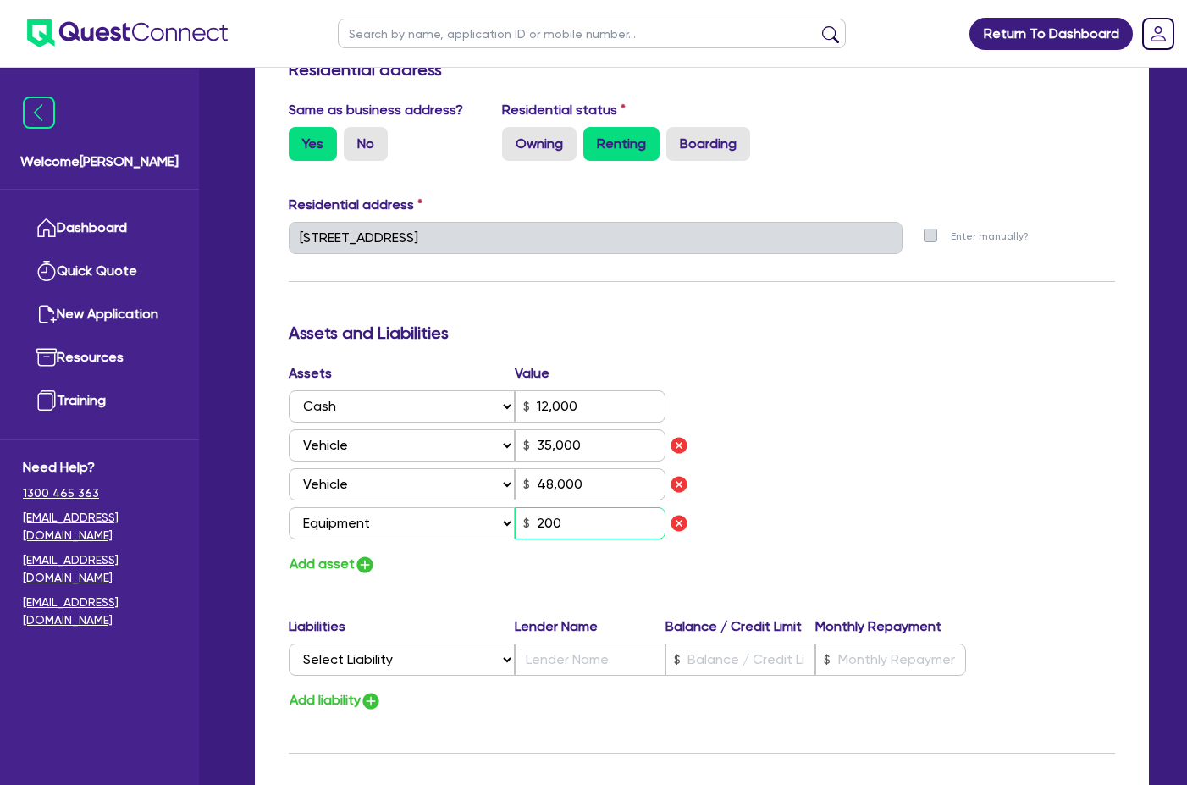
type input "35,000"
type input "48,000"
type input "2,000"
type input "0"
type input "0403 312 375"
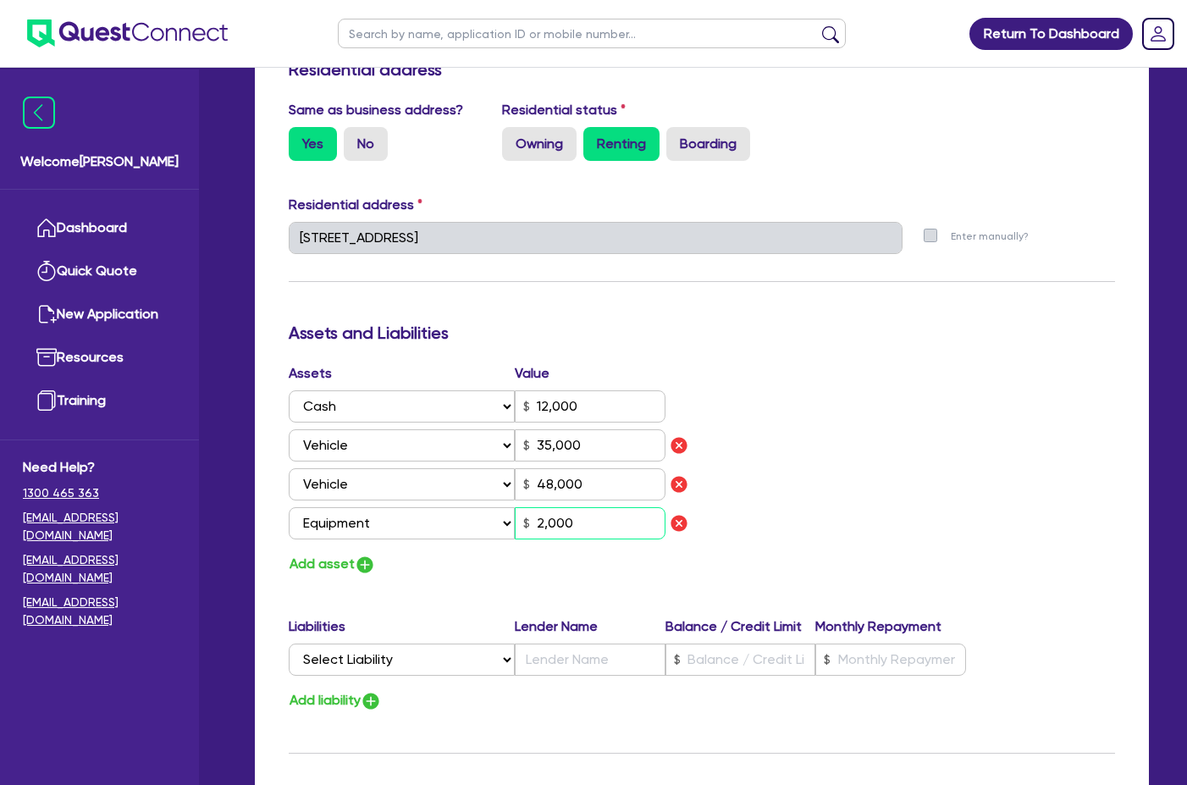
type input "12,000"
type input "35,000"
type input "48,000"
type input "20,000"
click at [349, 553] on button "Add asset" at bounding box center [332, 564] width 87 height 23
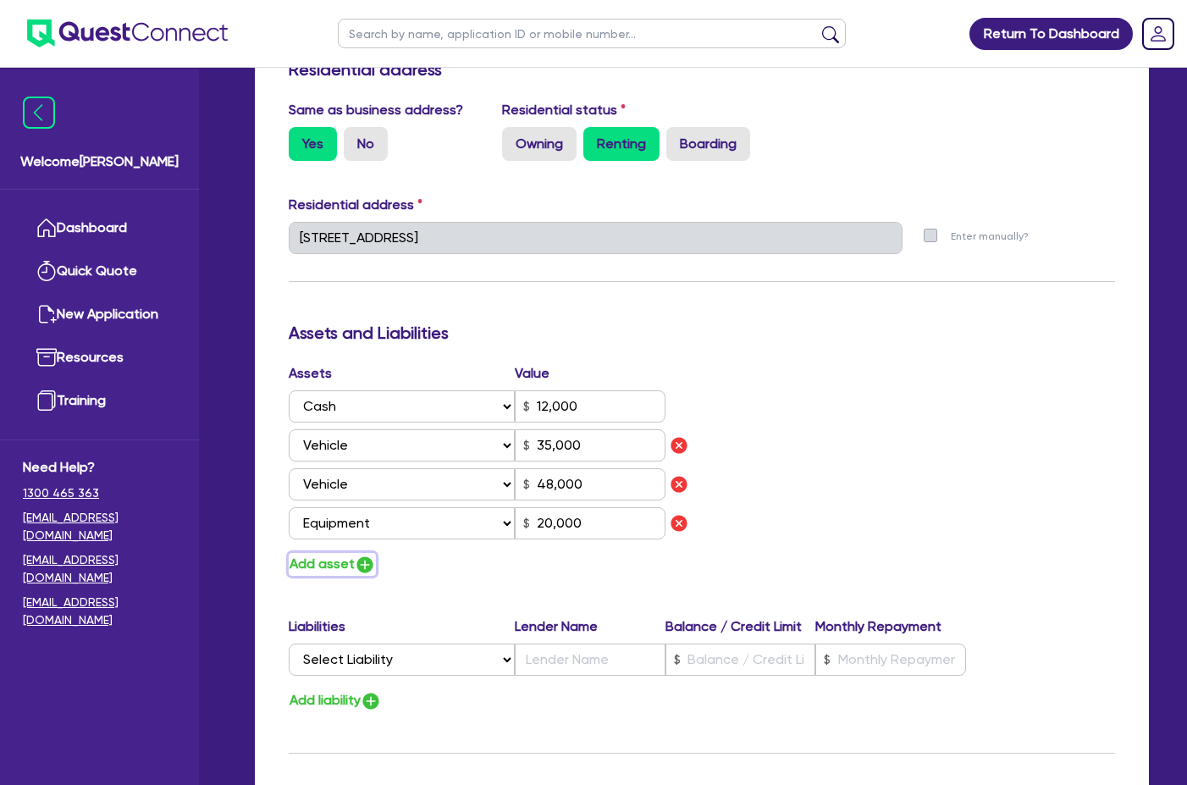
type input "0"
type input "0403 312 375"
type input "12,000"
type input "35,000"
type input "48,000"
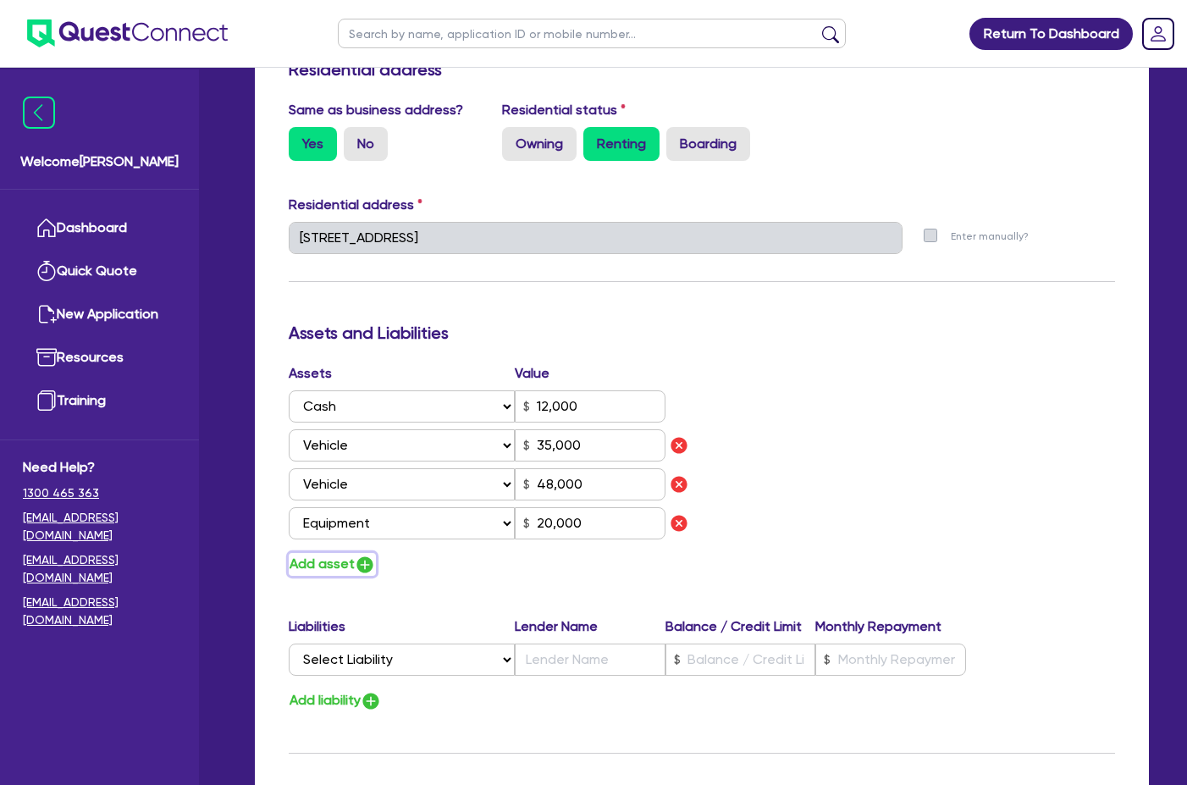
type input "20,000"
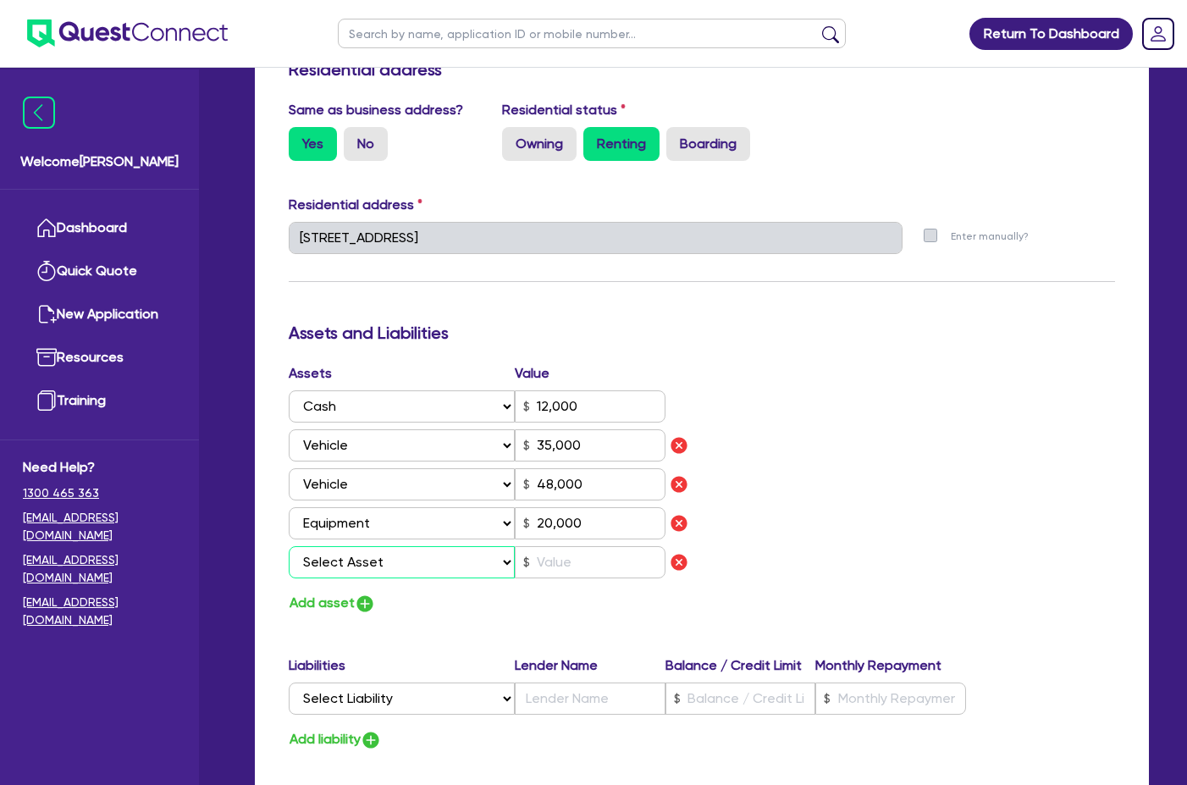
click at [378, 546] on select "Select Asset Cash Property Investment property Vehicle Truck Trailer Equipment …" at bounding box center [402, 562] width 226 height 32
select select "HOUSEHOLD_PERSONAL"
click at [289, 546] on select "Select Asset Cash Property Investment property Vehicle Truck Trailer Equipment …" at bounding box center [402, 562] width 226 height 32
type input "0"
type input "0403 312 375"
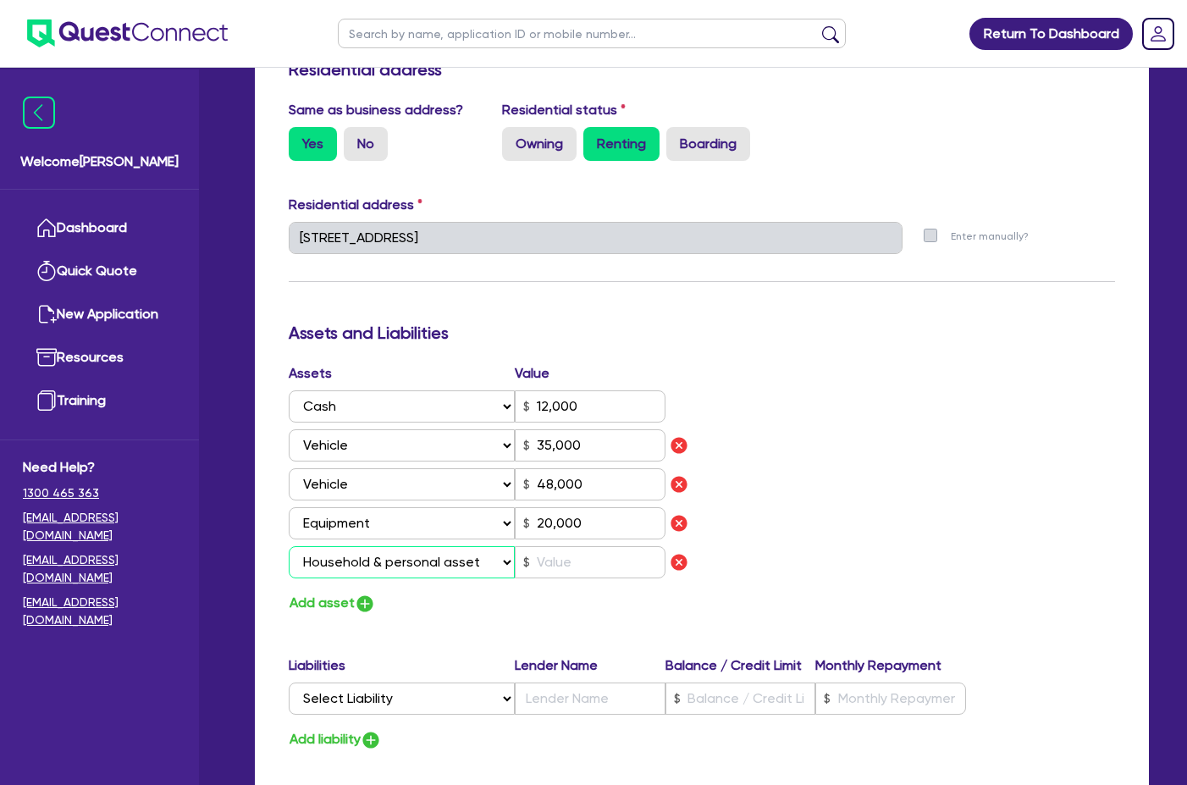
type input "12,000"
type input "35,000"
type input "48,000"
type input "20,000"
click at [563, 546] on input "text" at bounding box center [590, 562] width 151 height 32
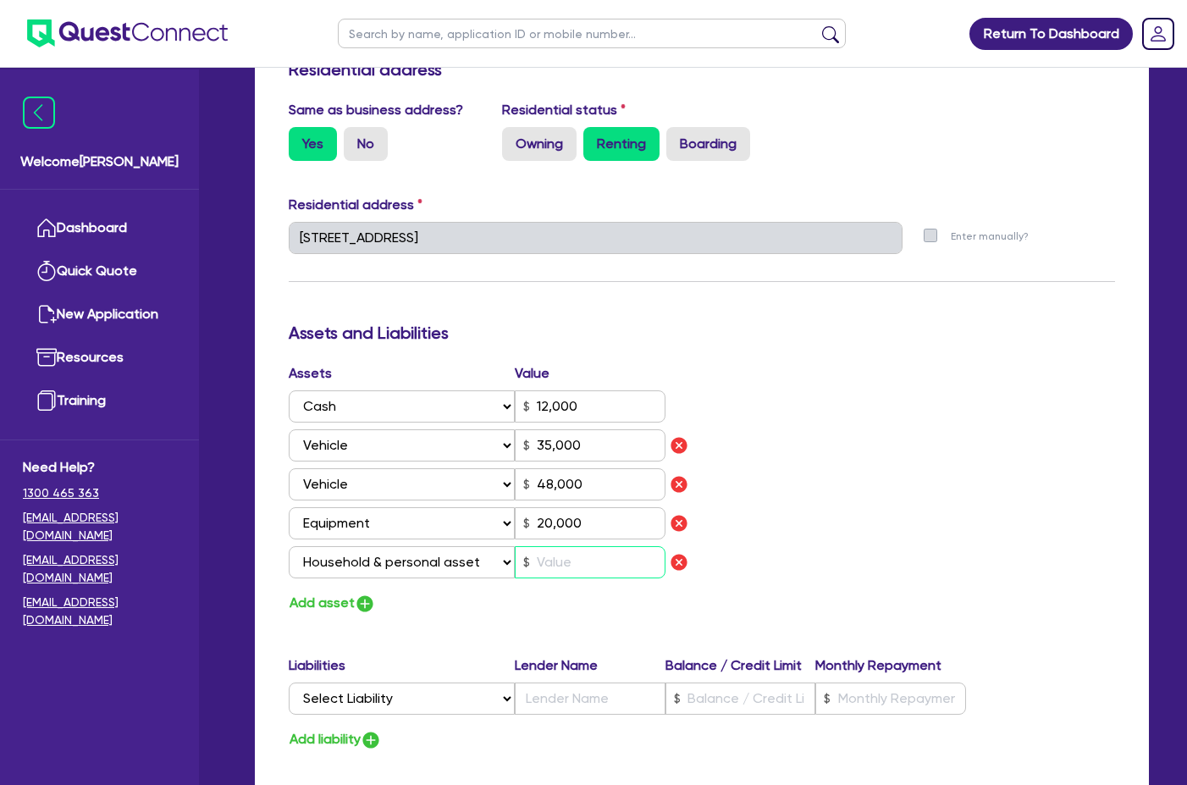
type input "0"
type input "0403 312 375"
type input "12,000"
type input "35,000"
type input "48,000"
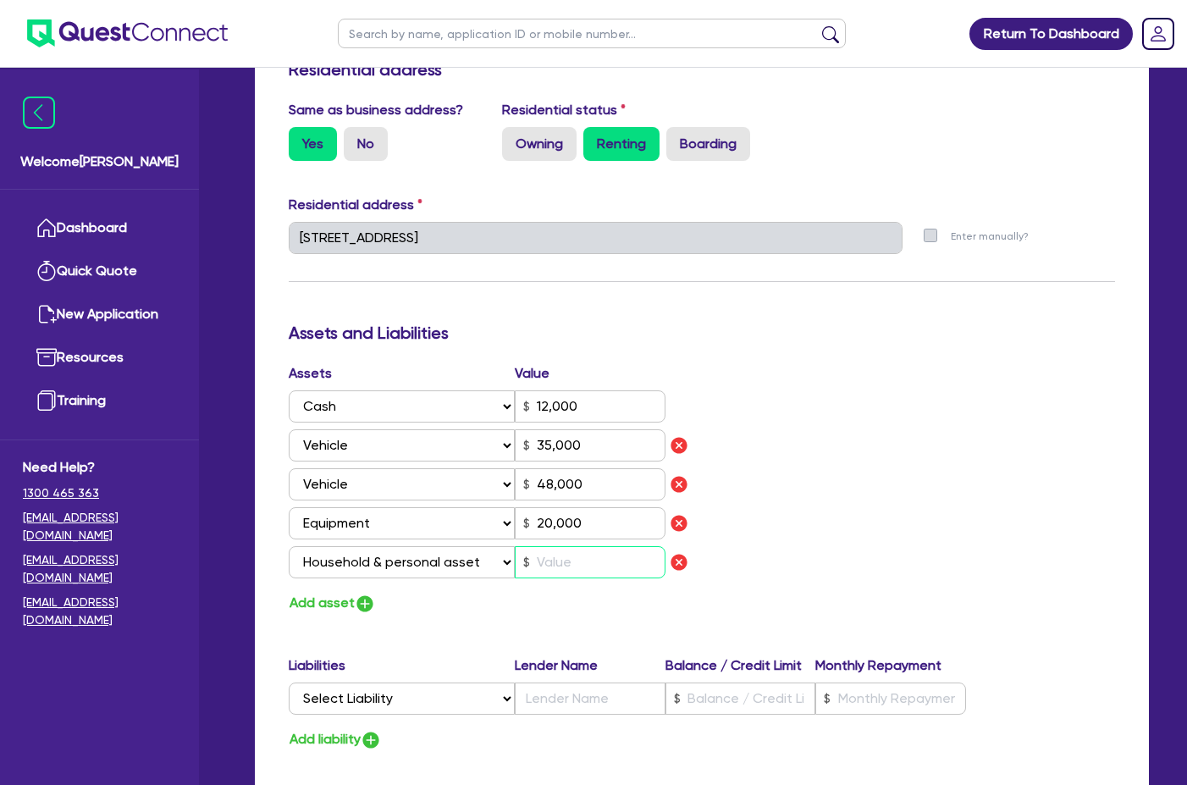
type input "20,000"
click at [356, 592] on button "Add asset" at bounding box center [332, 603] width 87 height 23
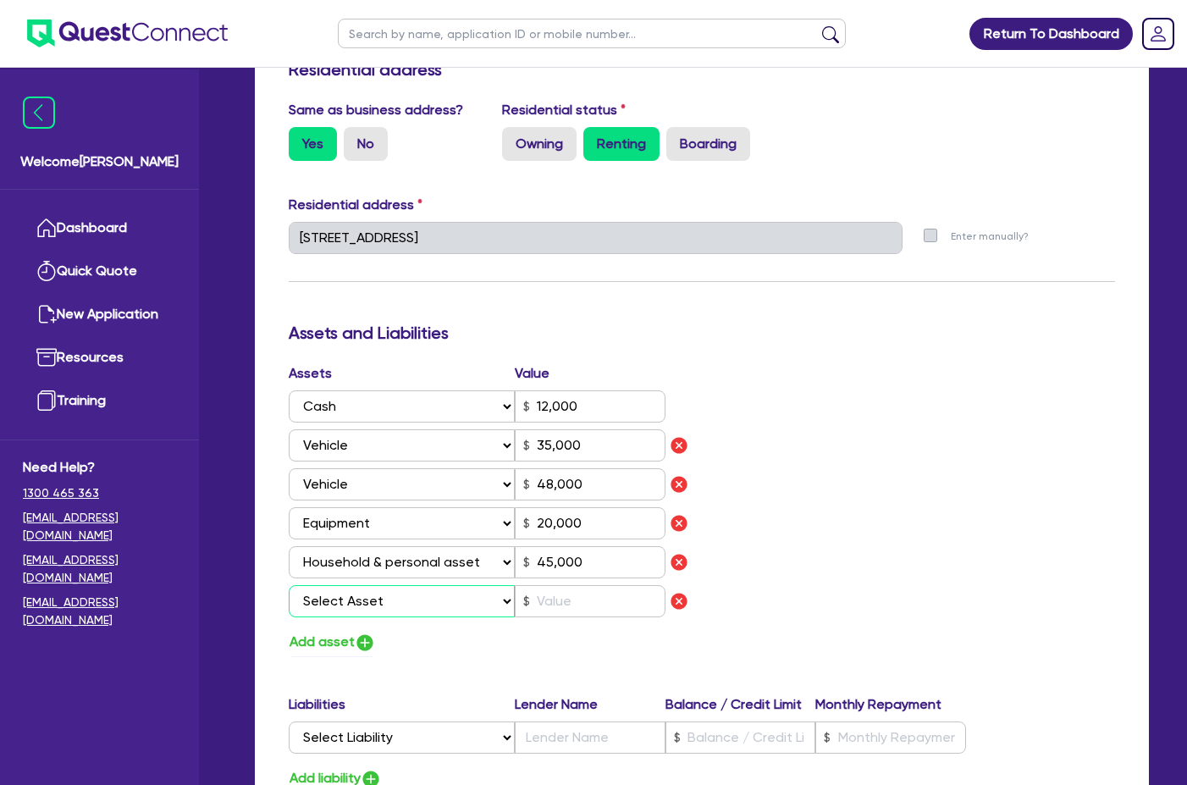
click at [393, 586] on select "Select Asset Cash Property Investment property Vehicle Truck Trailer Equipment …" at bounding box center [402, 601] width 226 height 32
click at [803, 556] on div "Assets Value Select Asset Cash Property Investment property Vehicle Truck Trail…" at bounding box center [702, 508] width 852 height 290
click at [683, 591] on img "button" at bounding box center [679, 601] width 20 height 20
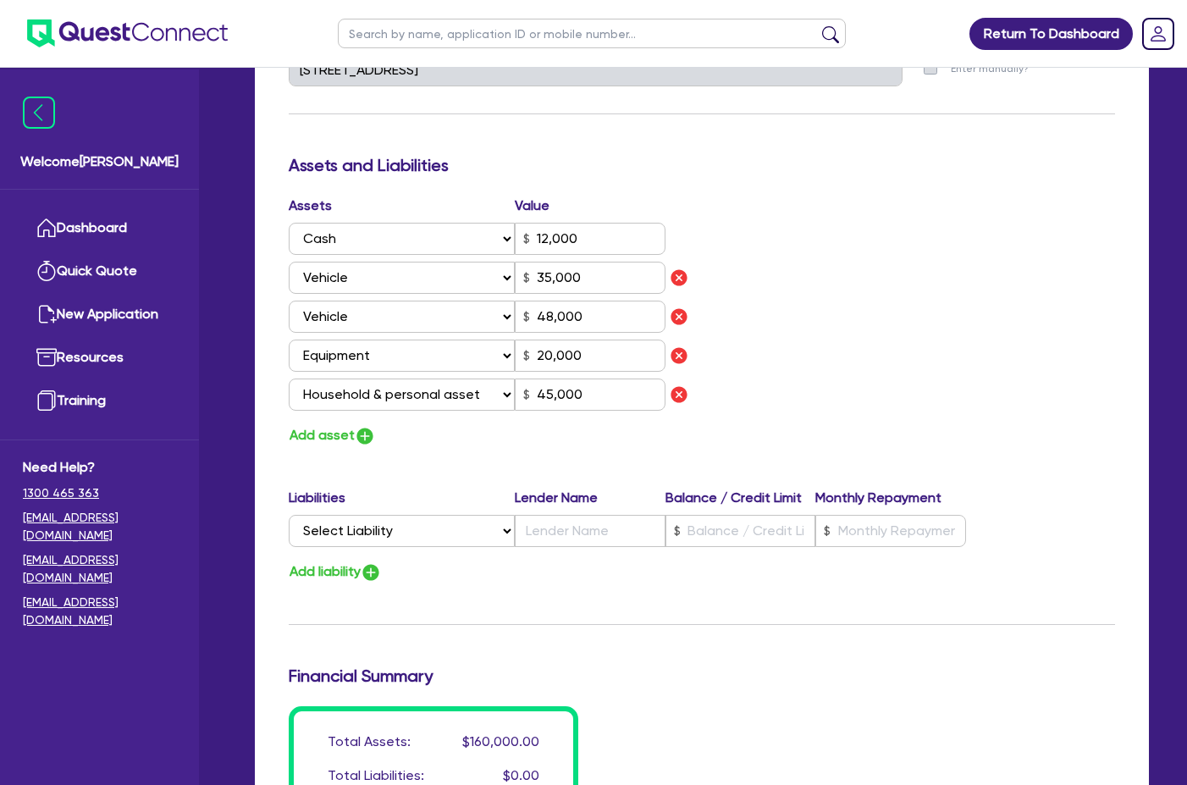
scroll to position [931, 0]
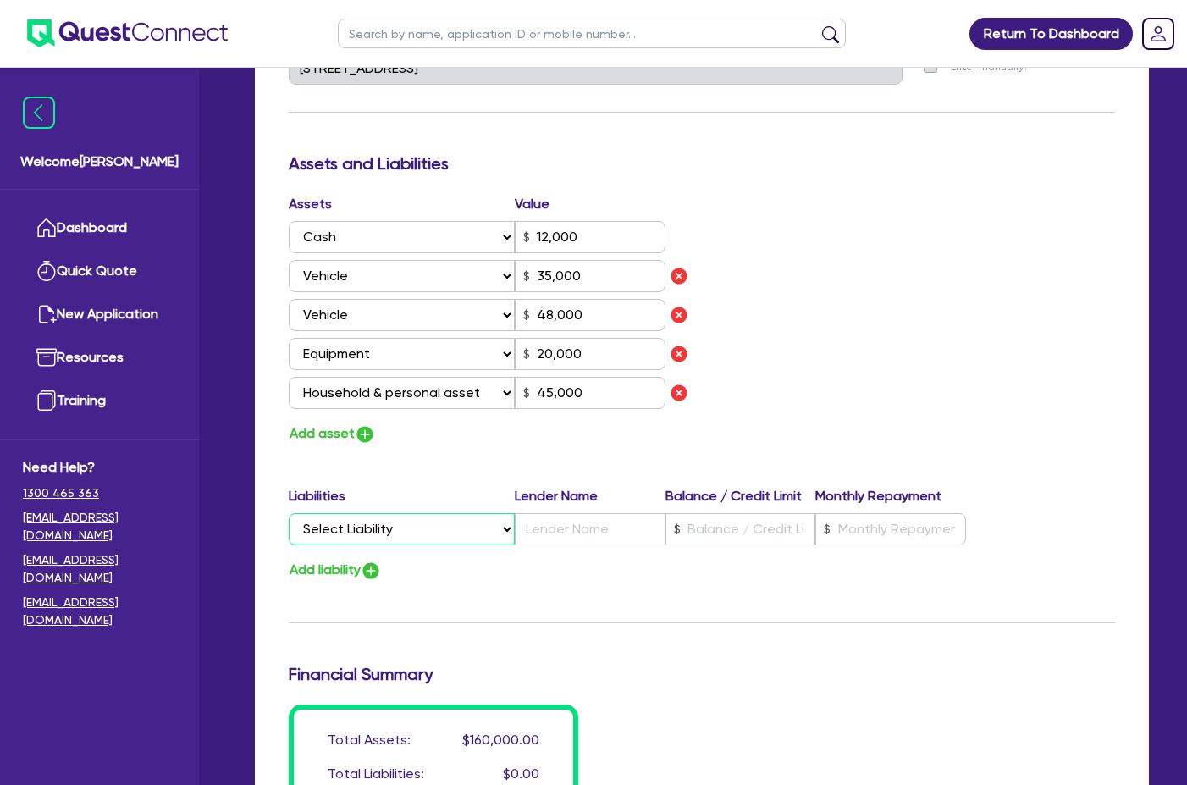
click at [469, 513] on select "Select Liability Credit card Mortgage Investment property loan Vehicle loan Tru…" at bounding box center [402, 529] width 226 height 32
click at [289, 513] on select "Select Liability Credit card Mortgage Investment property loan Vehicle loan Tru…" at bounding box center [402, 529] width 226 height 32
click at [570, 513] on input "text" at bounding box center [590, 529] width 151 height 32
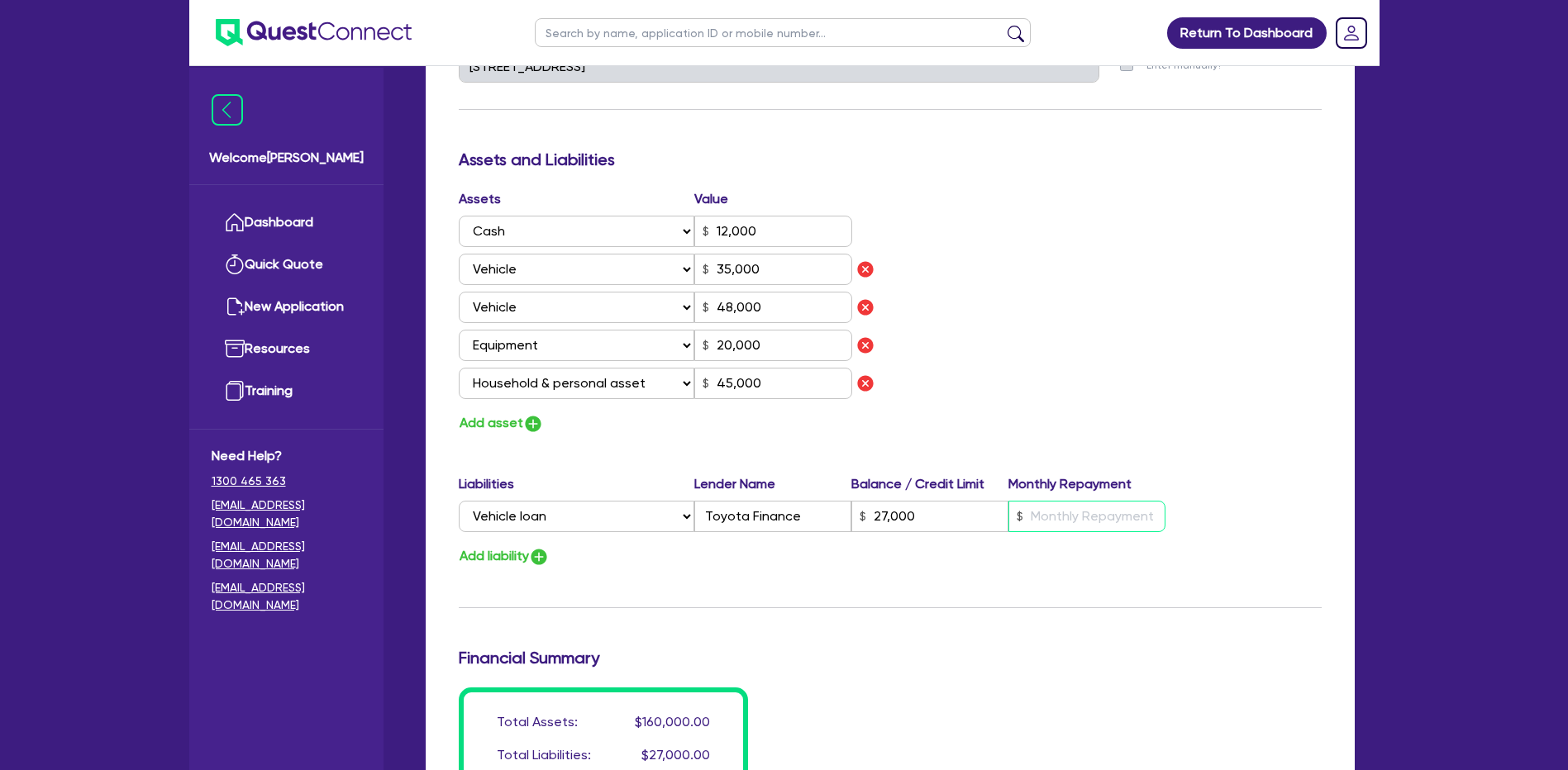
click at [1073, 501] on input "text" at bounding box center [1087, 516] width 157 height 31
click at [1092, 432] on div "Update residential status for Director #1 Boarding is only acceptable when the …" at bounding box center [890, 136] width 863 height 1374
click at [1046, 501] on input "193.64" at bounding box center [1087, 516] width 157 height 31
click at [1096, 501] on input "193.64" at bounding box center [1087, 516] width 157 height 31
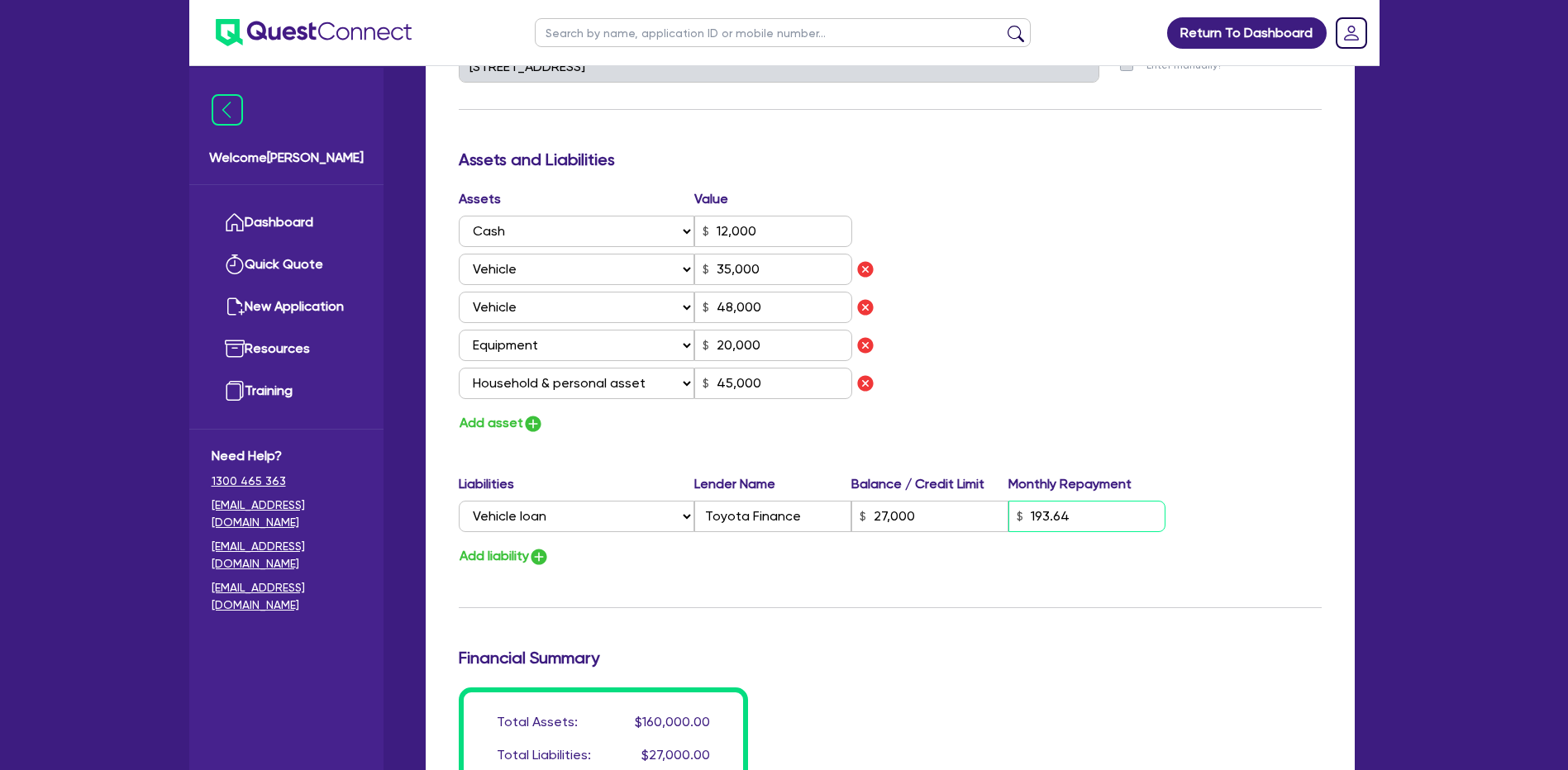
click at [1096, 501] on input "193.64" at bounding box center [1087, 516] width 157 height 31
click at [1040, 367] on div "Assets Value Select Asset Cash Property Investment property Vehicle Truck Trail…" at bounding box center [889, 311] width 887 height 245
click at [535, 547] on img "button" at bounding box center [539, 556] width 20 height 20
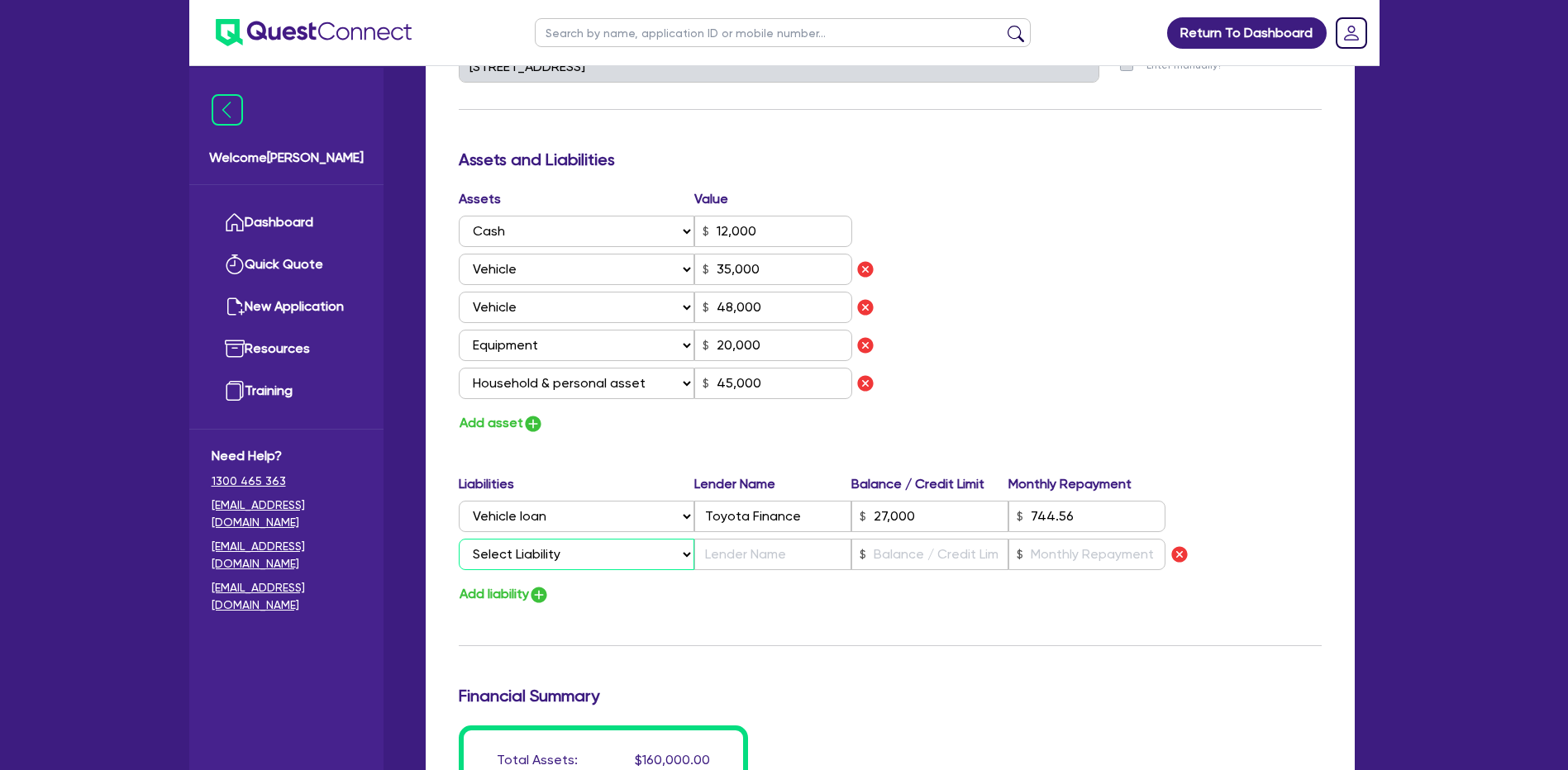
click at [552, 539] on select "Select Liability Credit card Mortgage Investment property loan Vehicle loan Tru…" at bounding box center [576, 554] width 235 height 31
click at [459, 539] on select "Select Liability Credit card Mortgage Investment property loan Vehicle loan Tru…" at bounding box center [576, 554] width 235 height 31
click at [728, 540] on input "text" at bounding box center [772, 554] width 157 height 31
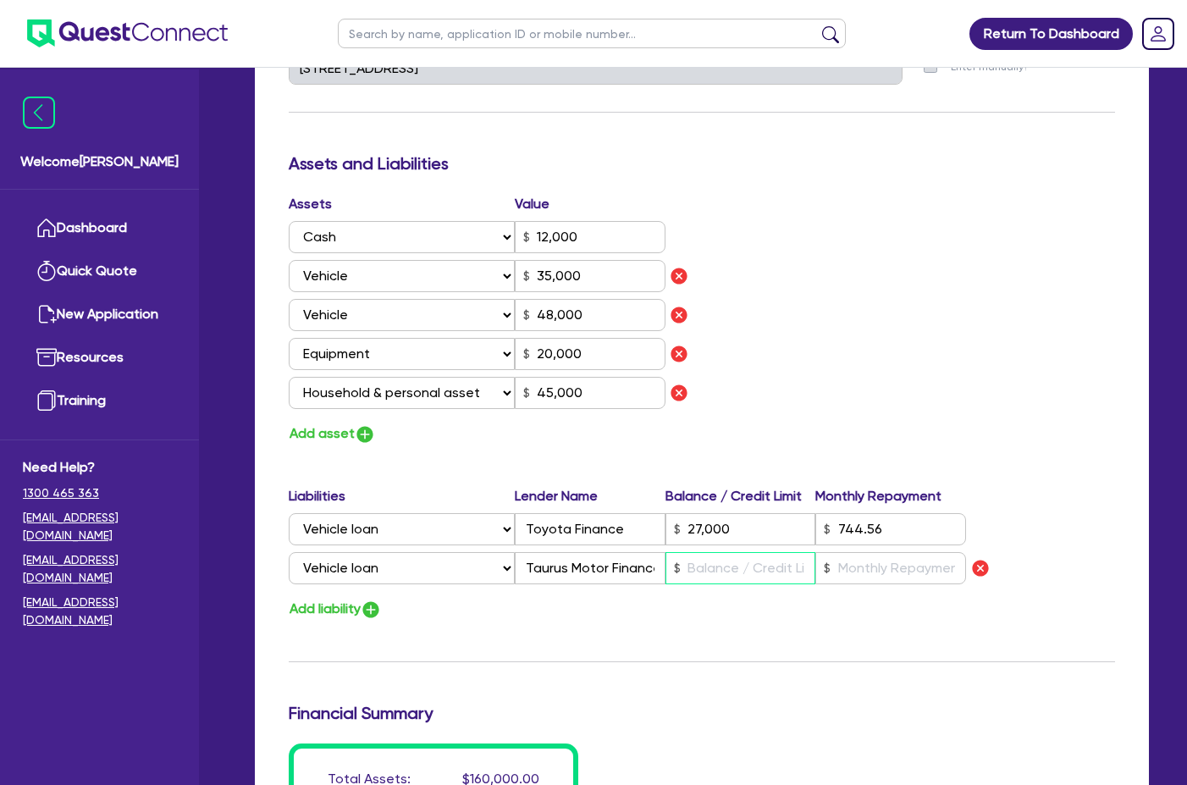
click at [714, 552] on input "text" at bounding box center [740, 568] width 151 height 32
click at [867, 565] on div "Liabilities Lender Name Balance / Credit Limit Monthly Repayment Select Liabili…" at bounding box center [702, 538] width 852 height 105
click at [869, 553] on input "text" at bounding box center [890, 568] width 151 height 32
click at [848, 552] on input "480" at bounding box center [890, 568] width 151 height 32
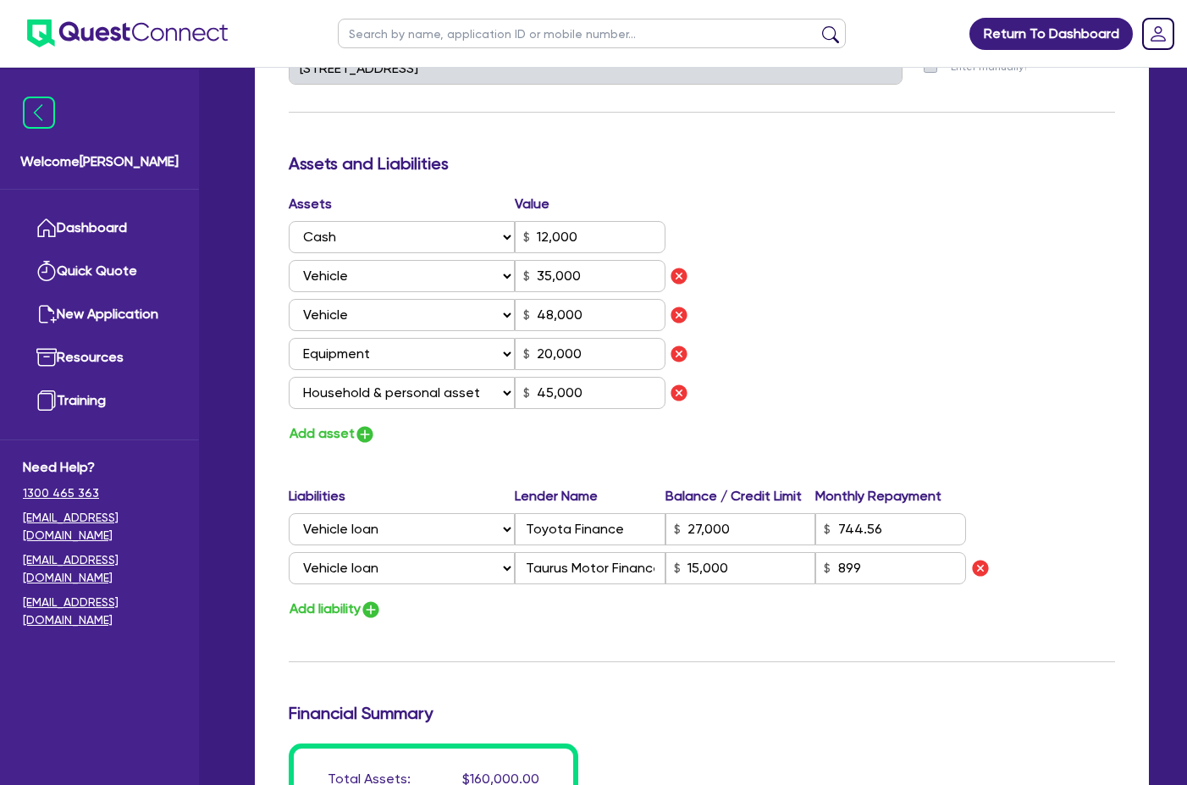
click at [879, 328] on div "Assets Value Select Asset Cash Property Investment property Vehicle Truck Trail…" at bounding box center [702, 319] width 852 height 251
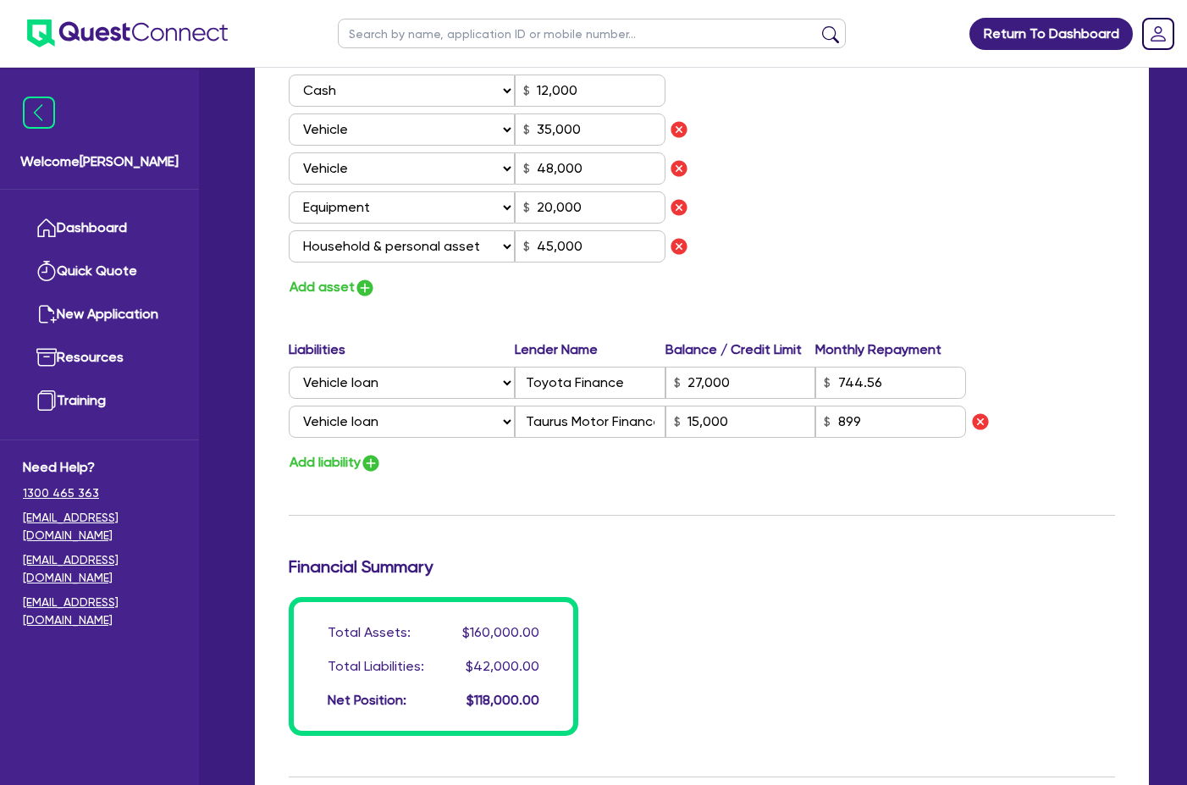
scroll to position [1270, 0]
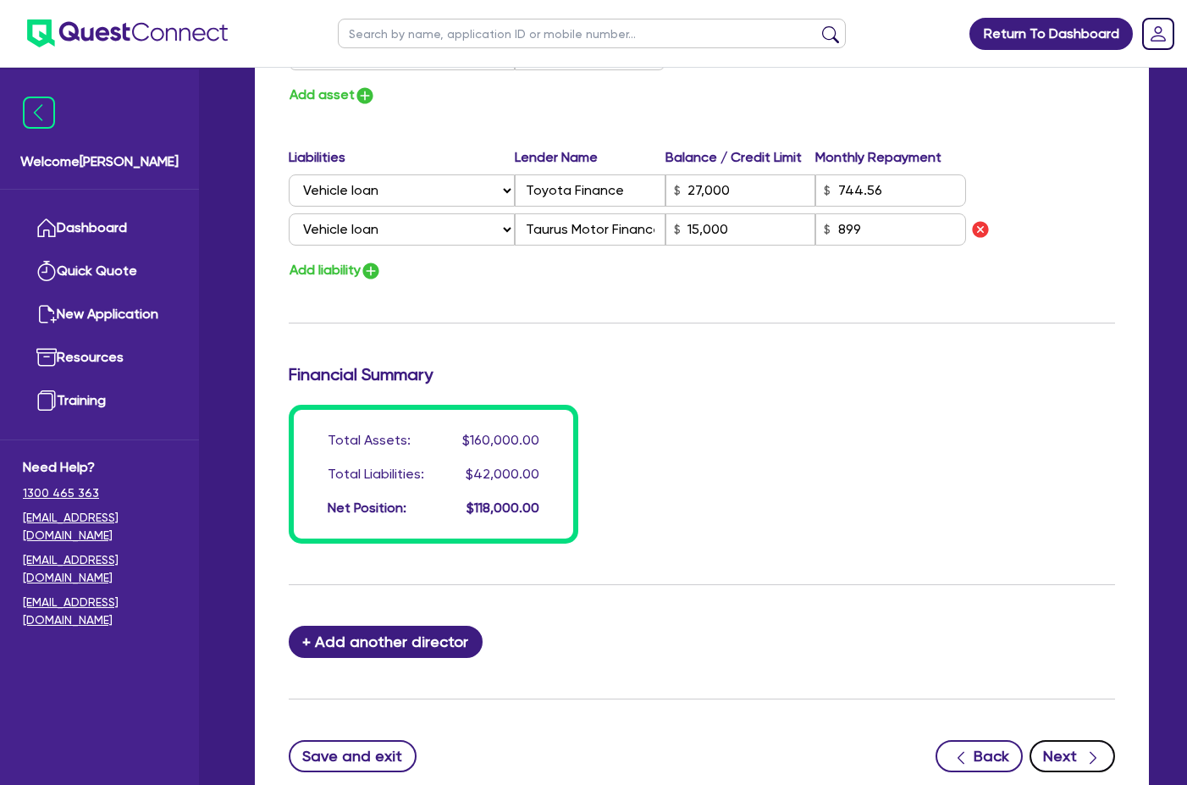
click at [1077, 740] on button "Next" at bounding box center [1072, 756] width 86 height 32
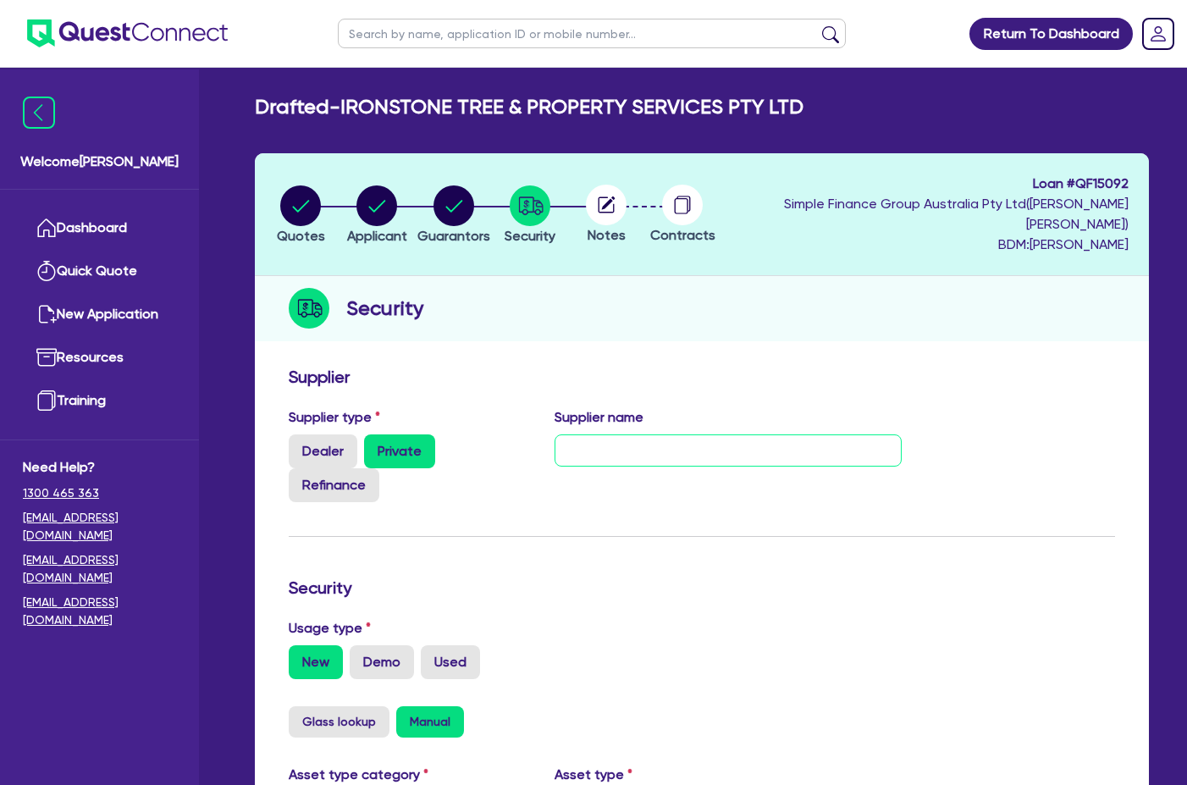
click at [691, 438] on input "text" at bounding box center [727, 450] width 347 height 32
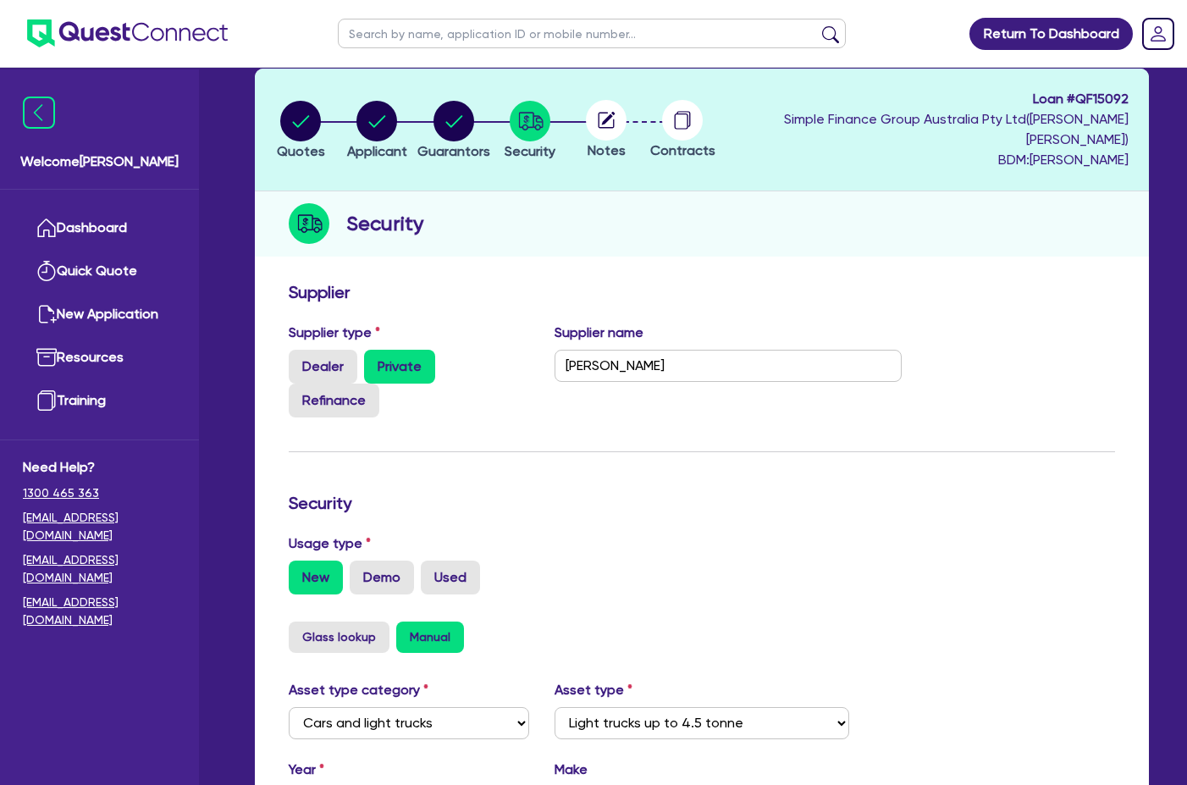
scroll to position [339, 0]
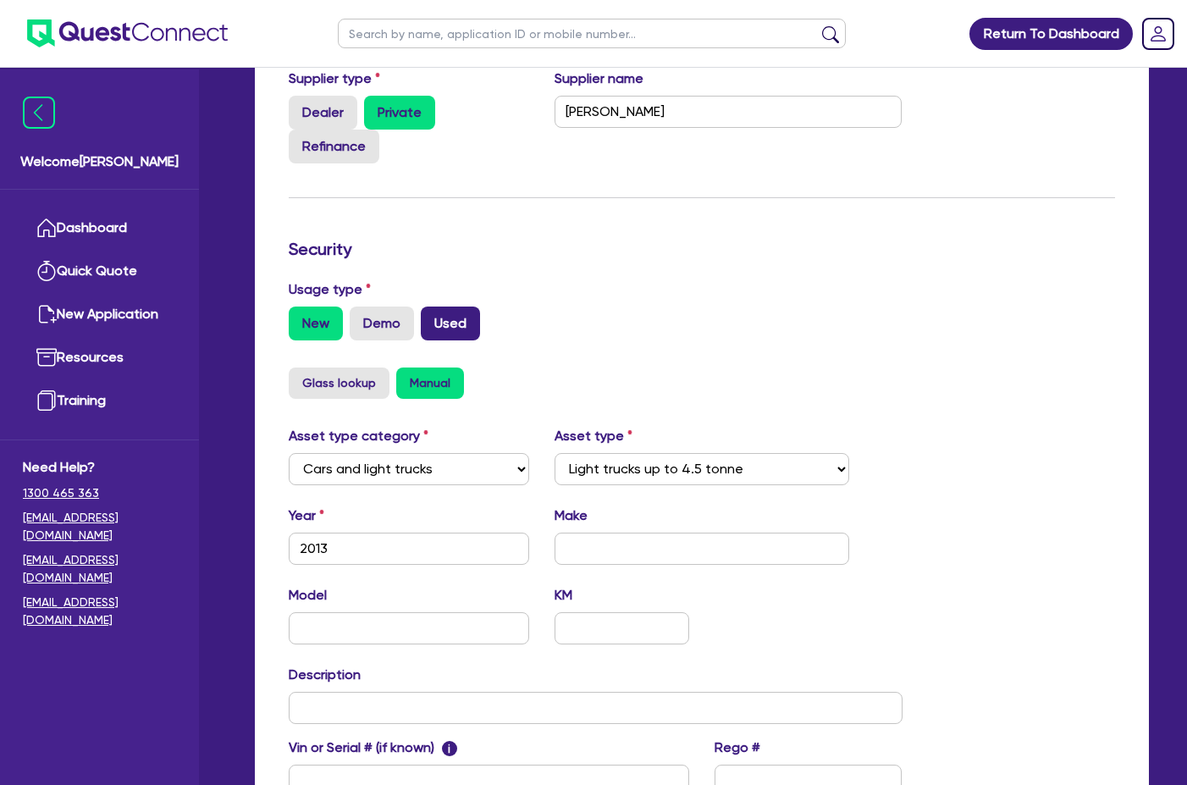
click at [460, 306] on label "Used" at bounding box center [450, 323] width 59 height 34
click at [432, 306] on input "Used" at bounding box center [426, 311] width 11 height 11
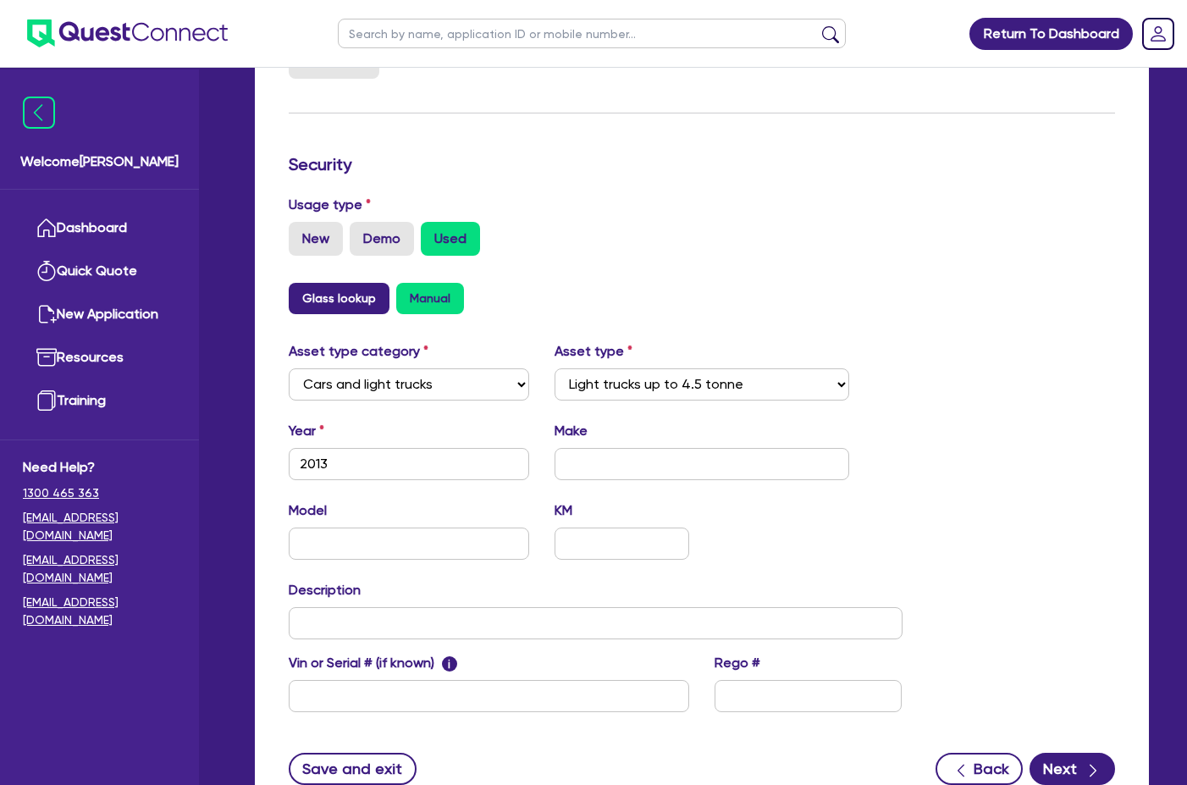
click at [356, 286] on button "Glass lookup" at bounding box center [339, 298] width 101 height 31
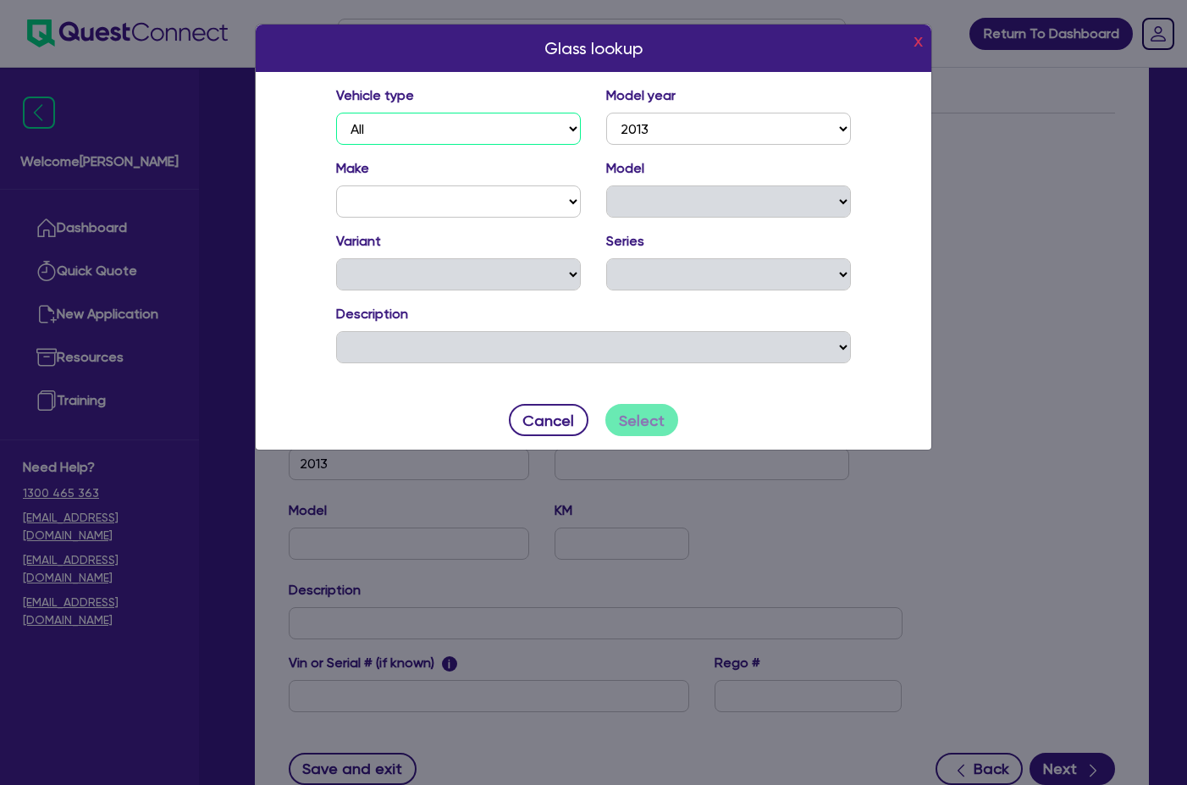
click at [453, 132] on select "All" at bounding box center [458, 129] width 245 height 32
click at [641, 130] on select "2025 2024 2023 2022 2021 2020 2019 2018 2017 2016 2015 2014 2013 2012 2011 2010…" at bounding box center [728, 129] width 245 height 32
click at [491, 191] on select "ABARTH ALFA ROMEO ASTON [PERSON_NAME] AUDI BENTLEY BMW CATERHAM CHEVROLET CHRYS…" at bounding box center [458, 201] width 245 height 32
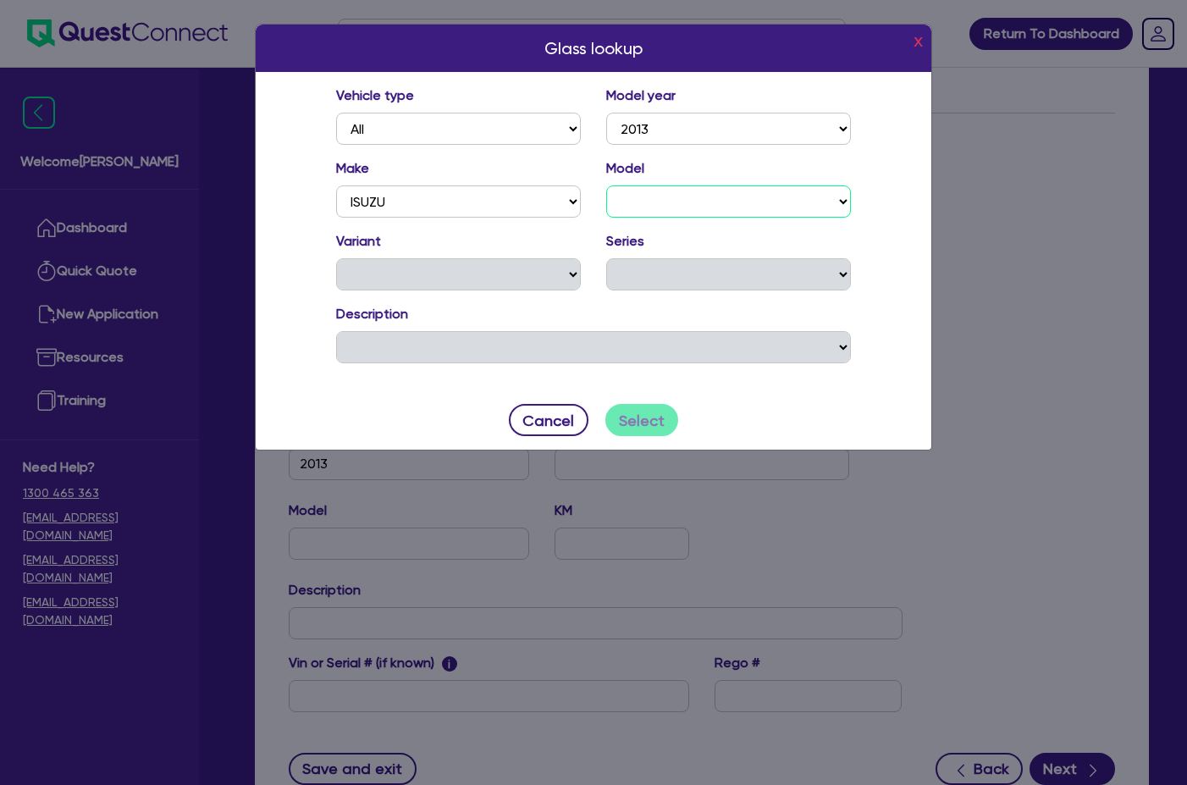
click at [645, 204] on select "D-MAX FRD FRR FSD FSR FSS FTR FTS FVD FVL FVM FVR FVY FVZ FXD FXL FXR FXY FXZ F…" at bounding box center [728, 201] width 245 height 32
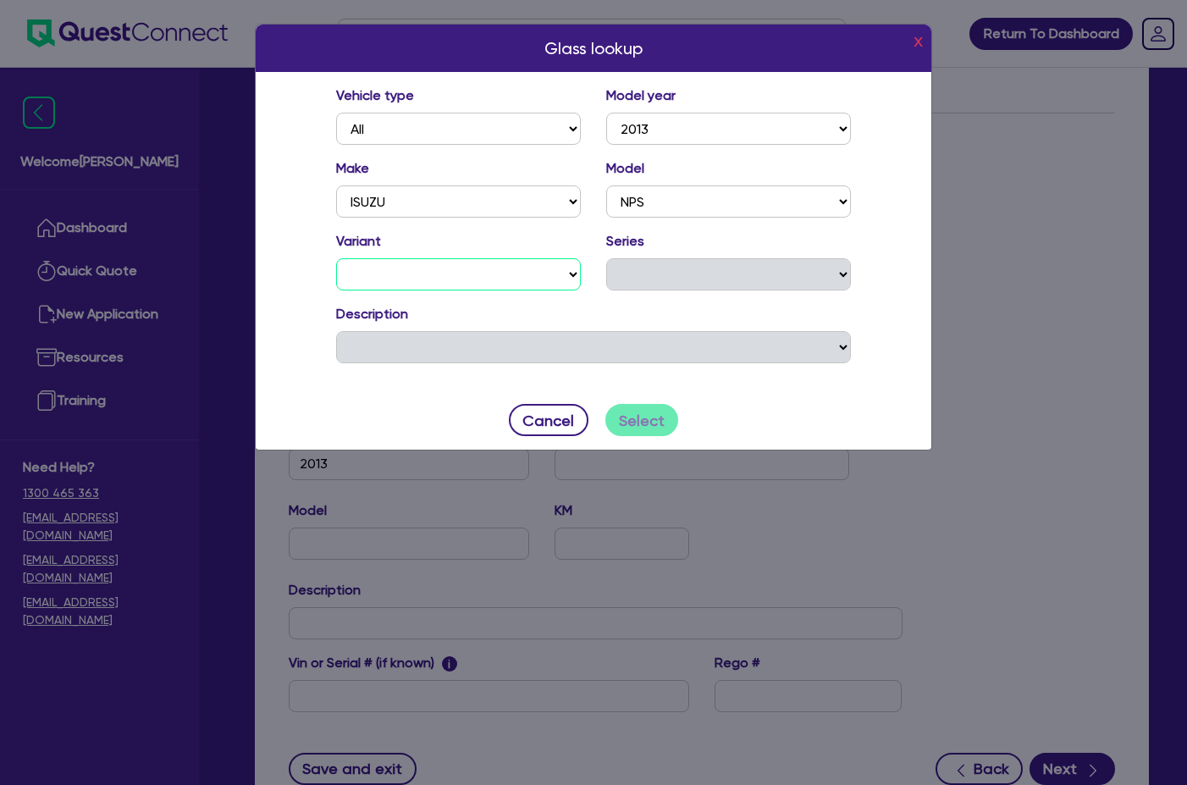
click at [530, 262] on select "250 (4x4) 300 (4x4) 300 (4x4) CREW" at bounding box center [458, 274] width 245 height 32
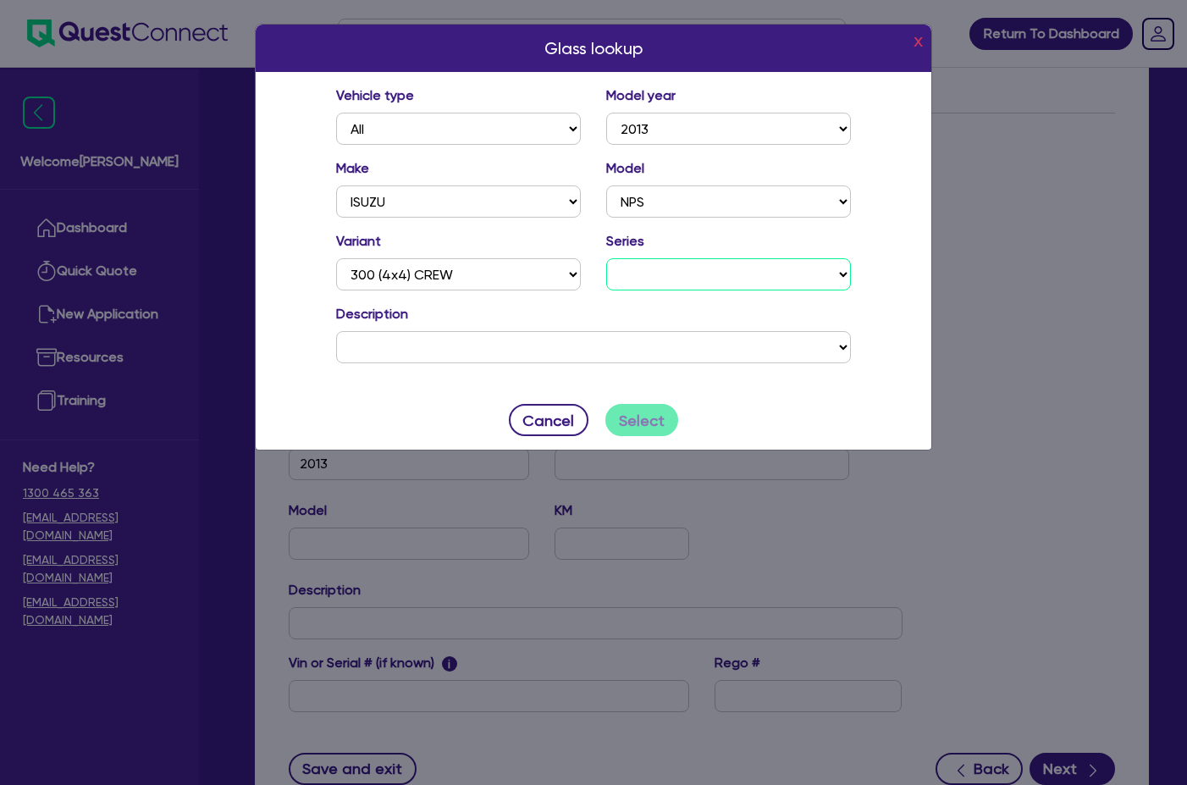
click at [742, 281] on select "NH" at bounding box center [728, 274] width 245 height 32
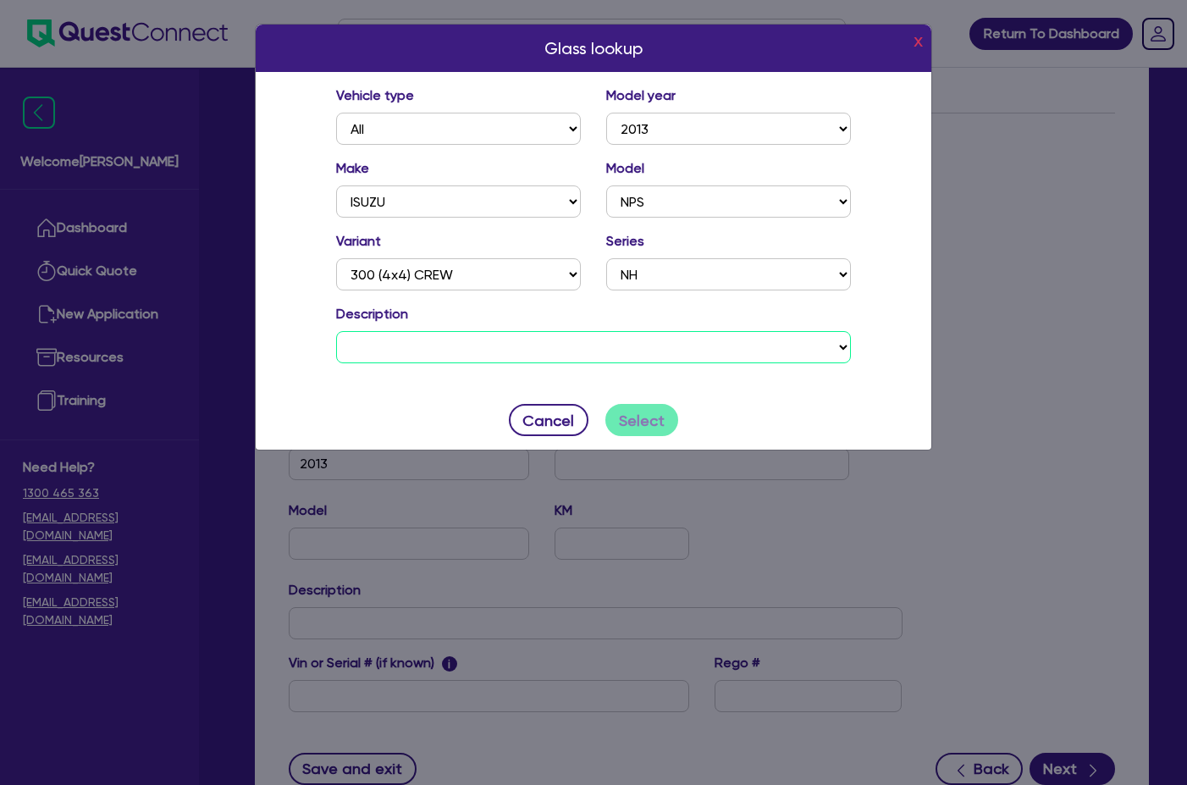
click at [532, 334] on select "ISUZU NPS 300 (4x4) CREW NH C/[PERSON_NAME] DIESEL TURBO 4 5193 cc DTFI 6 SP MA…" at bounding box center [593, 347] width 515 height 32
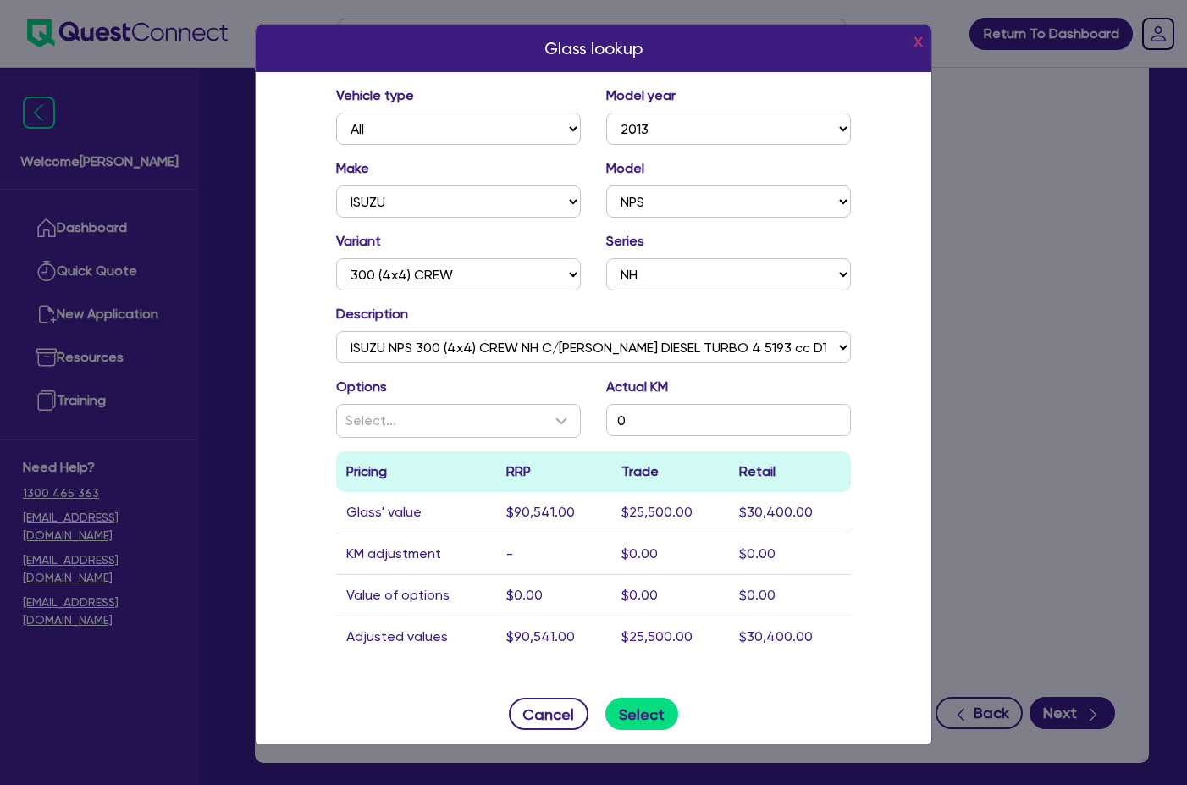
scroll to position [508, 0]
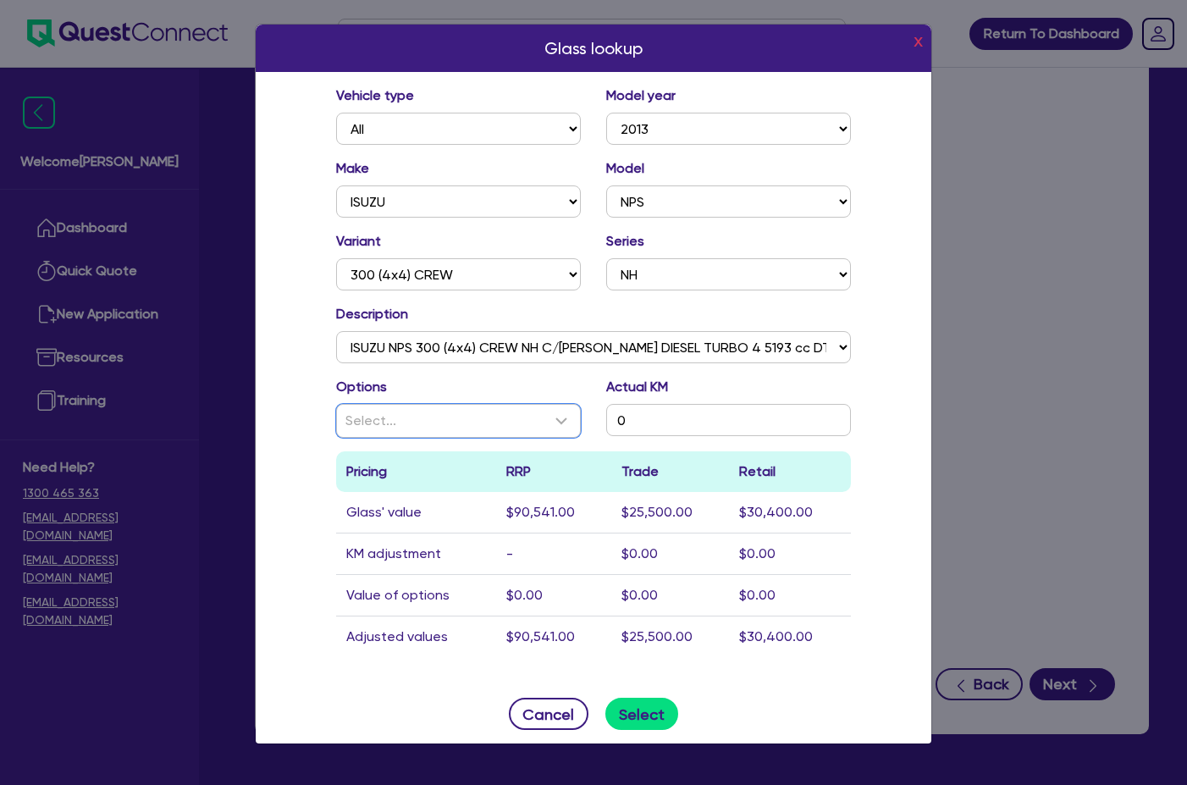
click at [466, 420] on div "Select..." at bounding box center [448, 421] width 206 height 20
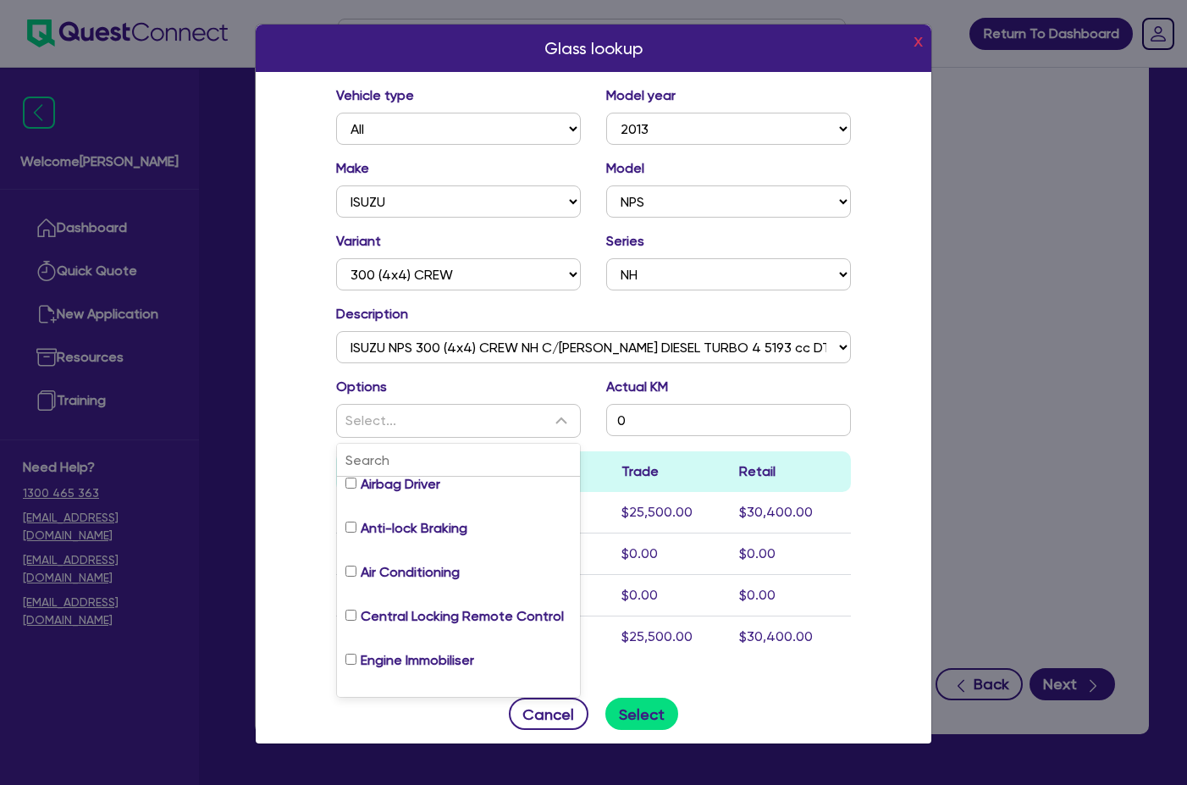
scroll to position [85, 0]
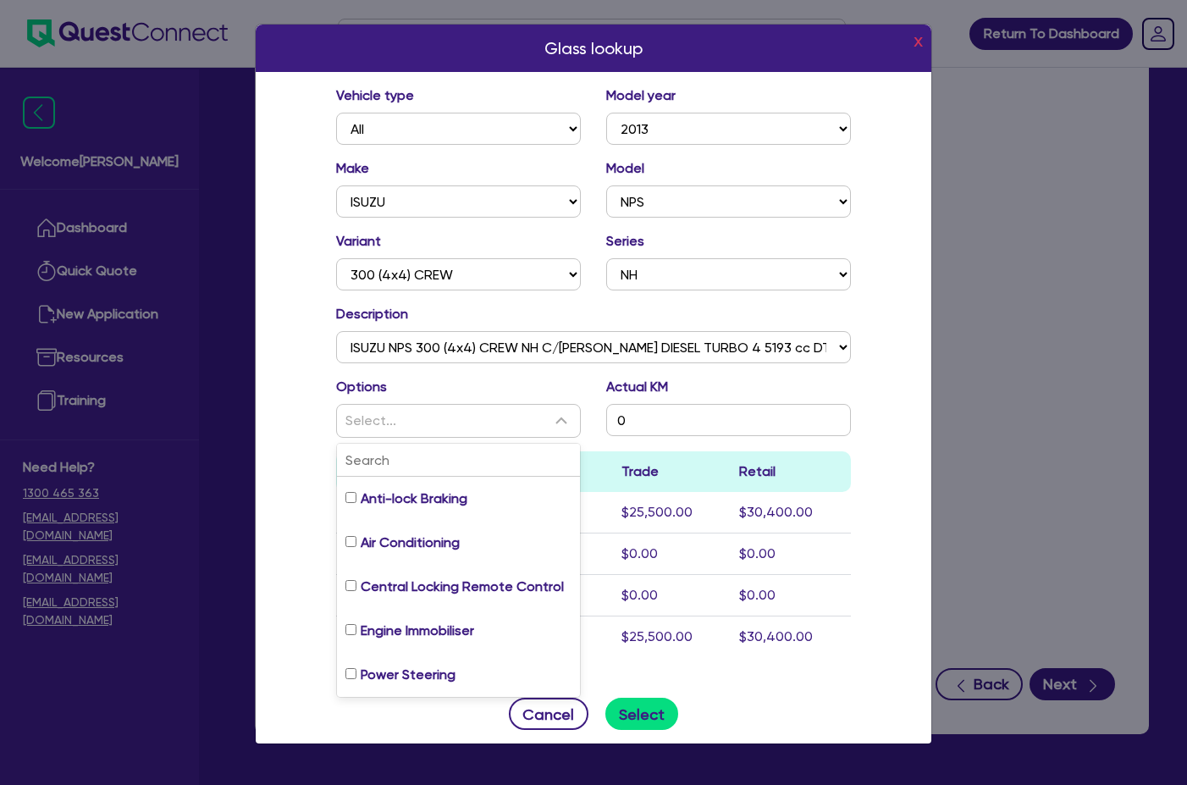
click at [276, 444] on div "Vehicle type All Model year [DATE] 2024 2023 2022 2021 2020 2019 2018 2017 2016…" at bounding box center [594, 378] width 676 height 612
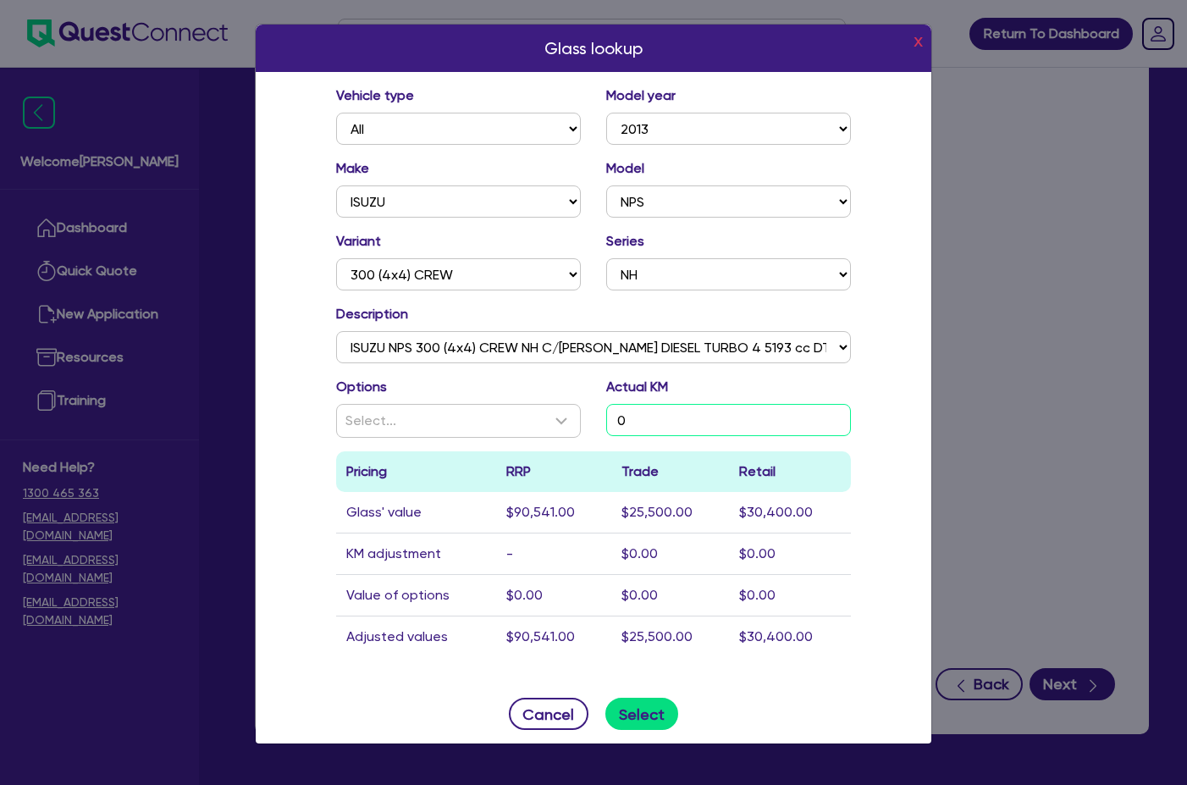
click at [667, 422] on input "0" at bounding box center [728, 420] width 245 height 32
click at [733, 420] on input "0" at bounding box center [728, 420] width 245 height 32
paste input "210,534"
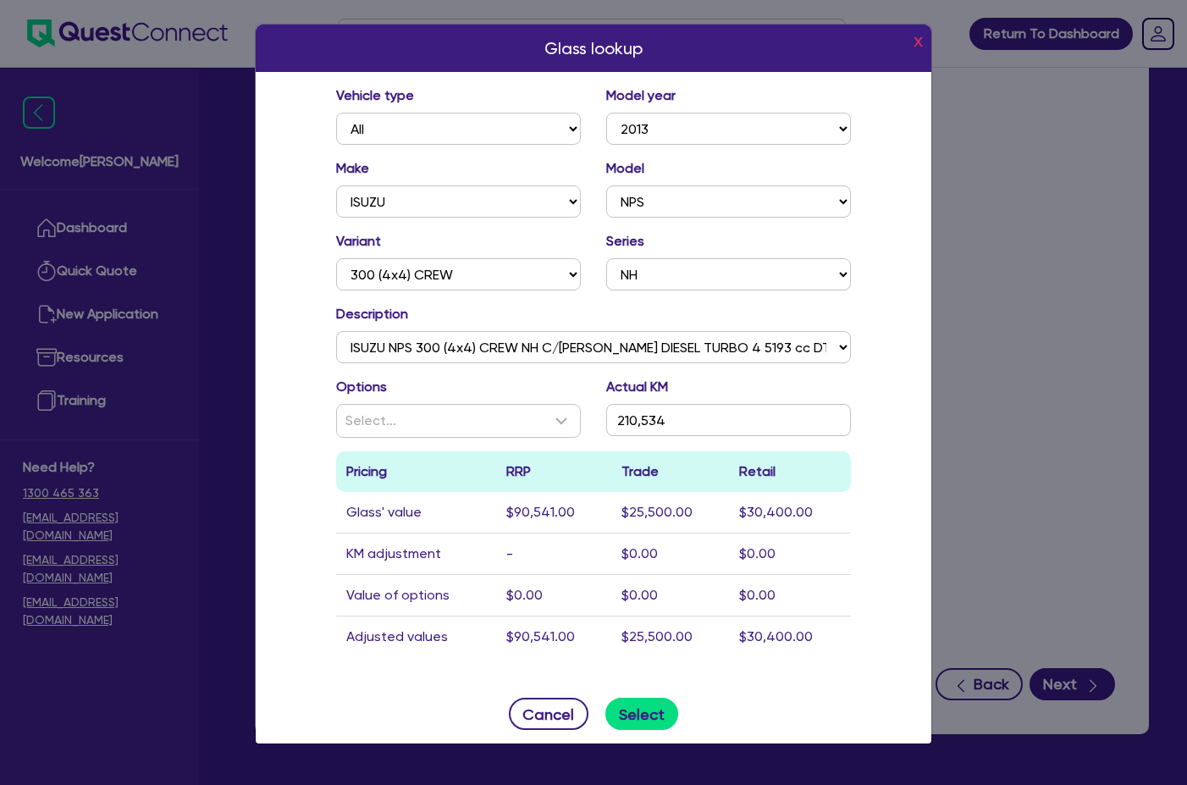
click at [288, 410] on div "Glass lookup x Vehicle type All Model year [DATE] 2024 2023 2022 2021 2020 2019…" at bounding box center [593, 384] width 677 height 720
click at [648, 695] on footer "Cancel Select" at bounding box center [594, 713] width 676 height 59
click at [649, 709] on button "Select" at bounding box center [642, 714] width 74 height 32
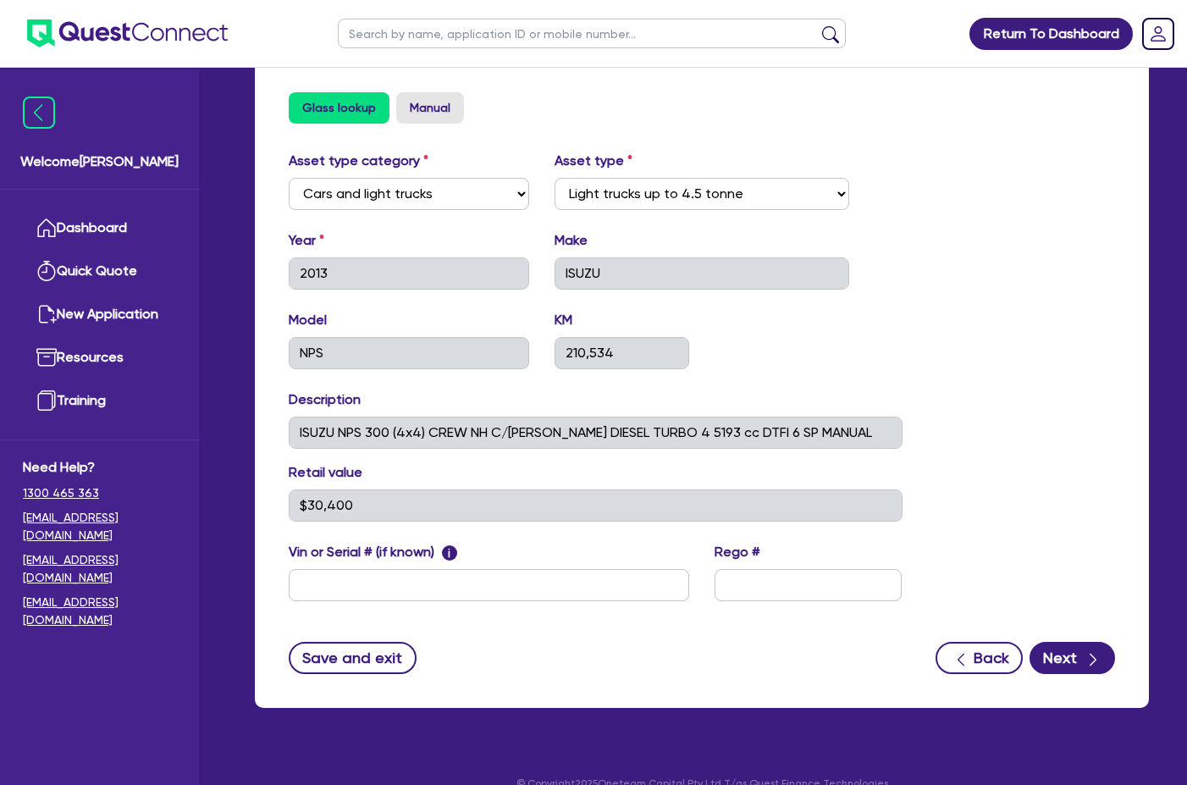
scroll to position [620, 0]
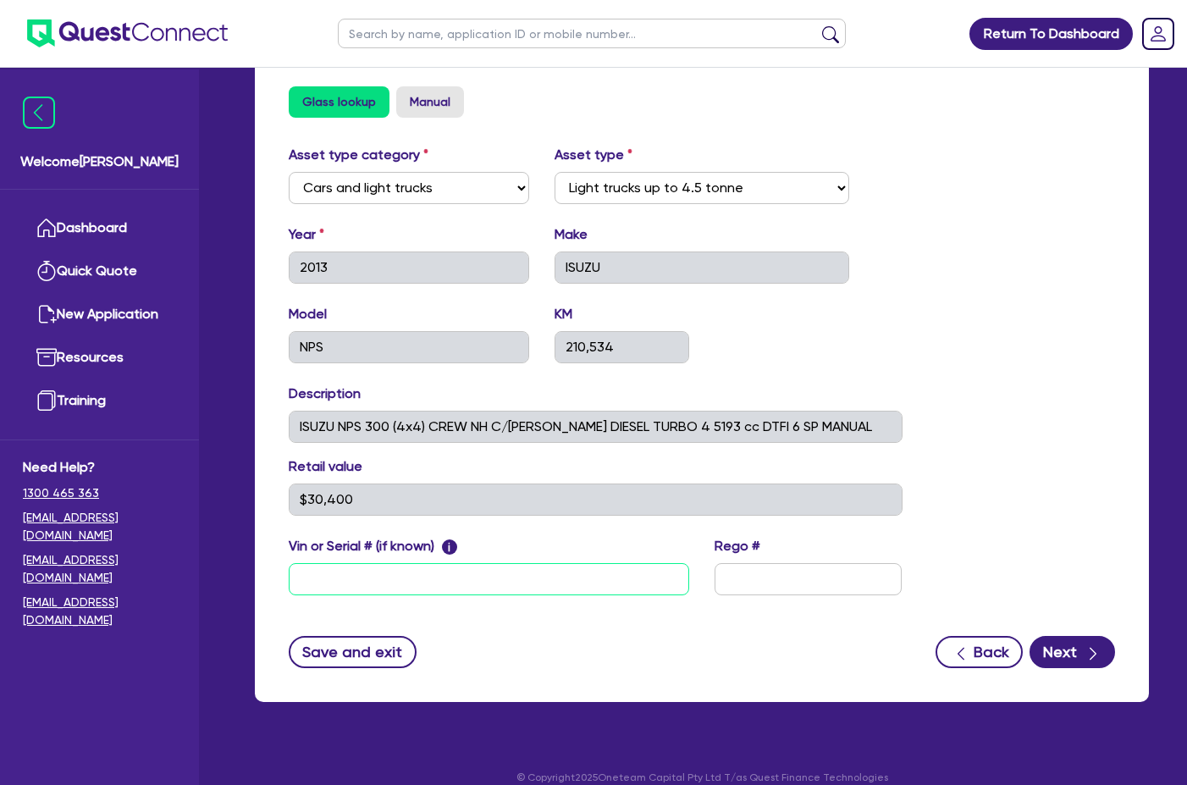
click at [385, 566] on input "text" at bounding box center [489, 579] width 400 height 32
click at [383, 564] on input "v" at bounding box center [489, 579] width 400 height 32
paste input "[VEHICLE_IDENTIFICATION_NUMBER]"
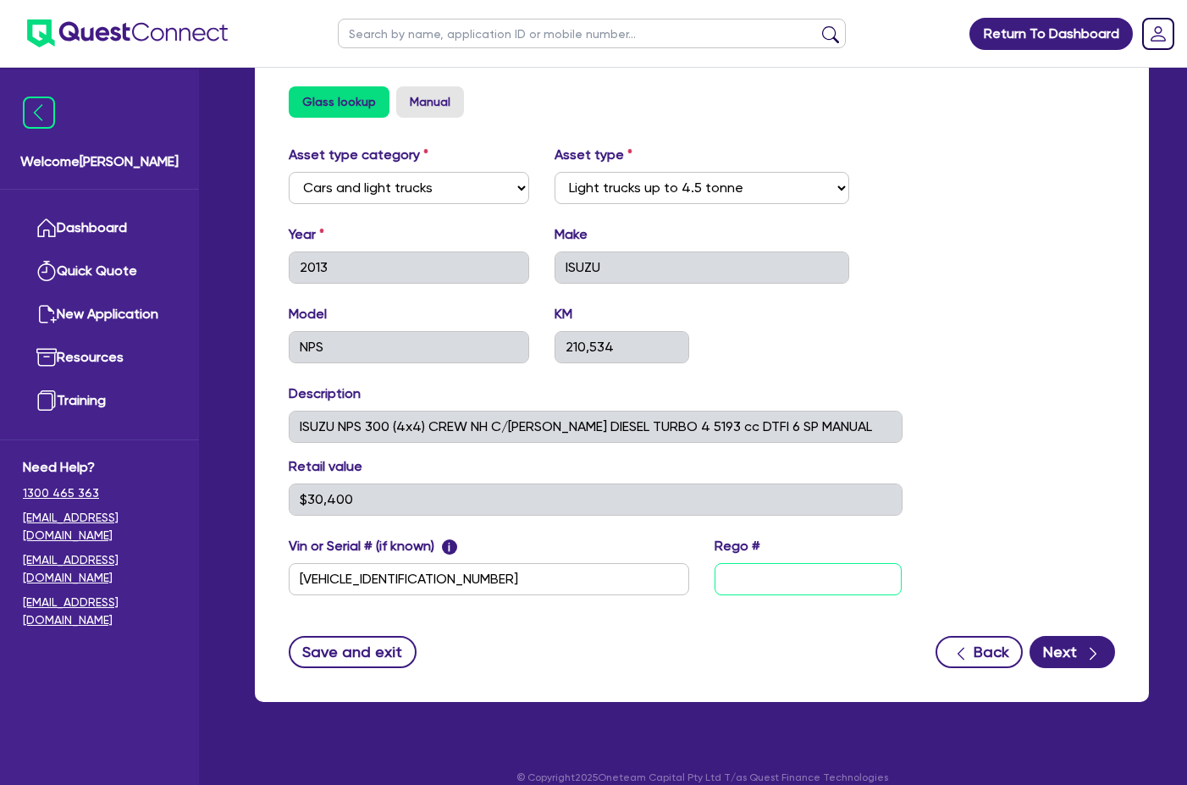
click at [873, 563] on input "text" at bounding box center [807, 579] width 187 height 32
paste input "XB27TA"
click at [976, 493] on div "Asset type category Select Cars and light trucks Primary assets Secondary asset…" at bounding box center [702, 380] width 852 height 471
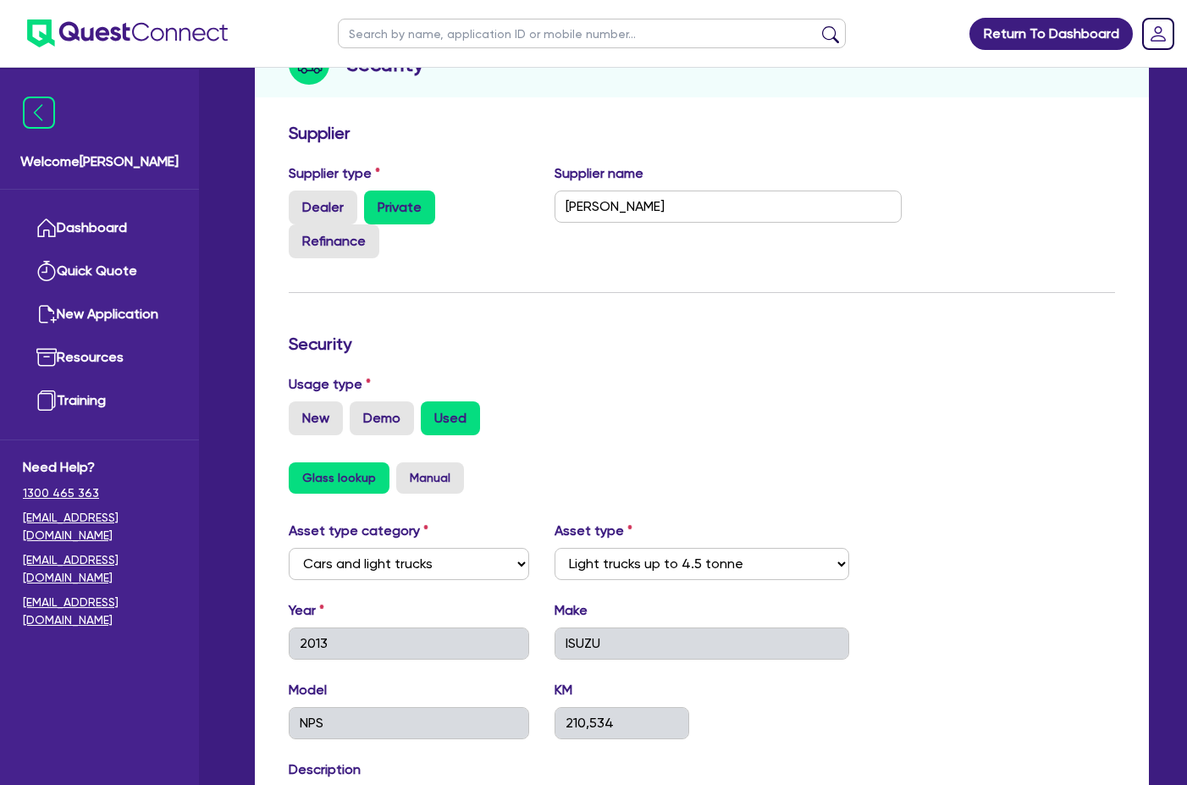
scroll to position [593, 0]
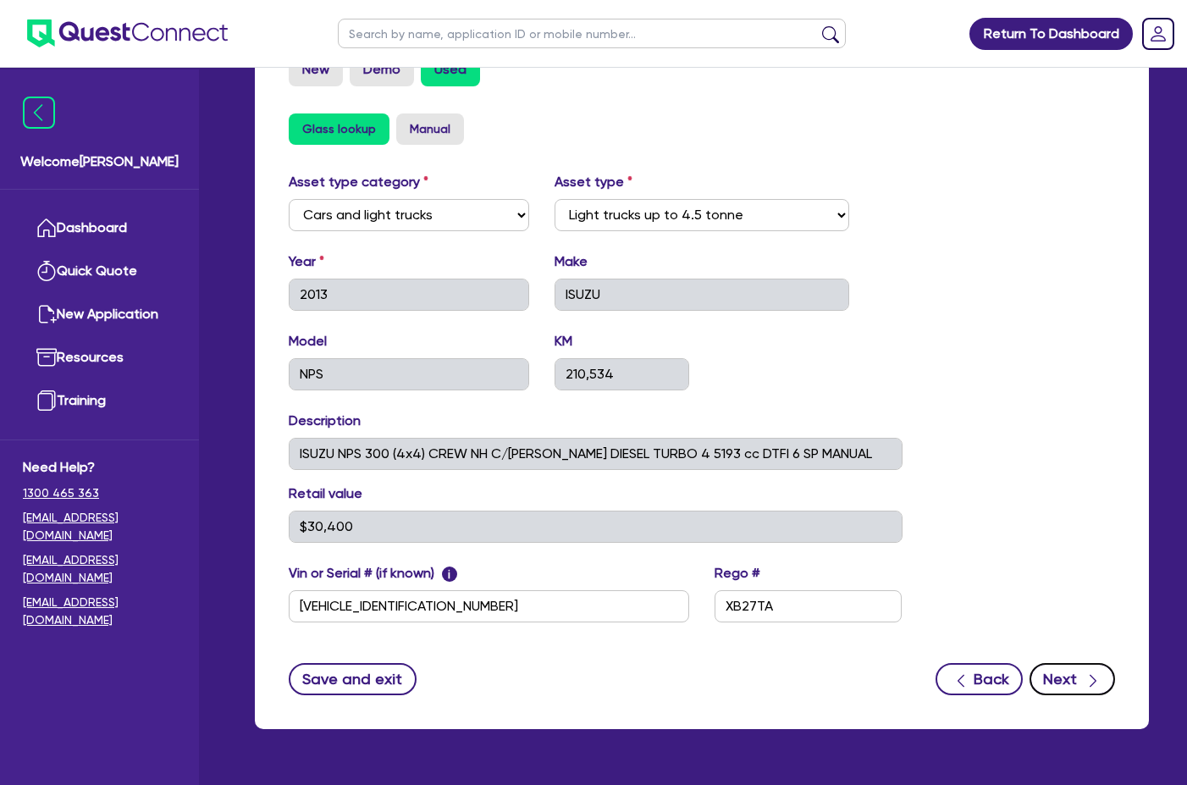
click at [1089, 672] on icon "button" at bounding box center [1092, 680] width 17 height 17
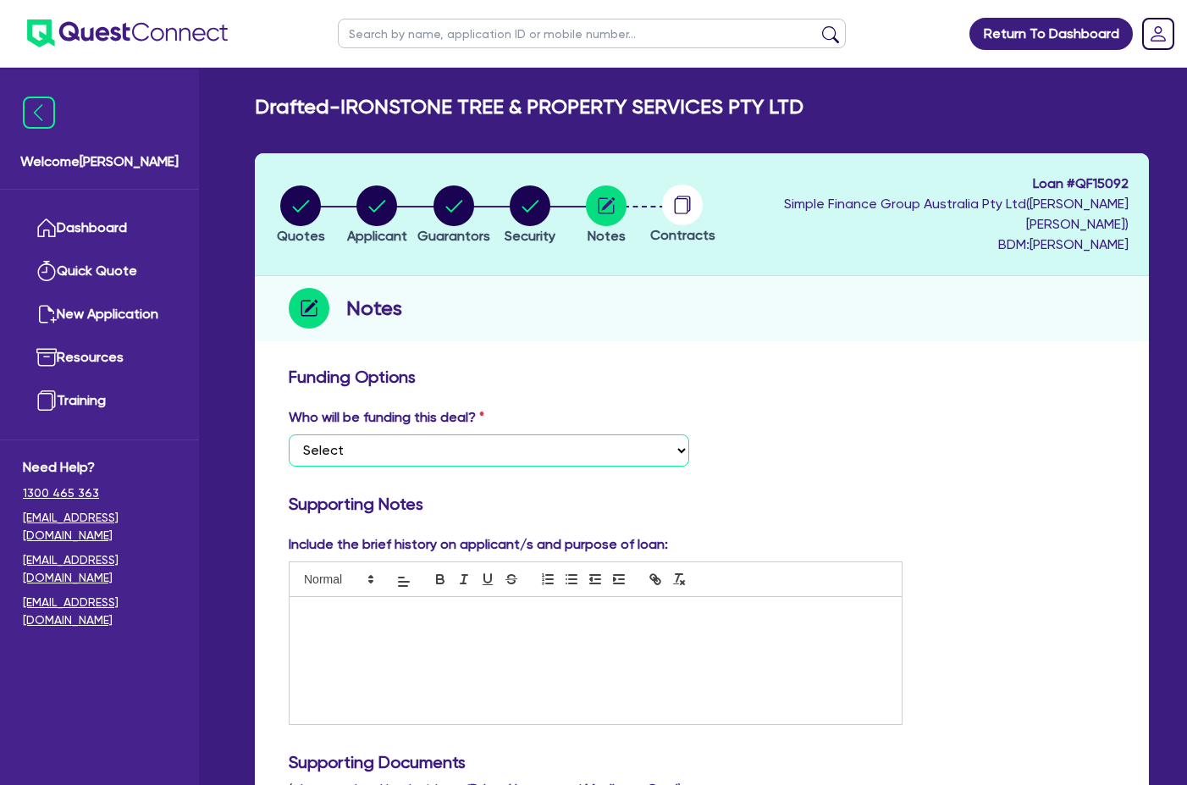
click at [393, 434] on select "Select I want Quest to fund 100% I will fund 100% I will co-fund with Quest Oth…" at bounding box center [489, 450] width 400 height 32
click at [289, 434] on select "Select I want Quest to fund 100% I will fund 100% I will co-fund with Quest Oth…" at bounding box center [489, 450] width 400 height 32
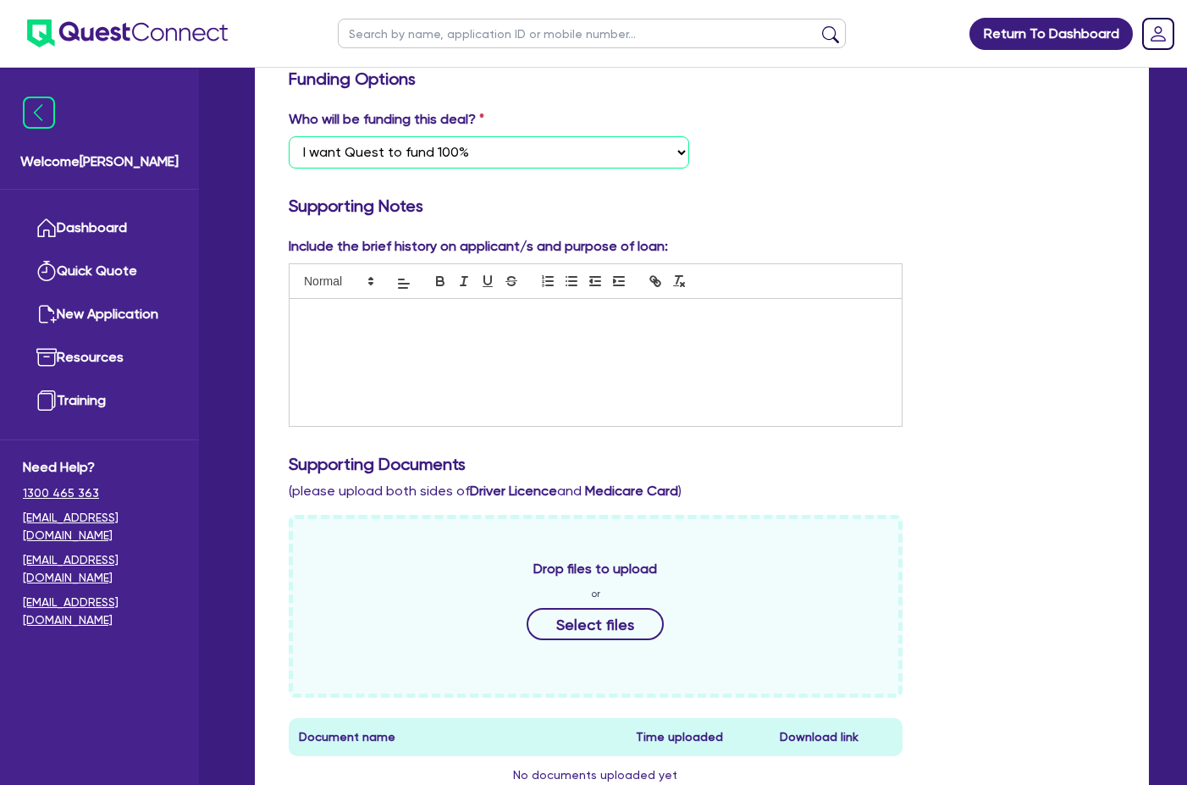
scroll to position [339, 0]
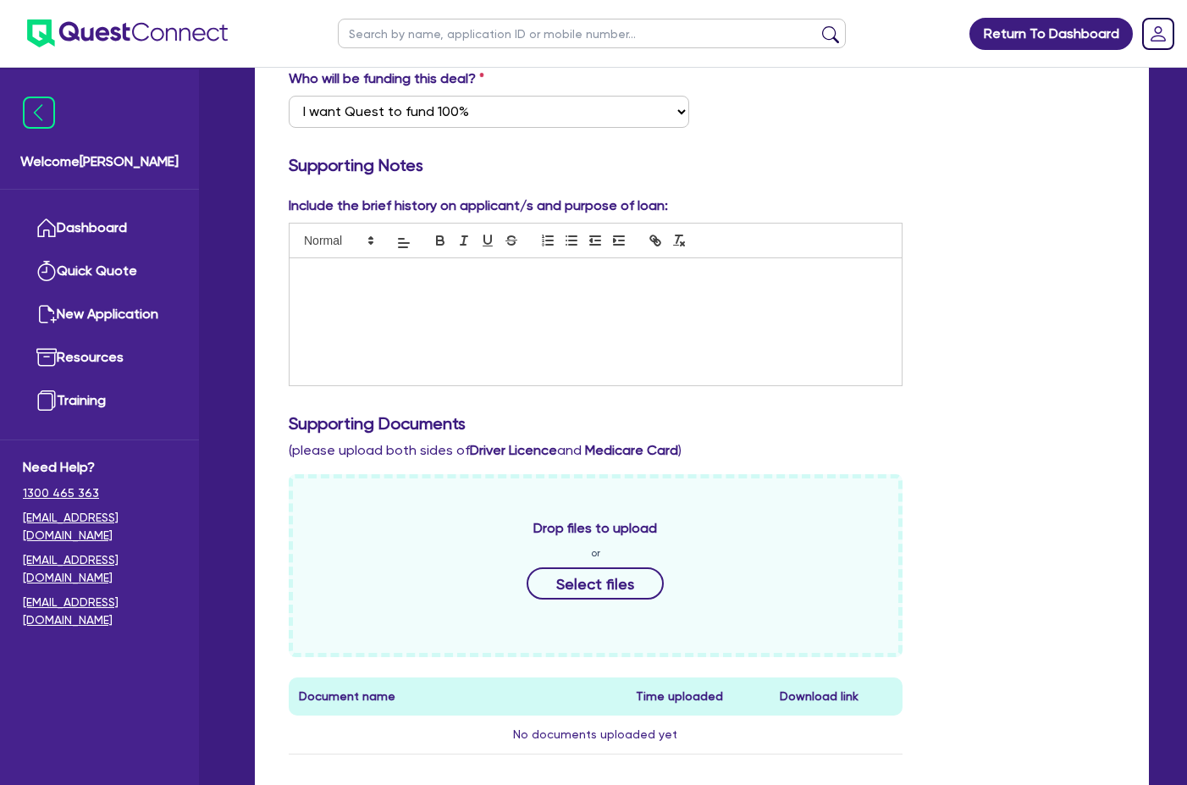
click at [444, 266] on div at bounding box center [596, 321] width 612 height 127
click at [447, 281] on div "Please see emails workshopping this deal with BDM [PERSON_NAME]" at bounding box center [596, 321] width 612 height 127
click at [657, 268] on p "Please see emails workshopping this deal with BDM [PERSON_NAME]" at bounding box center [595, 275] width 587 height 15
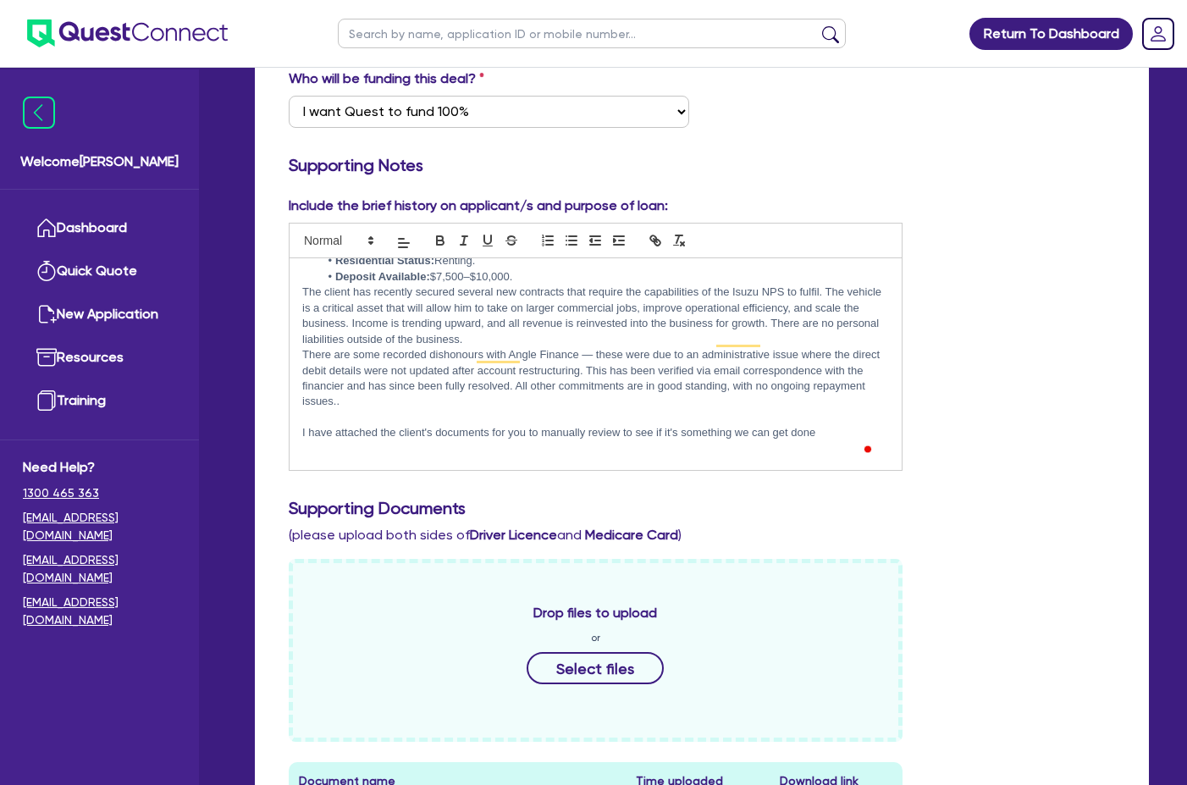
scroll to position [202, 0]
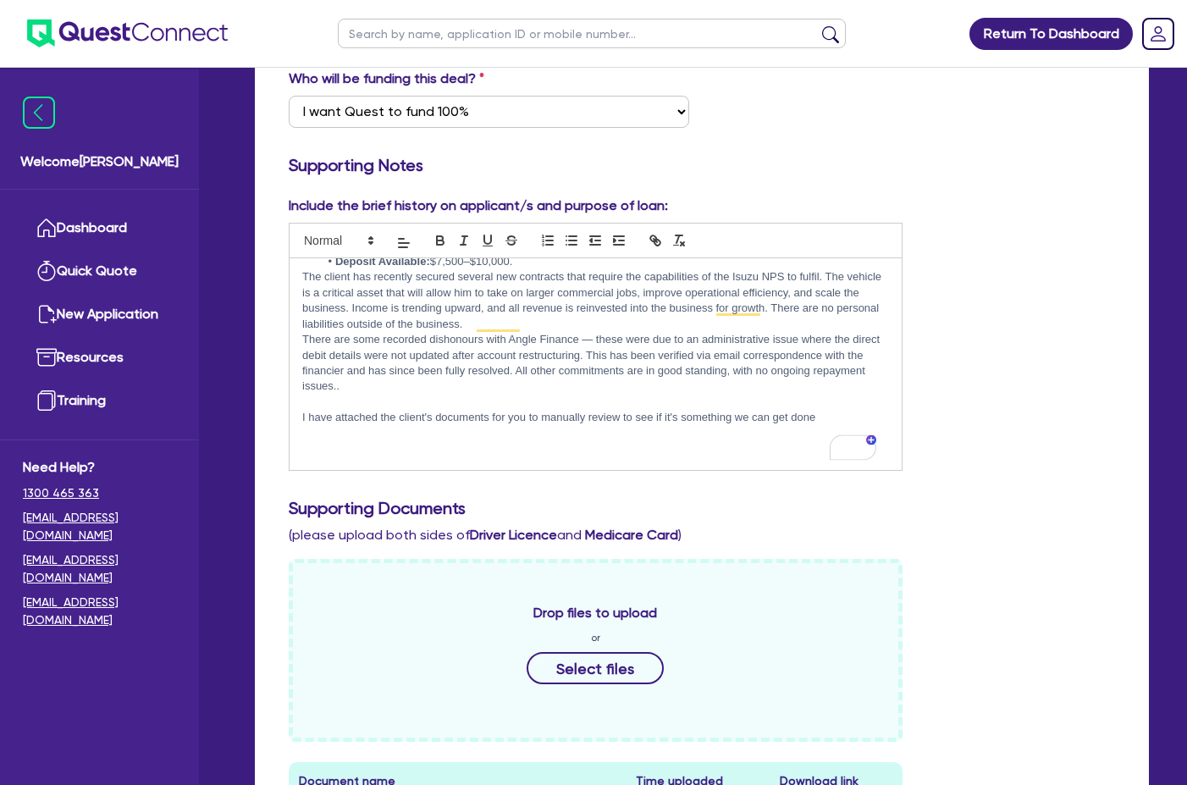
click at [826, 410] on p "I have attached the client's documents for you to manually review to see if it'…" at bounding box center [595, 417] width 587 height 15
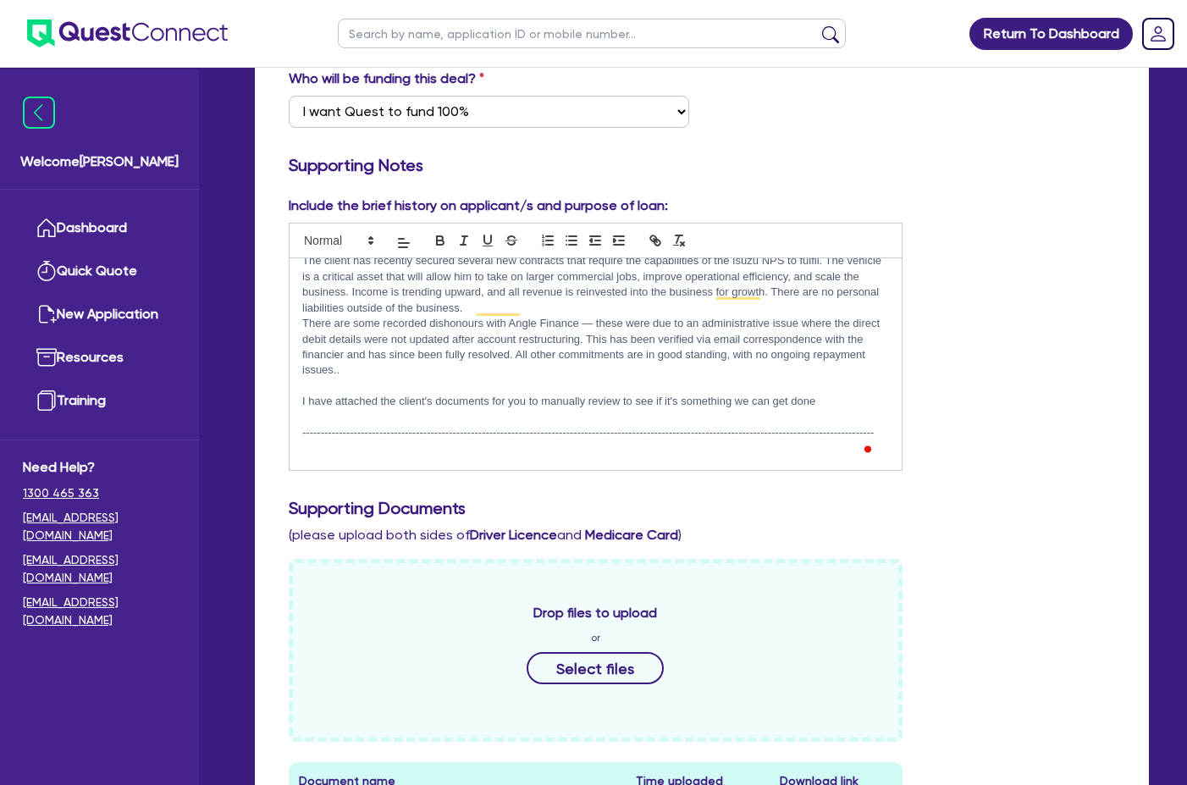
click at [345, 441] on p "To enrich screen reader interactions, please activate Accessibility in Grammarl…" at bounding box center [595, 448] width 587 height 15
click at [331, 456] on p "To enrich screen reader interactions, please activate Accessibility in Grammarl…" at bounding box center [595, 463] width 587 height 15
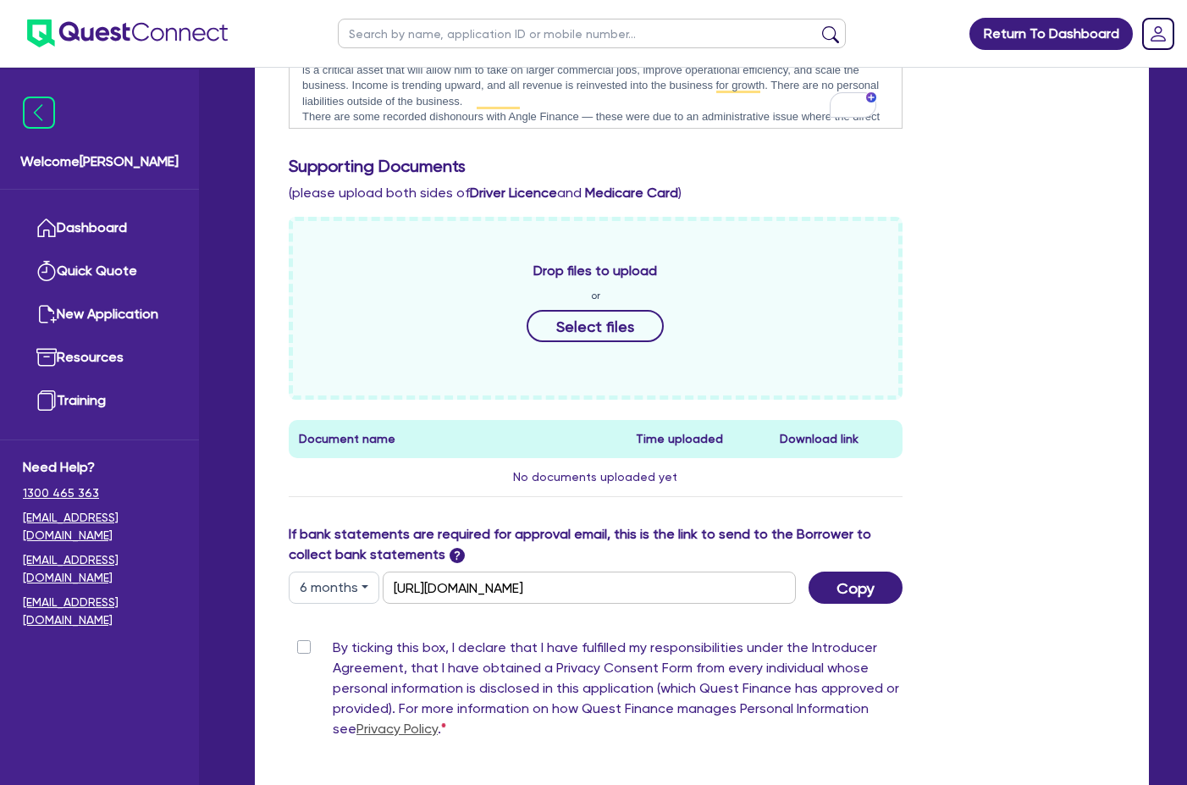
scroll to position [593, 0]
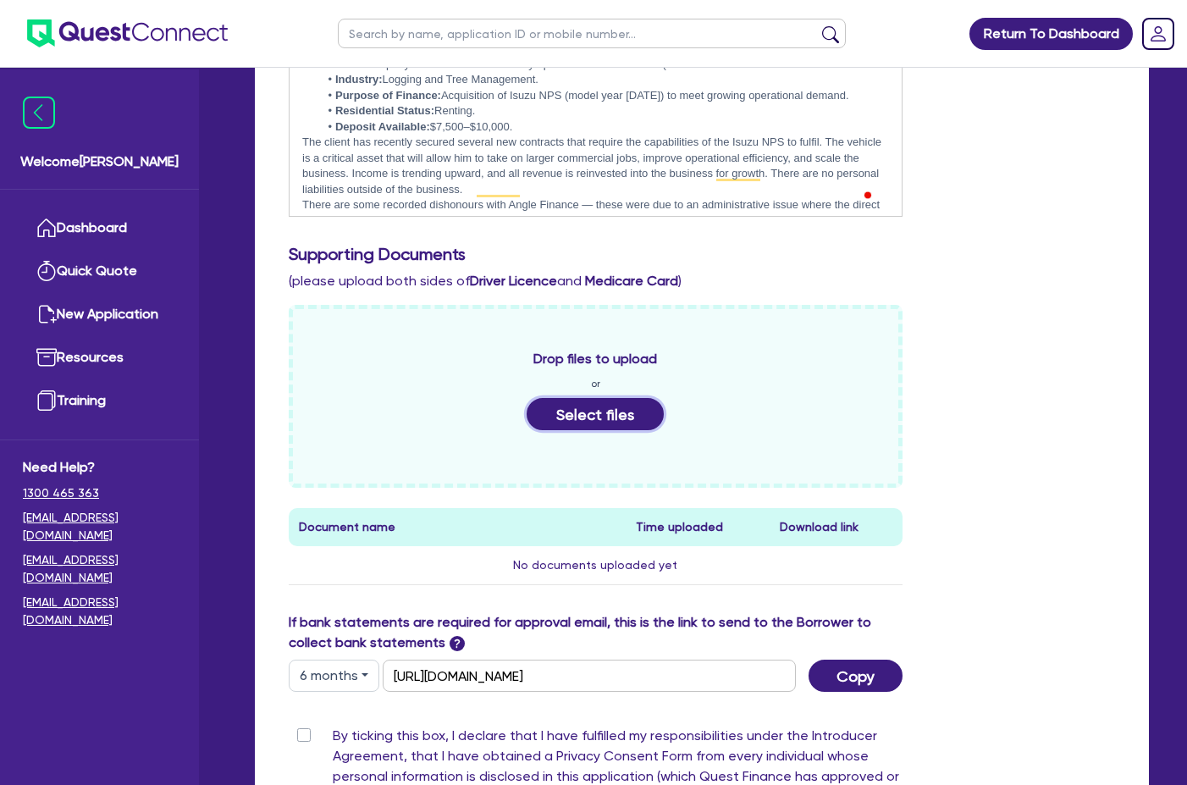
click at [588, 398] on button "Select files" at bounding box center [595, 414] width 137 height 32
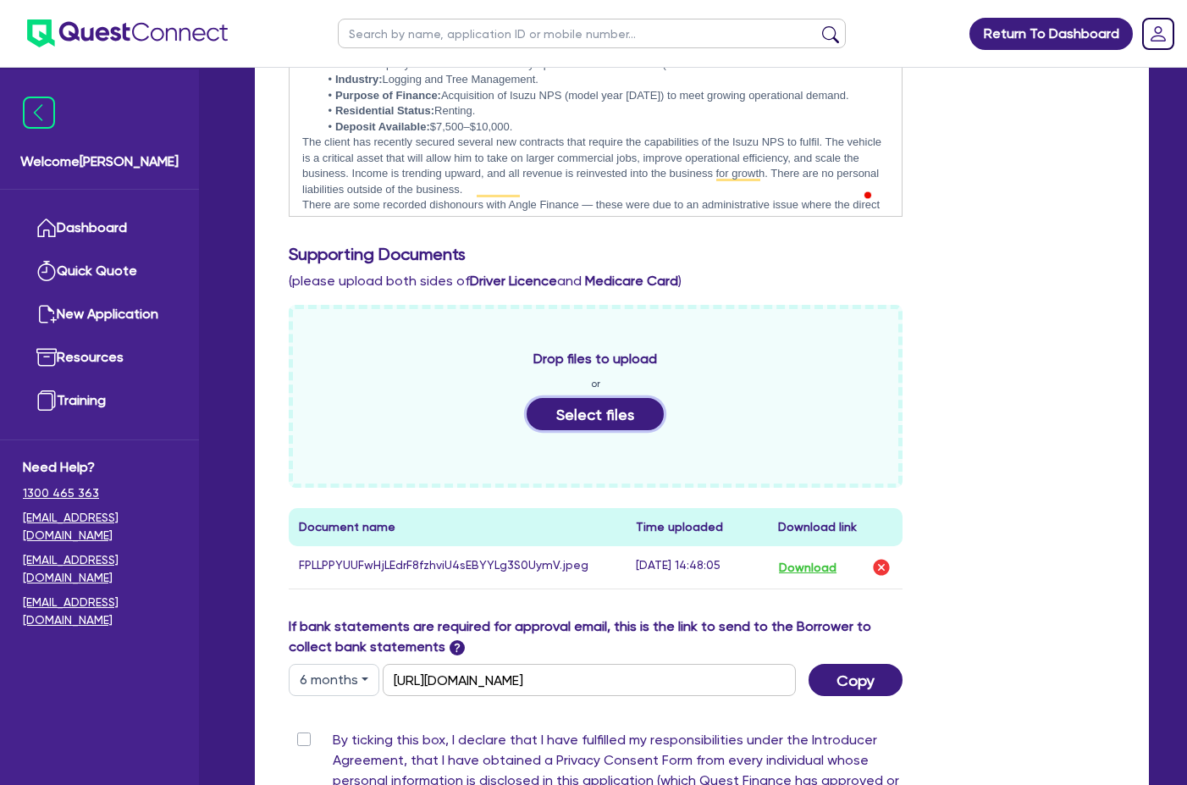
click at [602, 399] on button "Select files" at bounding box center [595, 414] width 137 height 32
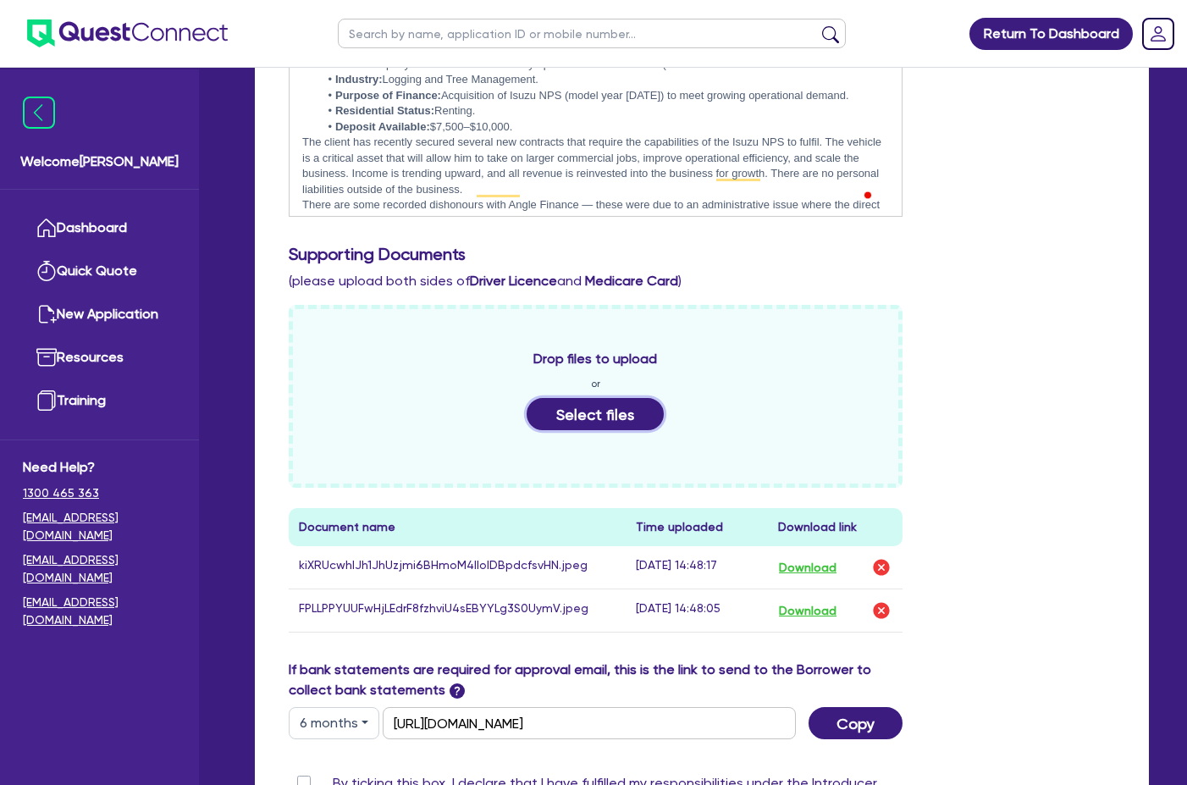
click at [615, 398] on button "Select files" at bounding box center [595, 414] width 137 height 32
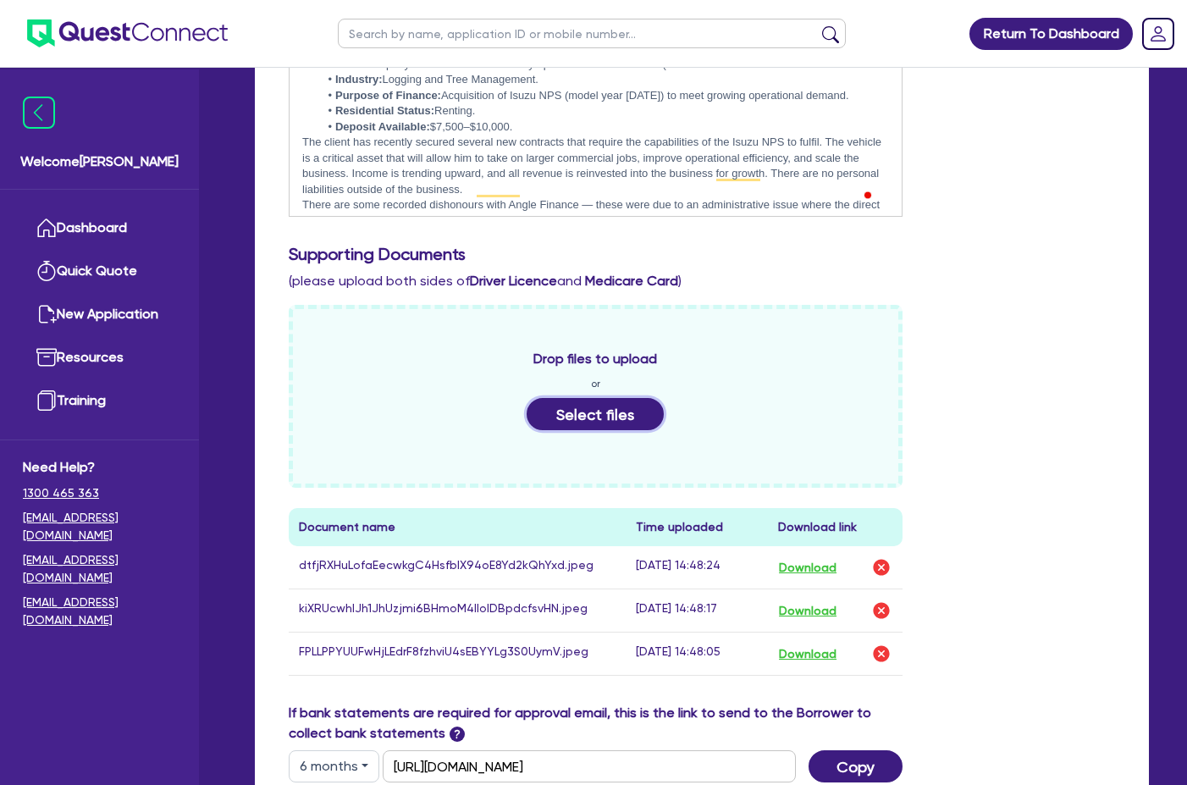
click at [608, 398] on button "Select files" at bounding box center [595, 414] width 137 height 32
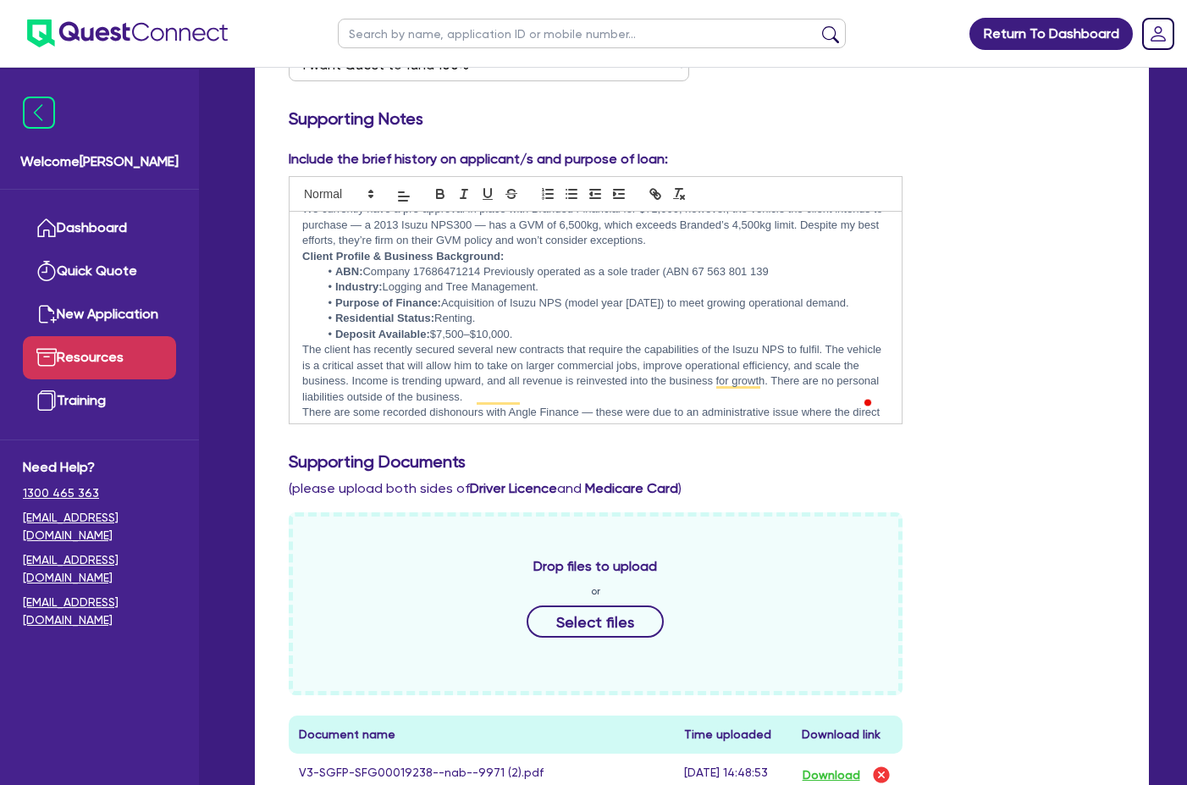
scroll to position [423, 0]
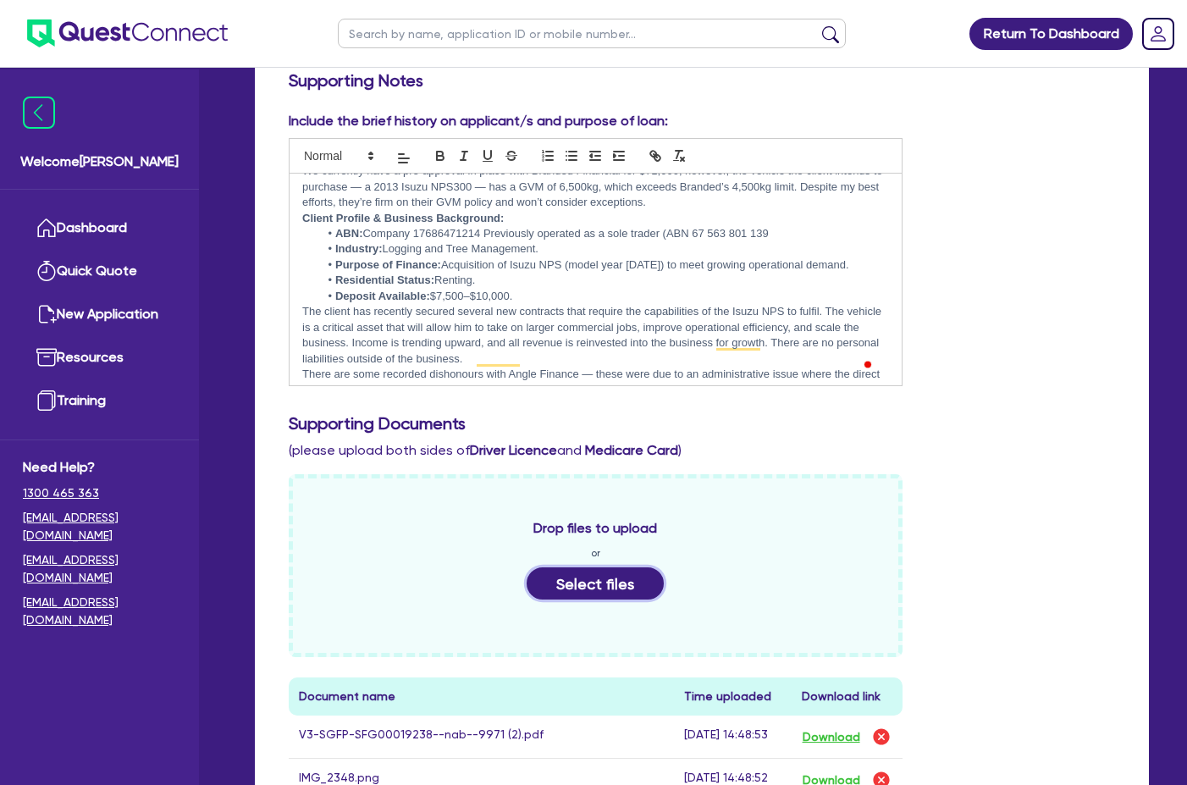
click at [632, 573] on button "Select files" at bounding box center [595, 583] width 137 height 32
click at [641, 567] on button "Select files" at bounding box center [595, 583] width 137 height 32
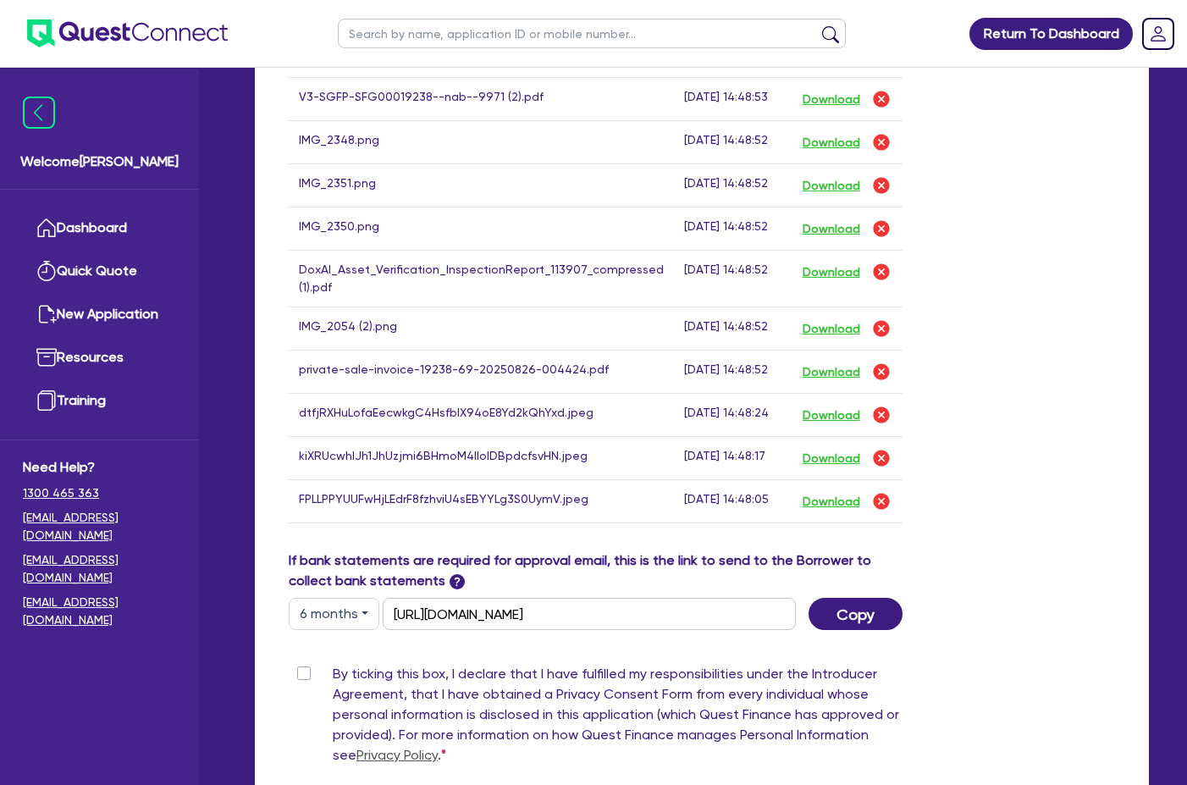
scroll to position [1185, 0]
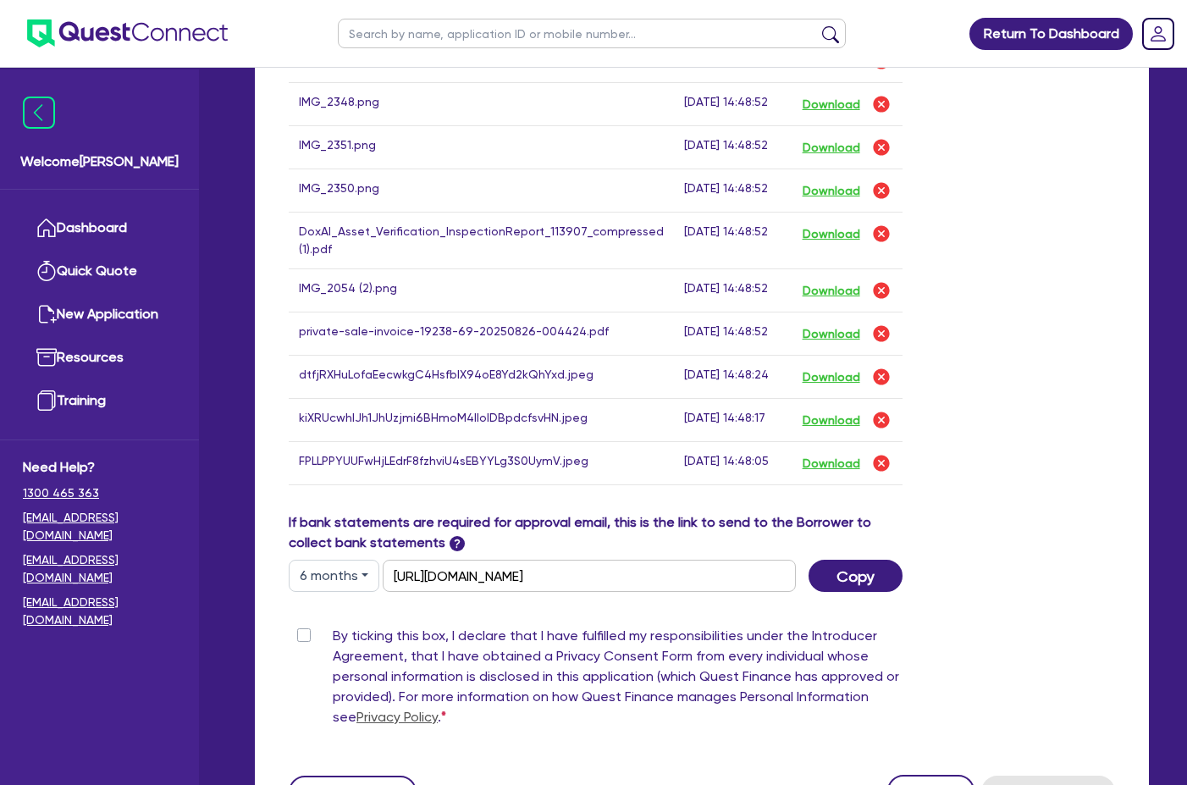
click at [312, 626] on div "By ticking this box, I declare that I have fulfilled my responsibilities under …" at bounding box center [596, 680] width 614 height 108
click at [333, 626] on label "By ticking this box, I declare that I have fulfilled my responsibilities under …" at bounding box center [618, 680] width 570 height 108
click at [302, 626] on input "By ticking this box, I declare that I have fulfilled my responsibilities under …" at bounding box center [296, 634] width 14 height 16
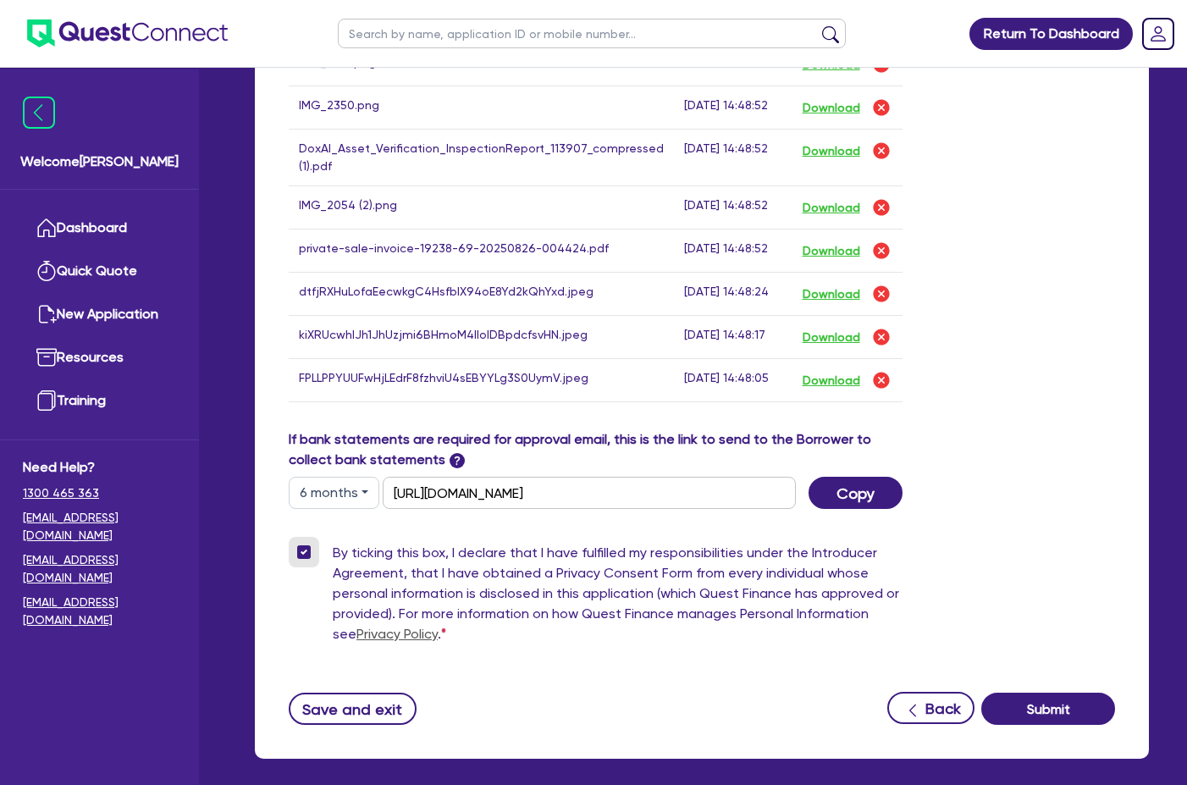
scroll to position [1325, 0]
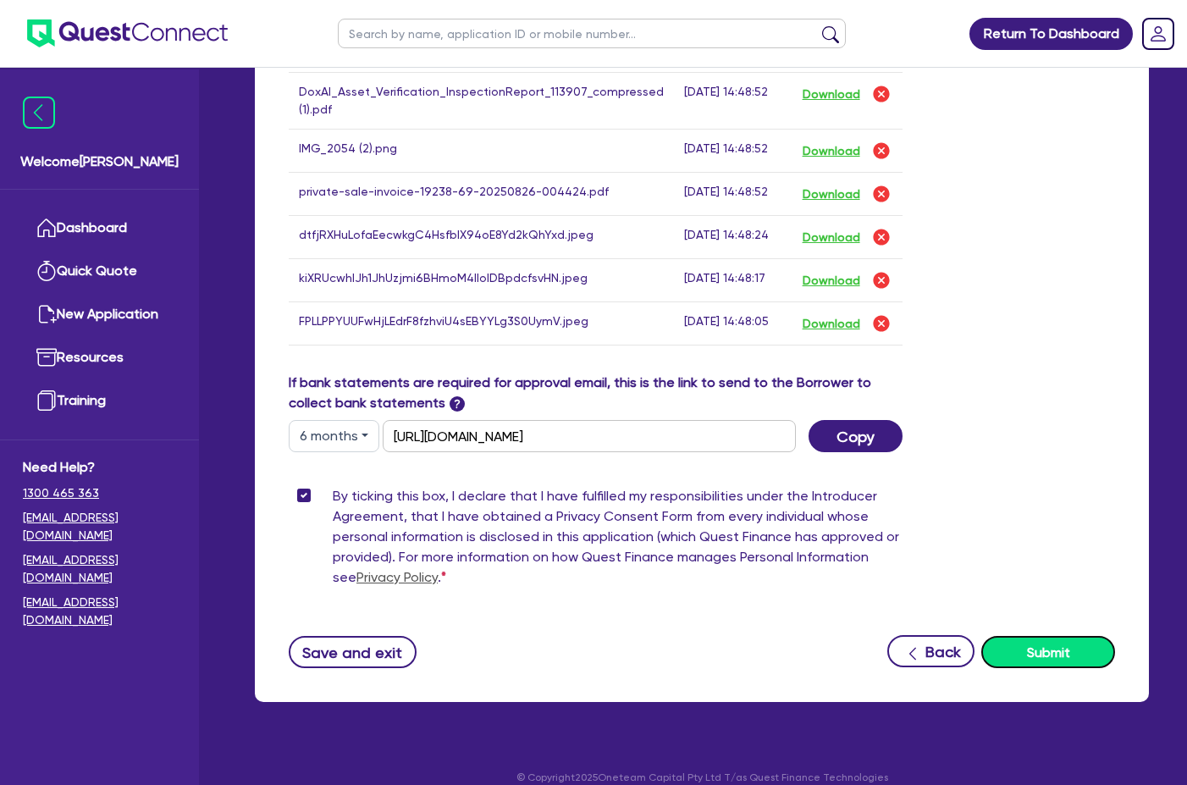
click at [1041, 636] on button "Submit" at bounding box center [1048, 652] width 134 height 32
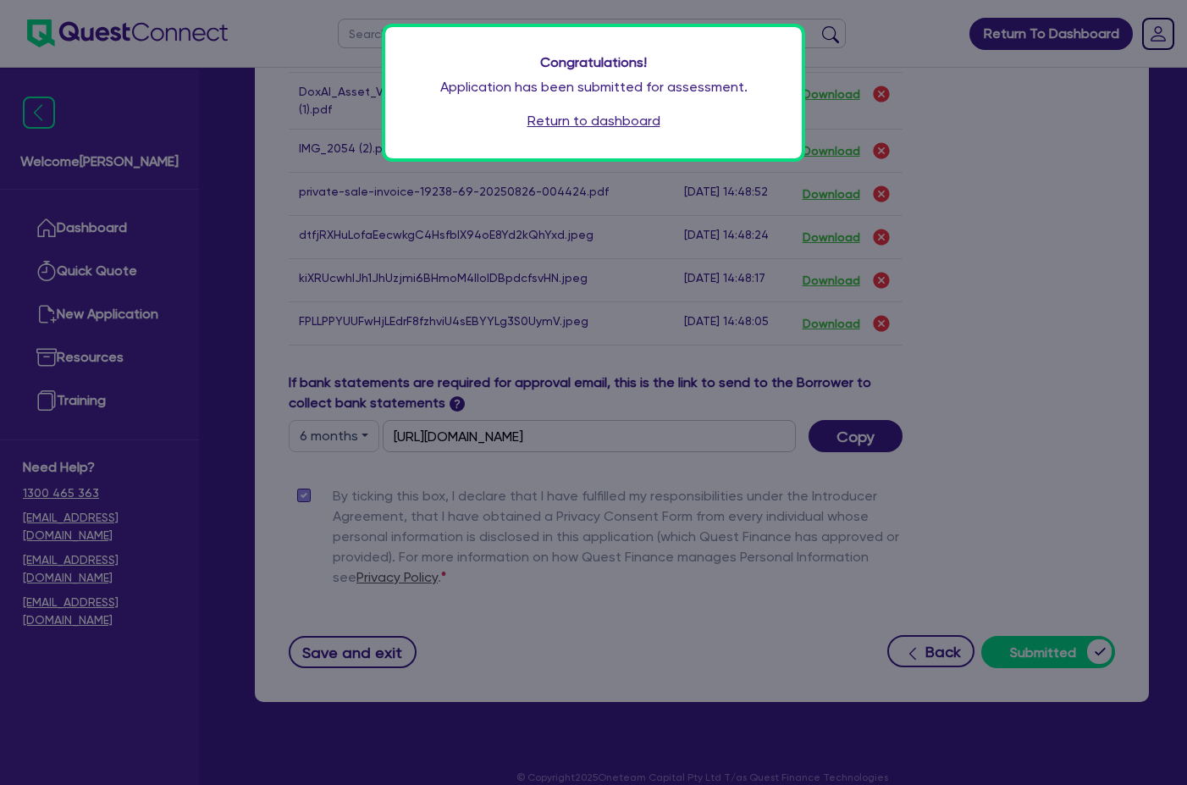
click at [593, 123] on link "Return to dashboard" at bounding box center [593, 121] width 133 height 20
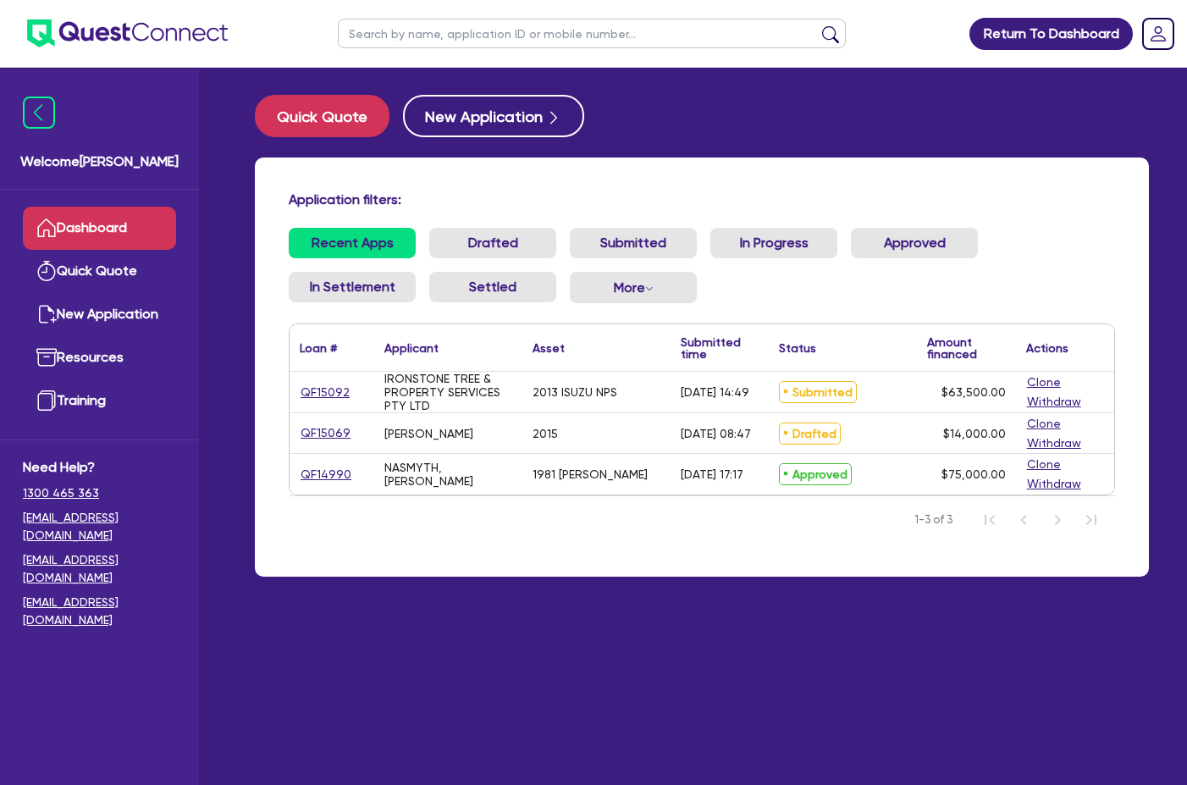
drag, startPoint x: 364, startPoint y: 389, endPoint x: 285, endPoint y: 399, distance: 79.4
click at [285, 399] on div "Application filters: Recent Apps Drafted Submitted In Progress Approved In Sett…" at bounding box center [702, 366] width 894 height 419
drag, startPoint x: 294, startPoint y: 396, endPoint x: 335, endPoint y: 395, distance: 41.5
click at [335, 395] on div "QF15092" at bounding box center [332, 392] width 85 height 41
drag, startPoint x: 352, startPoint y: 394, endPoint x: 308, endPoint y: 390, distance: 44.2
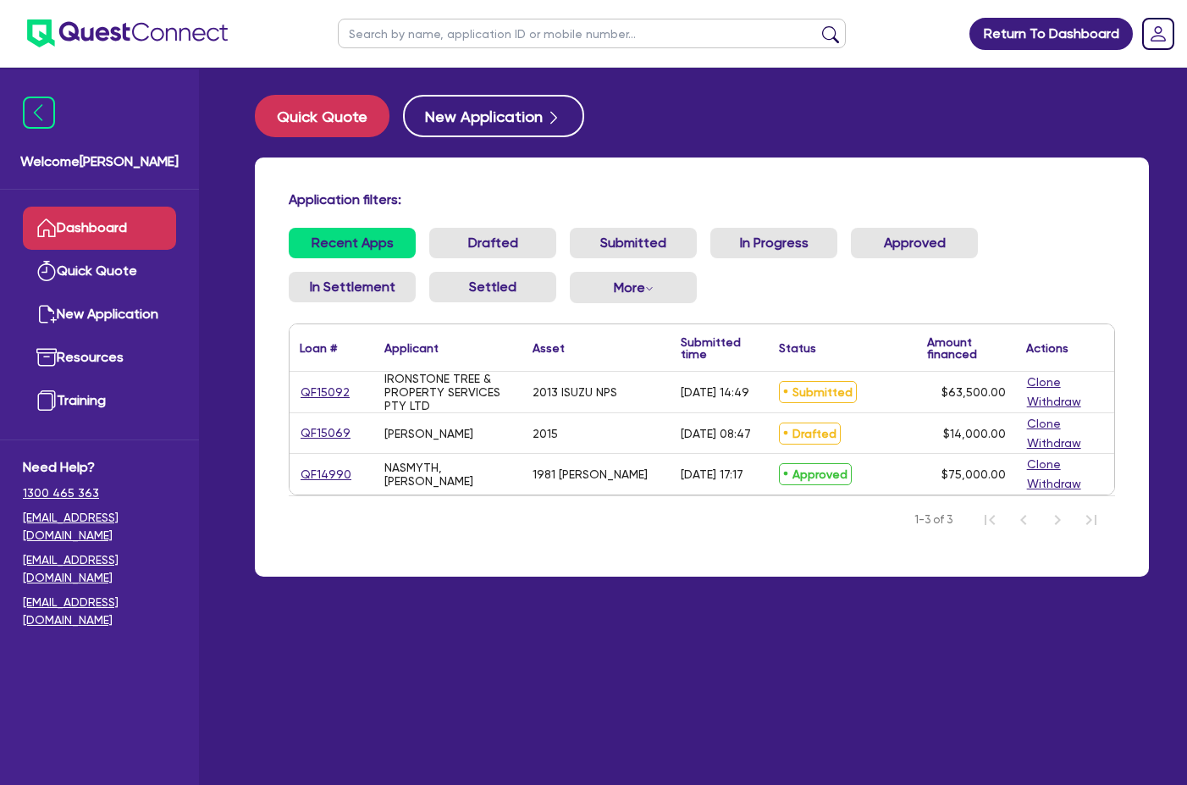
click at [308, 390] on div "QF15092" at bounding box center [331, 392] width 63 height 19
drag, startPoint x: 350, startPoint y: 396, endPoint x: 311, endPoint y: 395, distance: 39.0
click at [311, 395] on div "QF15092" at bounding box center [331, 392] width 63 height 19
drag, startPoint x: 349, startPoint y: 394, endPoint x: 310, endPoint y: 395, distance: 39.0
click at [310, 395] on div "QF15092" at bounding box center [331, 392] width 63 height 19
